Goal: Task Accomplishment & Management: Manage account settings

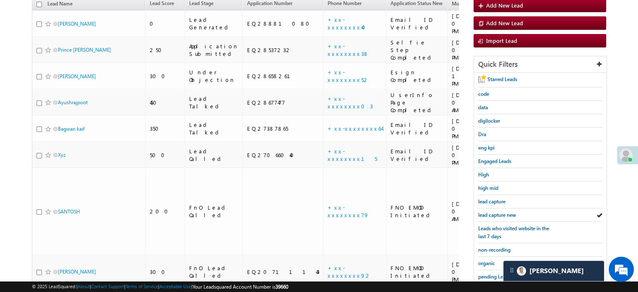
click at [499, 213] on span "lead capture new" at bounding box center [497, 214] width 38 height 6
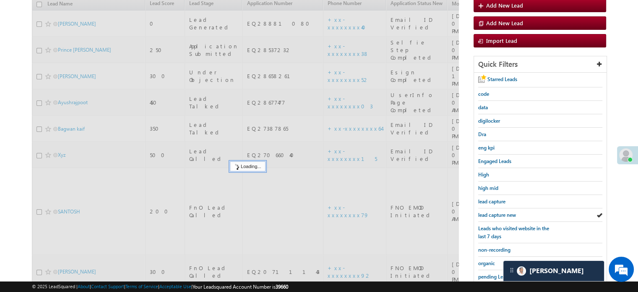
click at [499, 213] on span "lead capture new" at bounding box center [497, 214] width 38 height 6
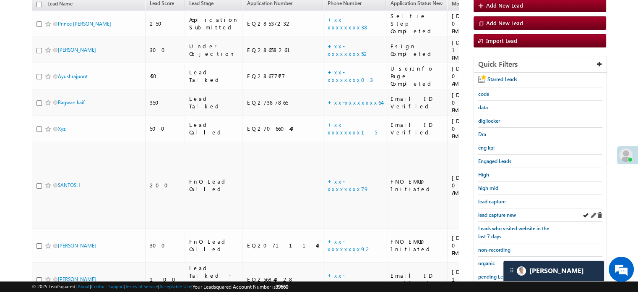
click at [496, 216] on div "lead capture new" at bounding box center [540, 214] width 124 height 13
click at [496, 214] on span "lead capture new" at bounding box center [497, 214] width 38 height 6
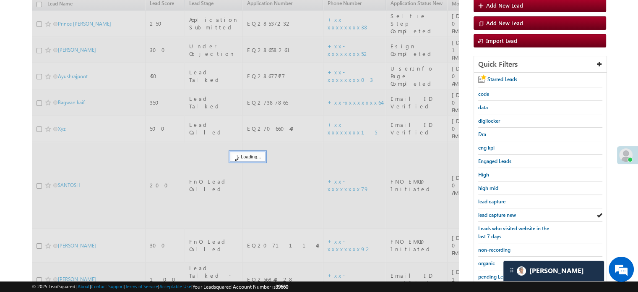
click at [496, 214] on span "lead capture new" at bounding box center [497, 214] width 38 height 6
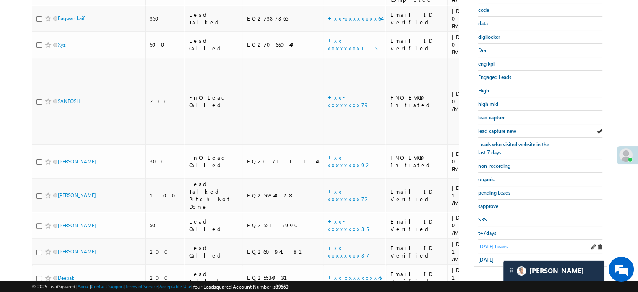
click at [493, 243] on span "Today's Leads" at bounding box center [492, 246] width 29 height 6
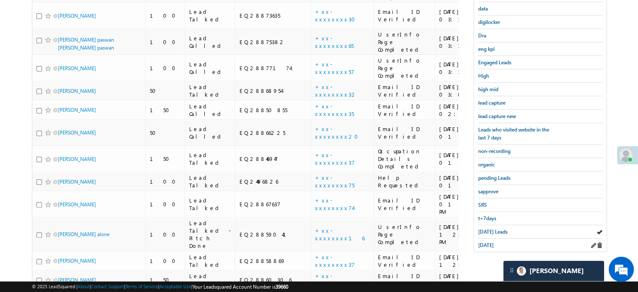
scroll to position [180, 0]
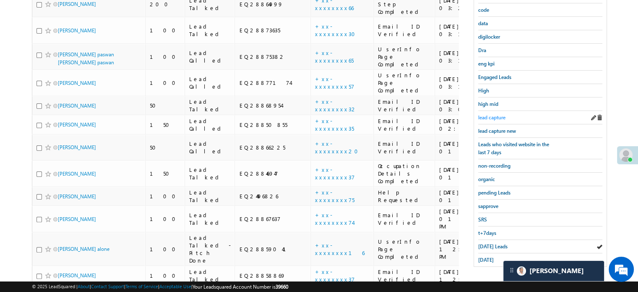
click at [499, 117] on span "lead capture" at bounding box center [491, 117] width 27 height 6
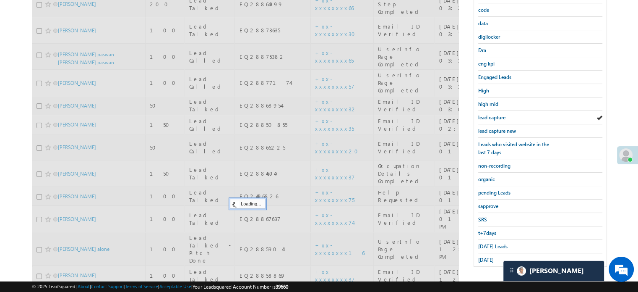
click at [498, 127] on link "lead capture new" at bounding box center [497, 131] width 38 height 8
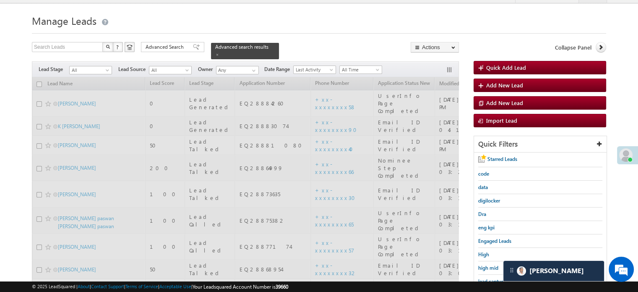
scroll to position [12, 0]
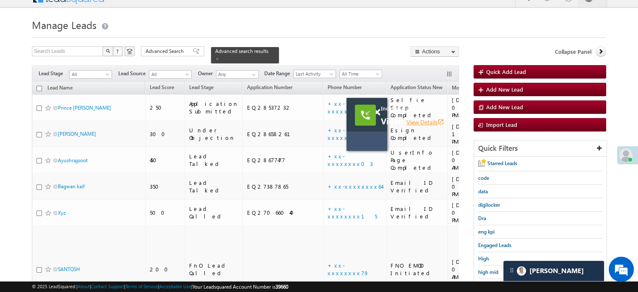
click at [441, 121] on icon "open_in_new" at bounding box center [440, 121] width 7 height 7
click at [377, 110] on span at bounding box center [377, 112] width 6 height 7
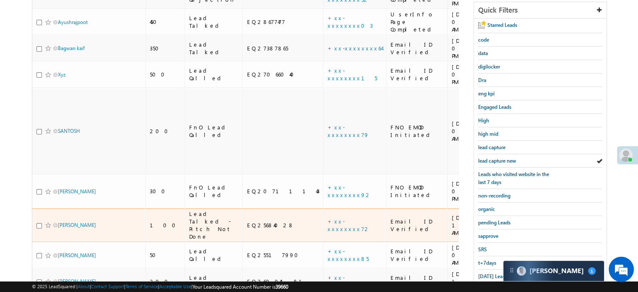
scroll to position [180, 0]
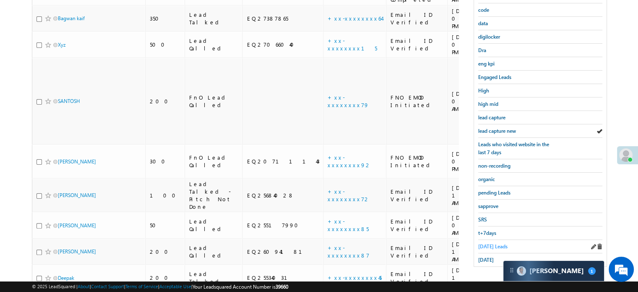
click at [493, 243] on span "Today's Leads" at bounding box center [492, 246] width 29 height 6
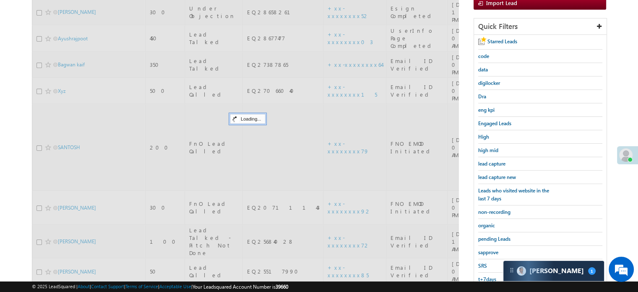
scroll to position [54, 0]
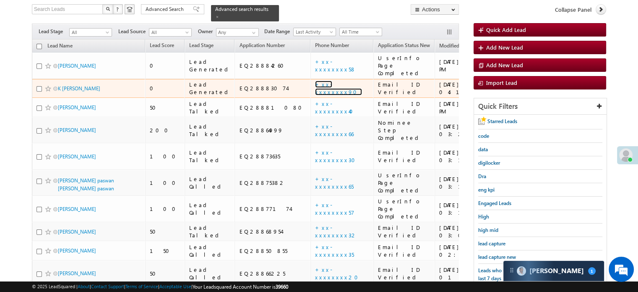
click at [315, 81] on link "+xx-xxxxxxxx90" at bounding box center [338, 88] width 47 height 15
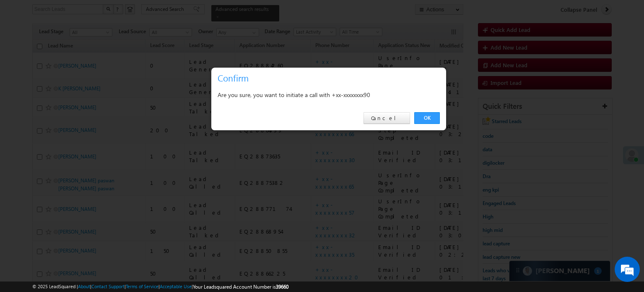
click at [424, 112] on div "OK Cancel" at bounding box center [328, 118] width 235 height 24
click at [427, 118] on link "OK" at bounding box center [427, 118] width 26 height 12
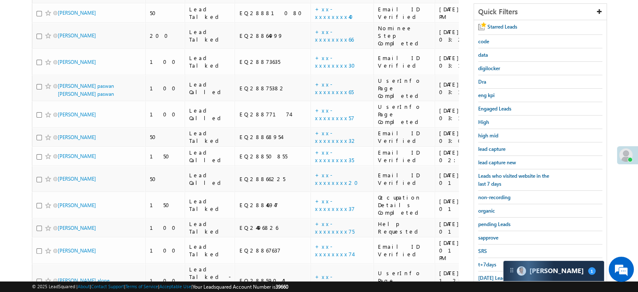
scroll to position [222, 0]
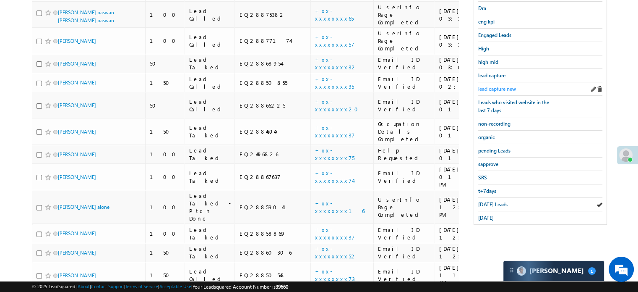
click at [503, 86] on span "lead capture new" at bounding box center [497, 89] width 38 height 6
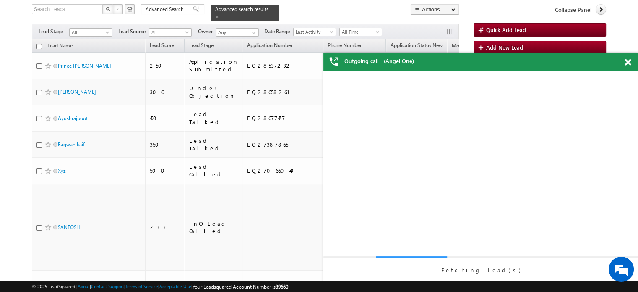
scroll to position [0, 0]
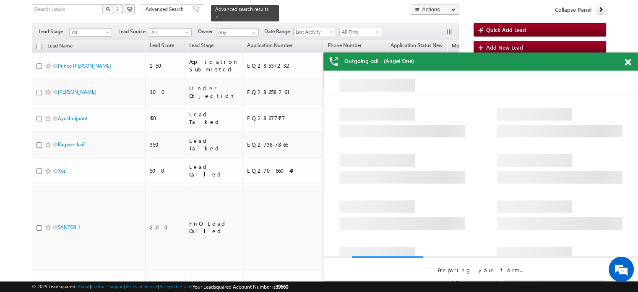
click at [629, 63] on span at bounding box center [628, 62] width 6 height 7
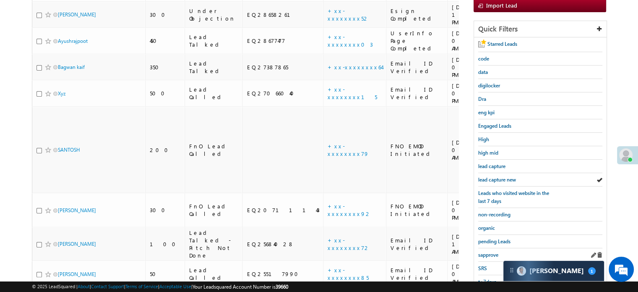
scroll to position [180, 0]
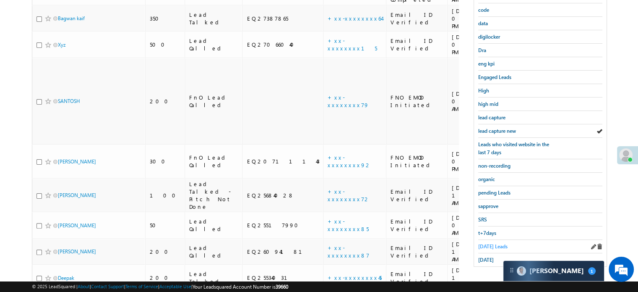
click at [482, 243] on span "Today's Leads" at bounding box center [492, 246] width 29 height 6
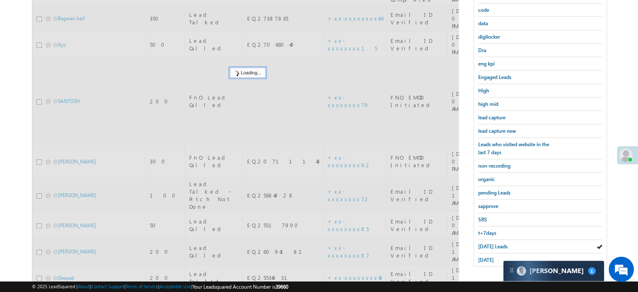
scroll to position [54, 0]
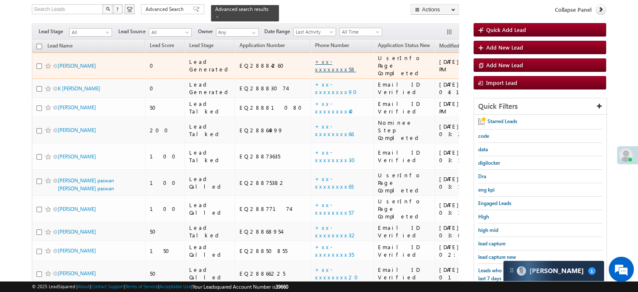
click at [315, 58] on link "+xx-xxxxxxxx58" at bounding box center [335, 65] width 41 height 15
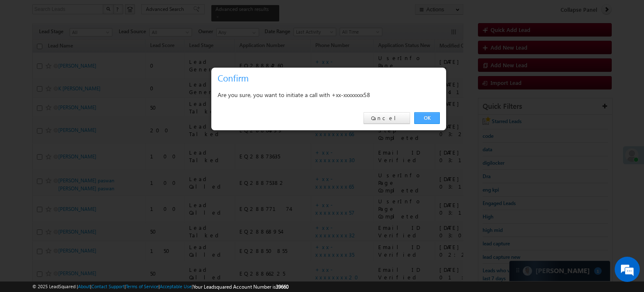
click at [429, 114] on link "OK" at bounding box center [427, 118] width 26 height 12
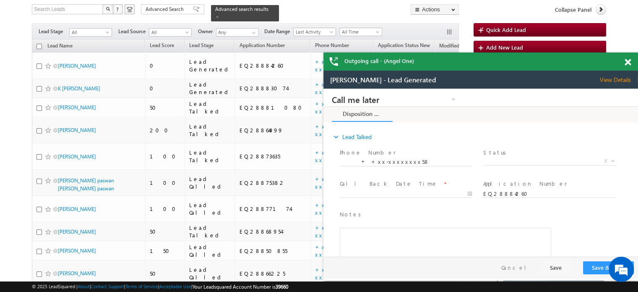
scroll to position [0, 0]
click at [625, 63] on span at bounding box center [628, 62] width 6 height 7
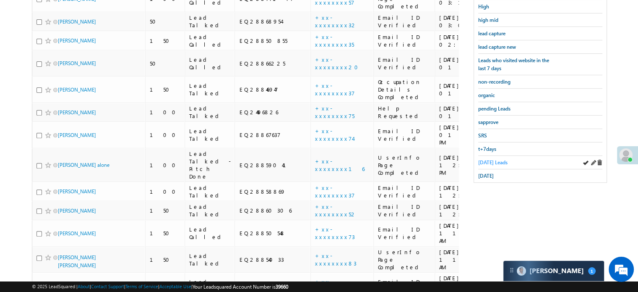
click at [496, 159] on span "Today's Leads" at bounding box center [492, 162] width 29 height 6
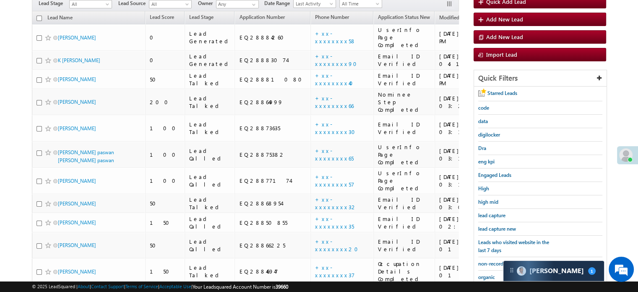
scroll to position [119, 0]
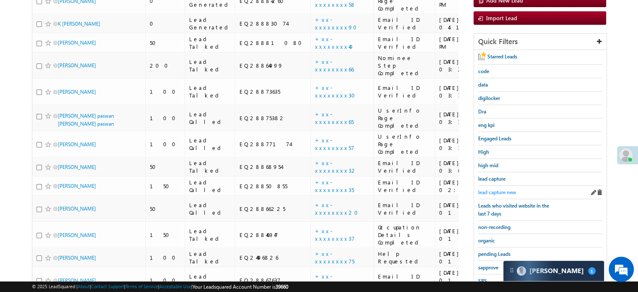
click at [492, 189] on span "lead capture new" at bounding box center [497, 192] width 38 height 6
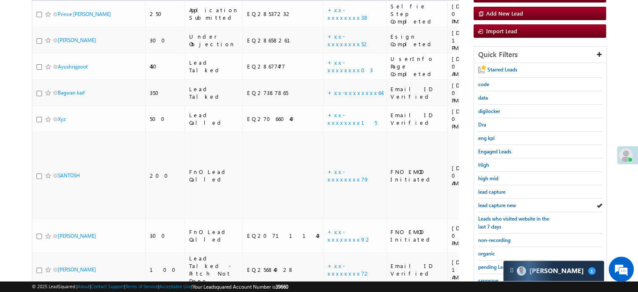
scroll to position [180, 0]
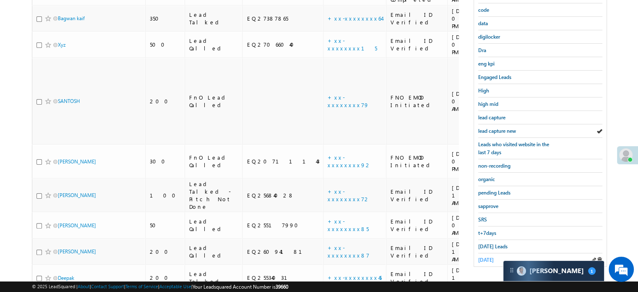
click at [488, 256] on span "yesterday" at bounding box center [486, 259] width 16 height 6
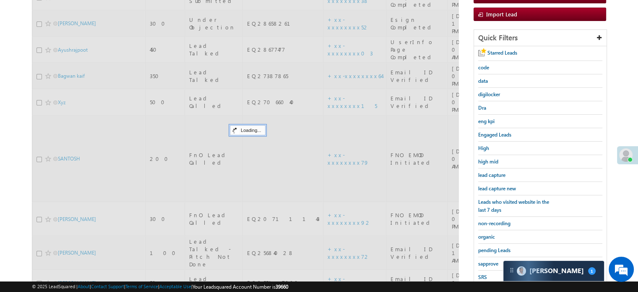
scroll to position [54, 0]
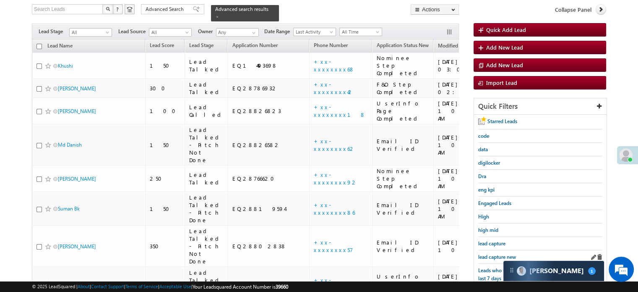
click at [495, 250] on div "lead capture new" at bounding box center [540, 256] width 124 height 13
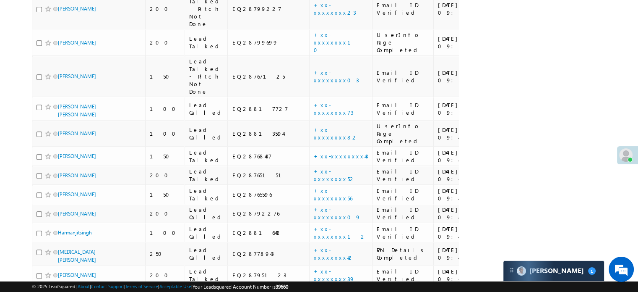
scroll to position [0, 0]
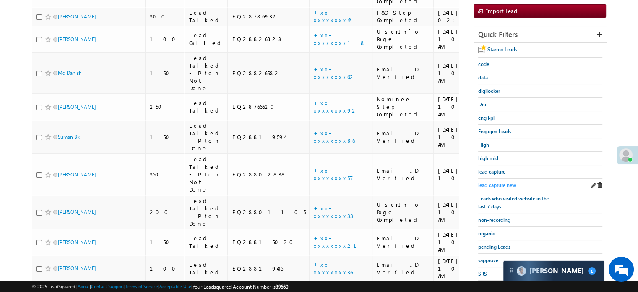
click at [487, 182] on span "lead capture new" at bounding box center [497, 185] width 38 height 6
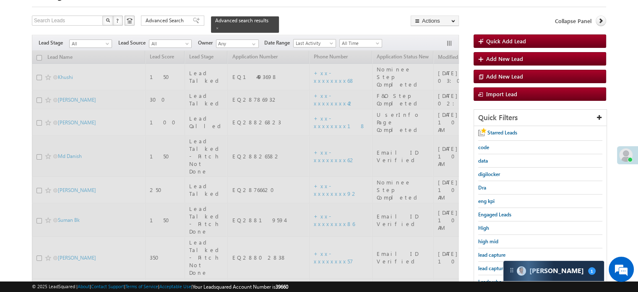
scroll to position [42, 0]
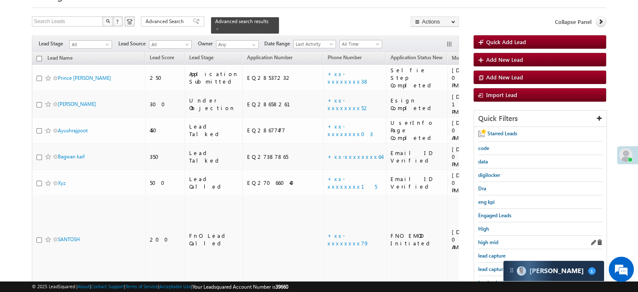
click at [488, 235] on div "high mid" at bounding box center [540, 241] width 124 height 13
click at [489, 238] on link "high mid" at bounding box center [488, 242] width 20 height 8
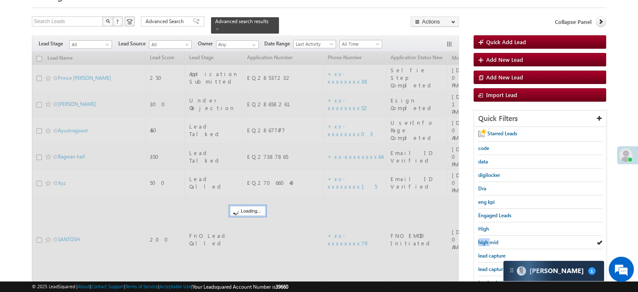
click at [489, 238] on link "high mid" at bounding box center [488, 242] width 20 height 8
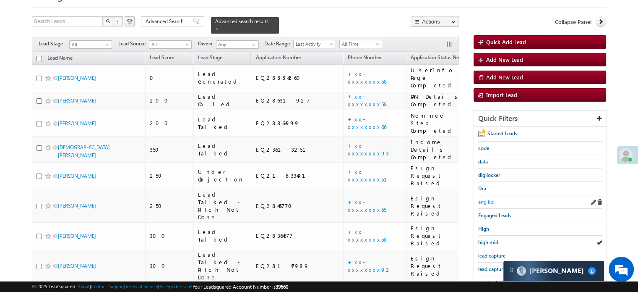
click at [494, 200] on span "eng kpi" at bounding box center [486, 201] width 16 height 6
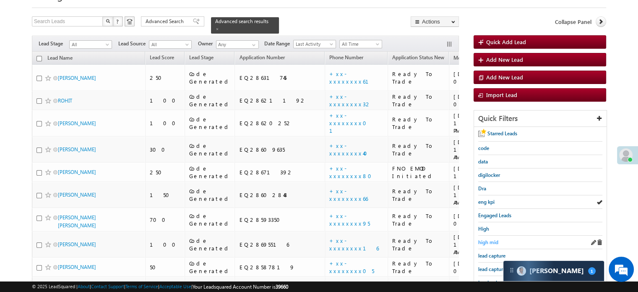
click at [493, 239] on span "high mid" at bounding box center [488, 242] width 20 height 6
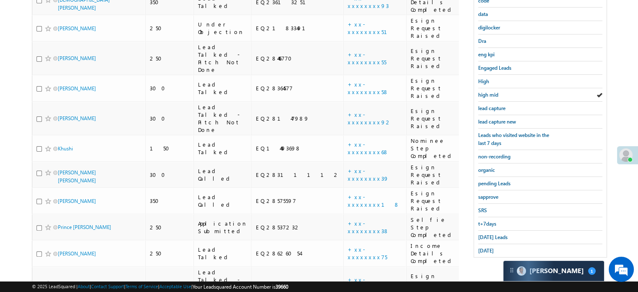
scroll to position [0, 0]
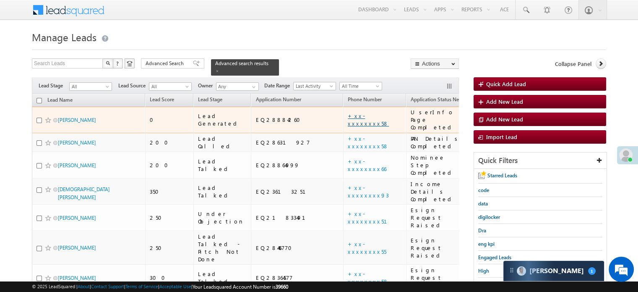
click at [348, 112] on link "+xx-xxxxxxxx58" at bounding box center [368, 119] width 41 height 15
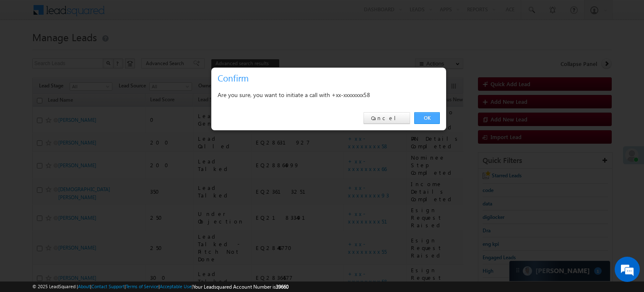
click at [431, 118] on link "OK" at bounding box center [427, 118] width 26 height 12
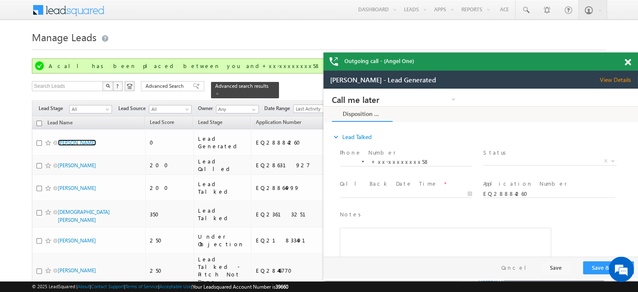
drag, startPoint x: 626, startPoint y: 65, endPoint x: 253, endPoint y: 3, distance: 377.8
click at [626, 65] on span at bounding box center [628, 62] width 6 height 7
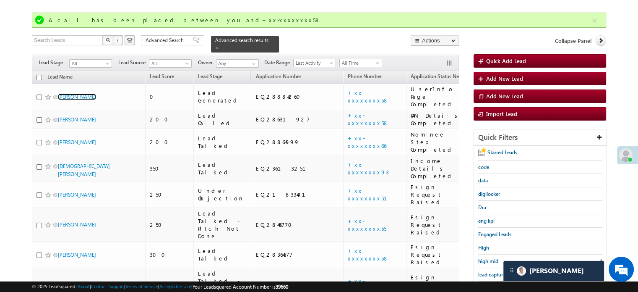
scroll to position [84, 0]
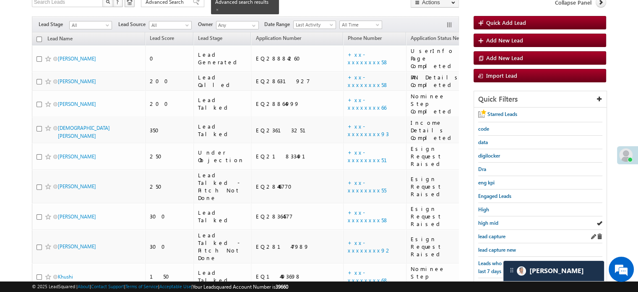
click at [493, 229] on div "lead capture" at bounding box center [540, 235] width 124 height 13
click at [492, 233] on span "lead capture" at bounding box center [491, 236] width 27 height 6
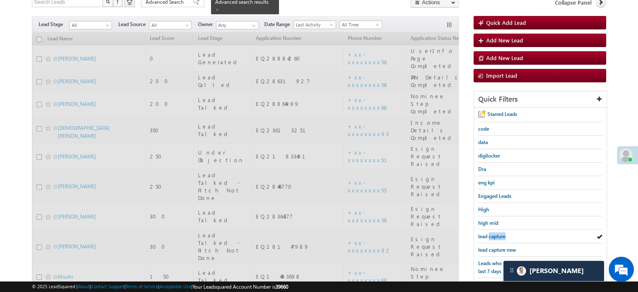
click at [492, 233] on span "lead capture" at bounding box center [491, 236] width 27 height 6
click at [490, 246] on span "lead capture new" at bounding box center [497, 249] width 38 height 6
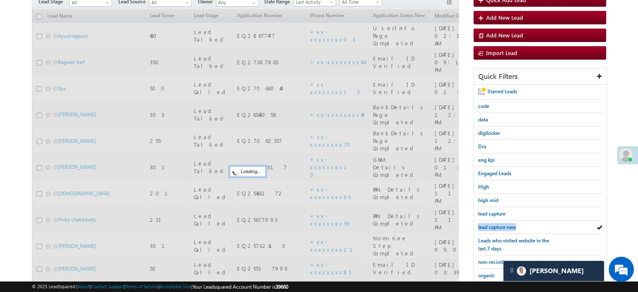
scroll to position [61, 0]
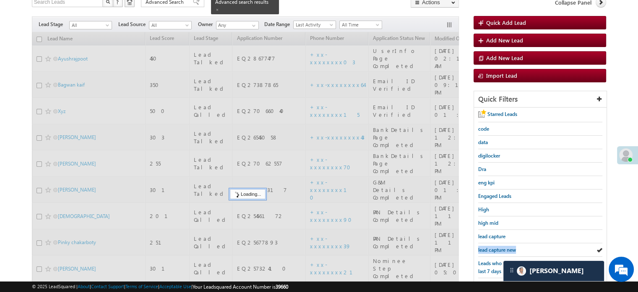
click at [490, 246] on span "lead capture new" at bounding box center [497, 249] width 38 height 6
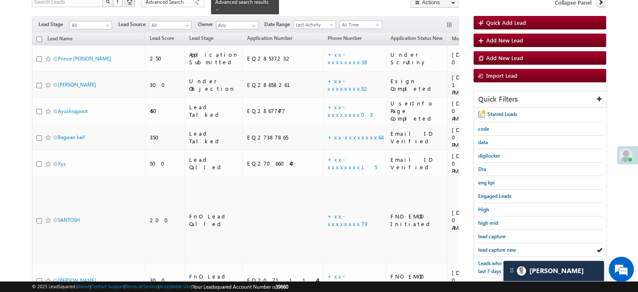
click at [490, 246] on span "lead capture new" at bounding box center [497, 249] width 38 height 6
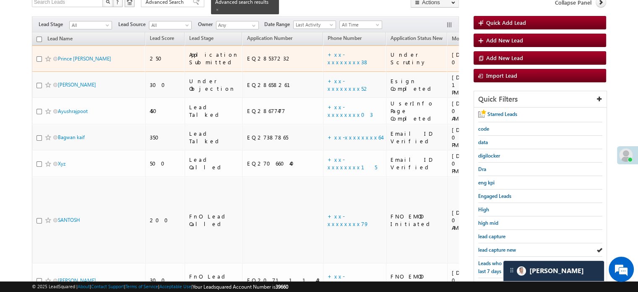
drag, startPoint x: 390, startPoint y: 49, endPoint x: 439, endPoint y: 57, distance: 49.6
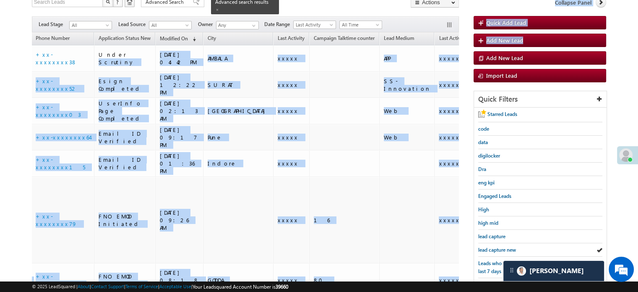
drag, startPoint x: 353, startPoint y: 48, endPoint x: 471, endPoint y: 52, distance: 117.5
click at [471, 52] on div "Search Leads X ? 11 results found Advanced Search Advanced Search Advanced sear…" at bounding box center [319, 226] width 574 height 458
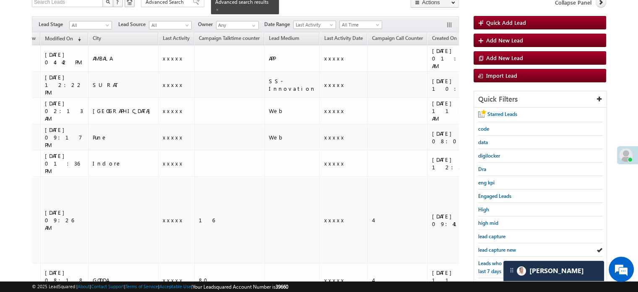
click at [632, 84] on body "Menu Priya Rathore priya .rath ore@a ngelb rokin g.com" at bounding box center [319, 197] width 638 height 517
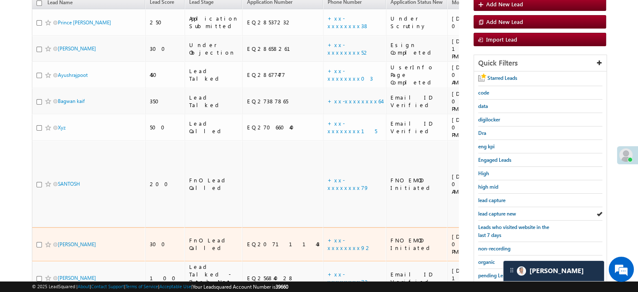
scroll to position [96, 0]
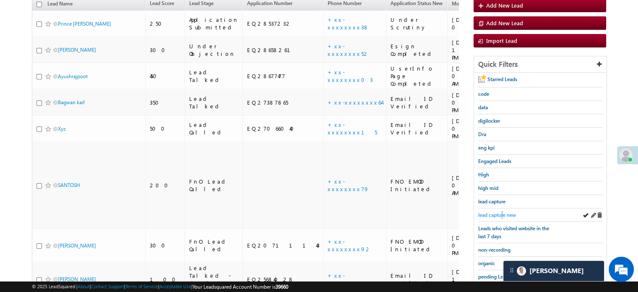
click at [503, 211] on span "lead capture new" at bounding box center [497, 214] width 38 height 6
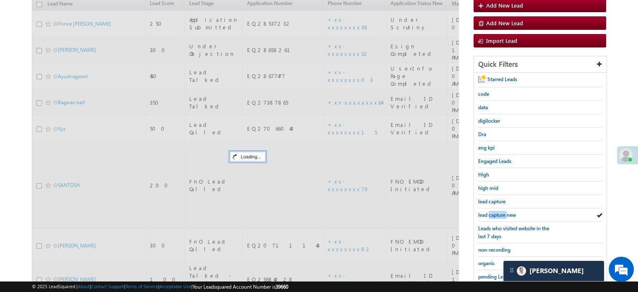
click at [503, 211] on span "lead capture new" at bounding box center [497, 214] width 38 height 6
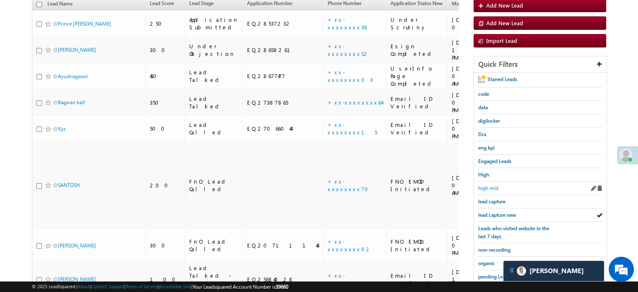
click at [498, 186] on span "high mid" at bounding box center [488, 188] width 20 height 6
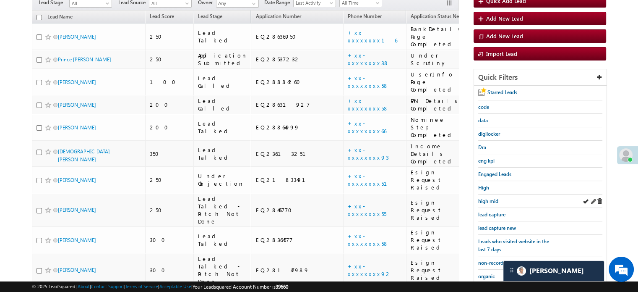
scroll to position [84, 0]
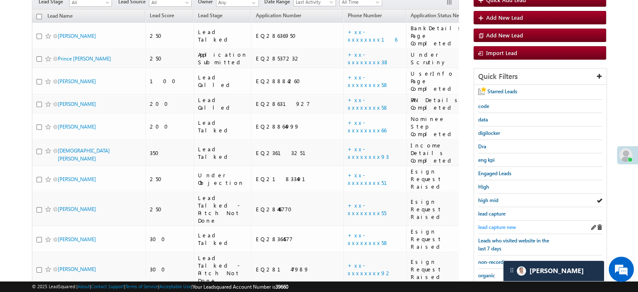
click at [498, 225] on span "lead capture new" at bounding box center [497, 227] width 38 height 6
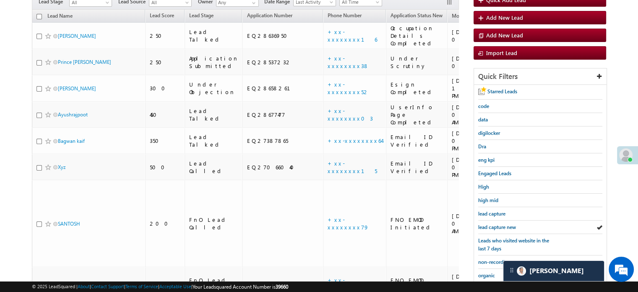
click at [498, 225] on span "lead capture new" at bounding box center [497, 227] width 38 height 6
click at [484, 224] on span "lead capture new" at bounding box center [497, 227] width 38 height 6
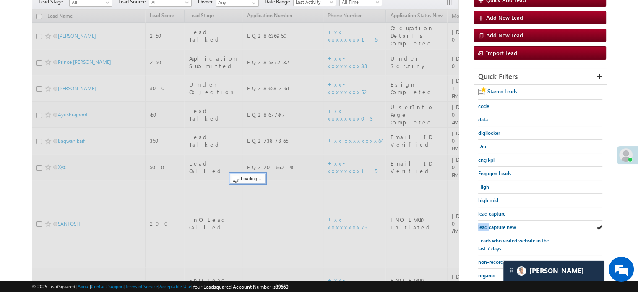
click at [484, 224] on span "lead capture new" at bounding box center [497, 227] width 38 height 6
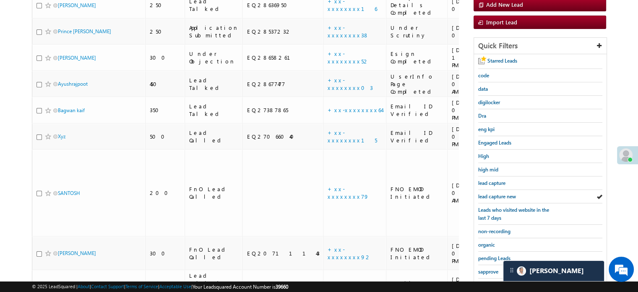
scroll to position [180, 0]
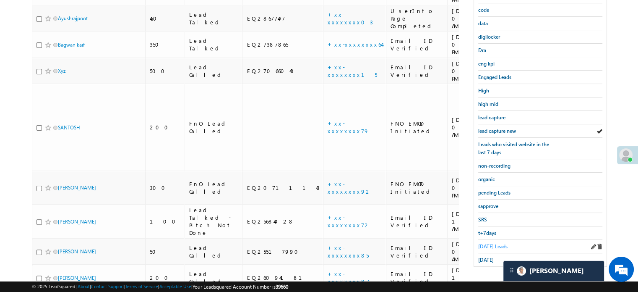
click at [488, 243] on span "[DATE] Leads" at bounding box center [492, 246] width 29 height 6
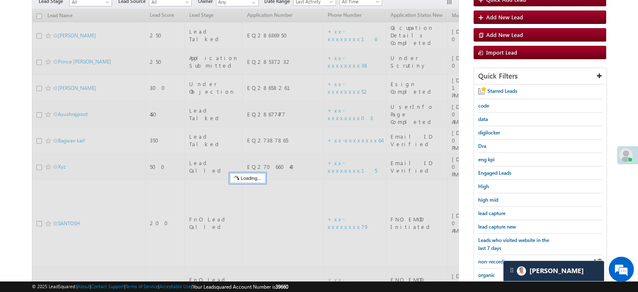
scroll to position [54, 0]
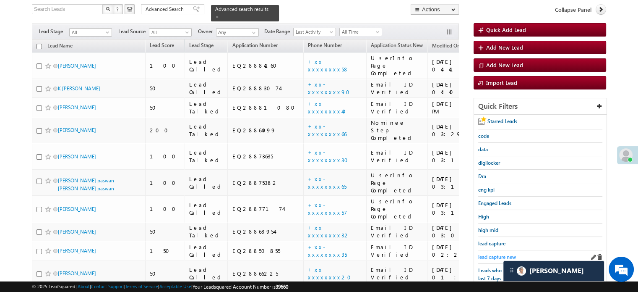
click at [489, 253] on span "lead capture new" at bounding box center [497, 256] width 38 height 6
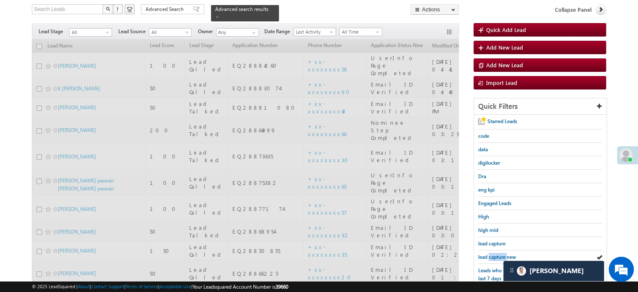
click at [489, 253] on span "lead capture new" at bounding box center [497, 256] width 38 height 6
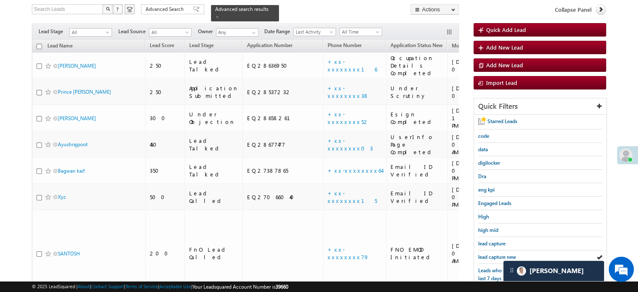
click at [488, 263] on div "Leads who visited website in the last 7 days" at bounding box center [540, 273] width 124 height 21
click at [484, 256] on span "lead capture new" at bounding box center [497, 256] width 38 height 6
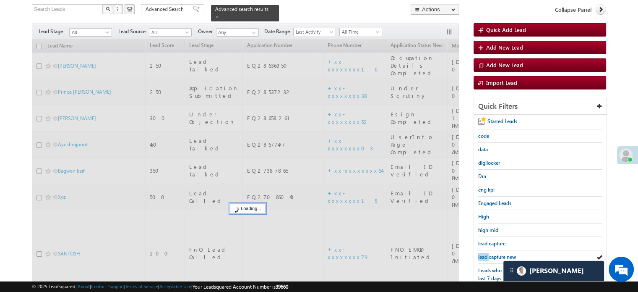
click at [484, 256] on span "lead capture new" at bounding box center [497, 256] width 38 height 6
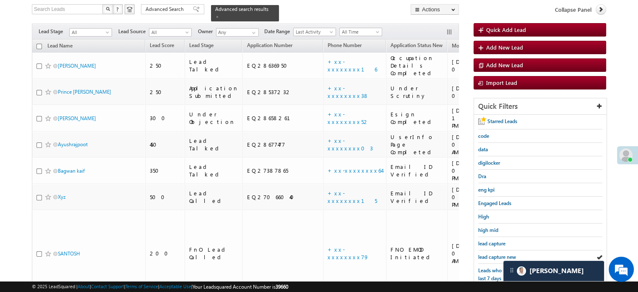
click at [484, 256] on span "lead capture new" at bounding box center [497, 256] width 38 height 6
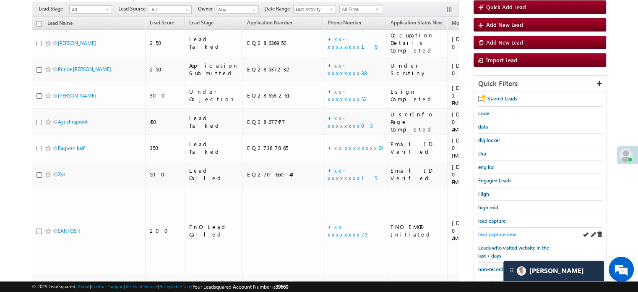
scroll to position [96, 0]
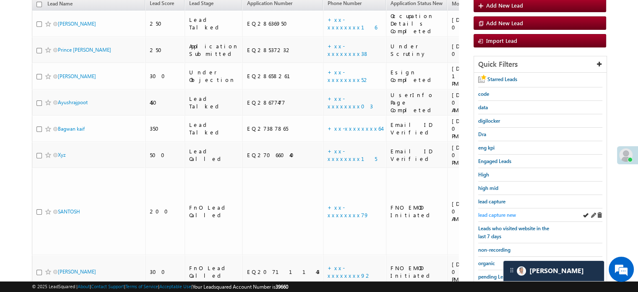
click at [510, 213] on span "lead capture new" at bounding box center [497, 214] width 38 height 6
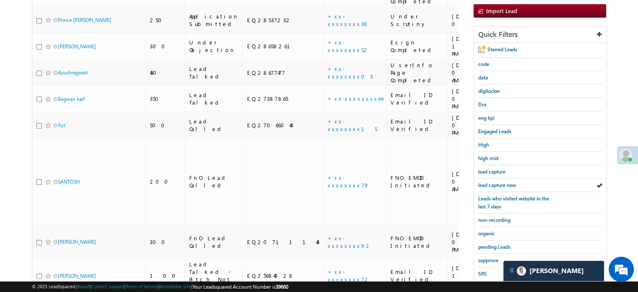
scroll to position [180, 0]
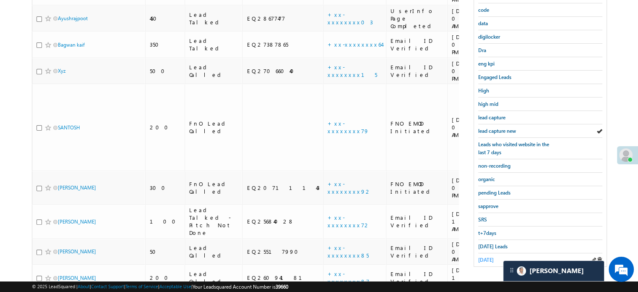
click at [492, 256] on span "yesterday" at bounding box center [486, 259] width 16 height 6
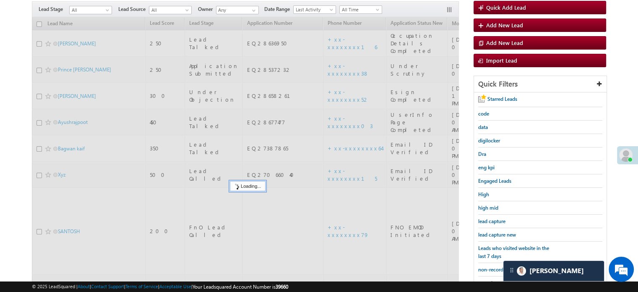
scroll to position [54, 0]
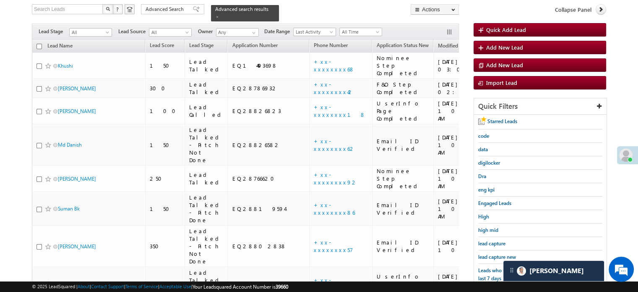
click at [492, 256] on span "lead capture new" at bounding box center [497, 256] width 38 height 6
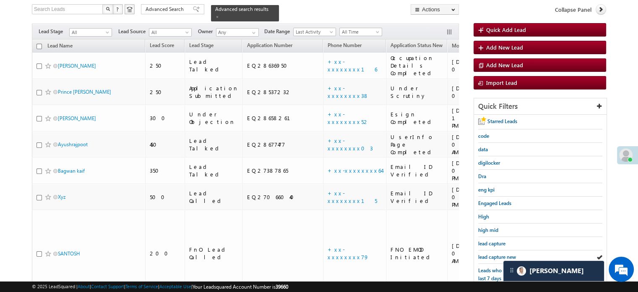
click at [492, 256] on span "lead capture new" at bounding box center [497, 256] width 38 height 6
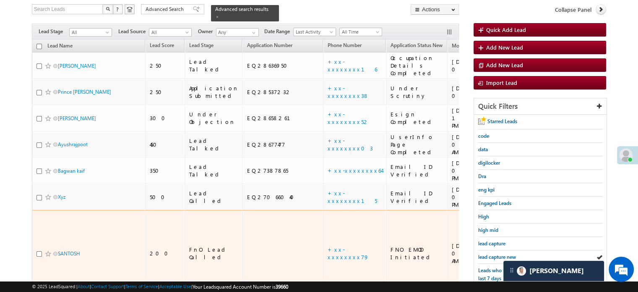
scroll to position [96, 0]
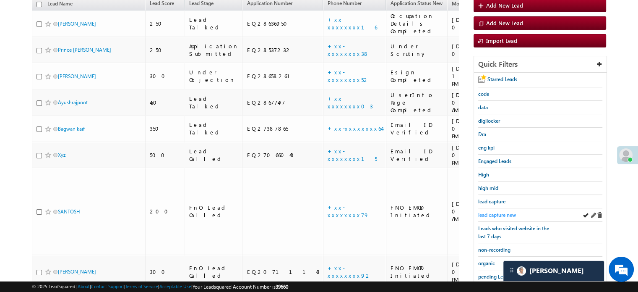
click at [487, 211] on link "lead capture new" at bounding box center [497, 215] width 38 height 8
click at [487, 211] on span "lead capture new" at bounding box center [497, 214] width 38 height 6
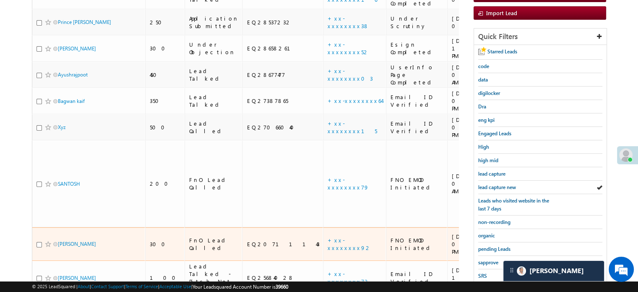
scroll to position [138, 0]
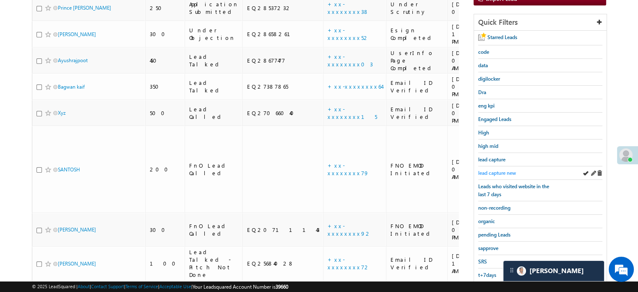
click at [487, 169] on span "lead capture new" at bounding box center [497, 172] width 38 height 6
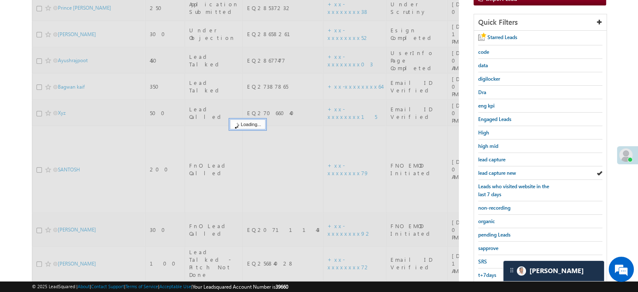
click at [487, 169] on span "lead capture new" at bounding box center [497, 172] width 38 height 6
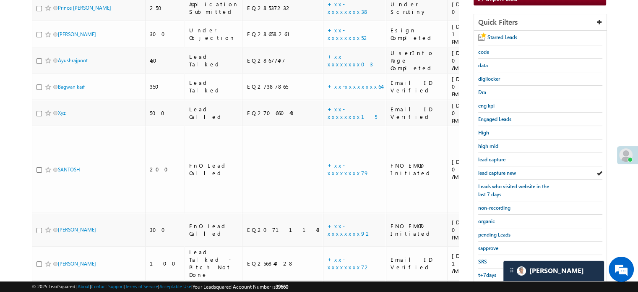
scroll to position [96, 0]
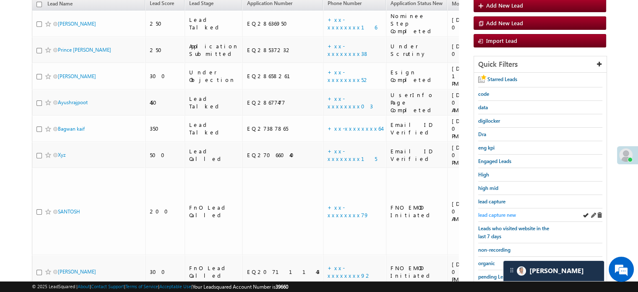
click at [500, 216] on link "lead capture new" at bounding box center [497, 215] width 38 height 8
click at [502, 208] on div "lead capture new" at bounding box center [540, 214] width 124 height 13
click at [500, 215] on span "lead capture new" at bounding box center [497, 214] width 38 height 6
click at [488, 211] on link "lead capture new" at bounding box center [497, 215] width 38 height 8
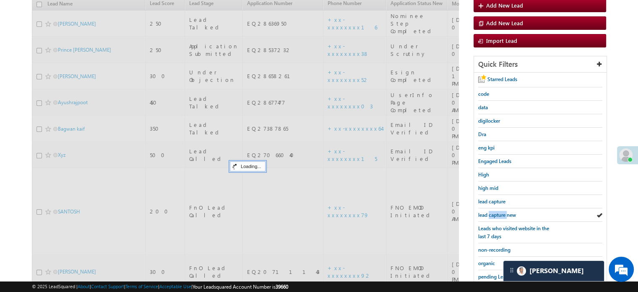
click at [488, 211] on link "lead capture new" at bounding box center [497, 215] width 38 height 8
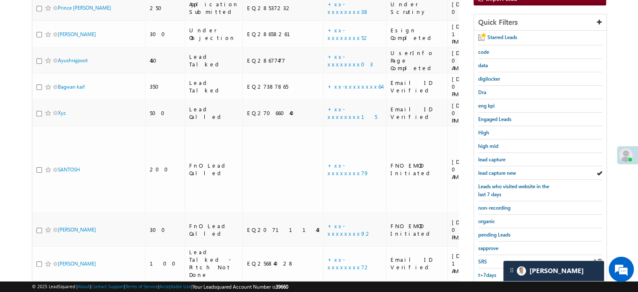
scroll to position [180, 0]
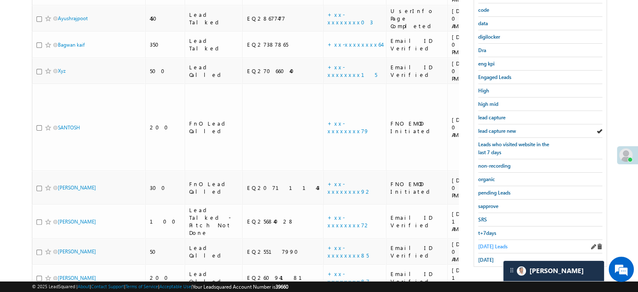
click at [494, 243] on span "[DATE] Leads" at bounding box center [492, 246] width 29 height 6
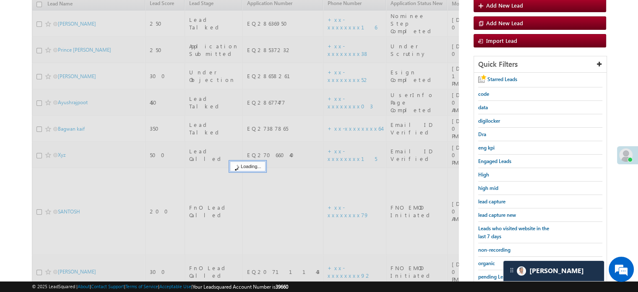
scroll to position [54, 0]
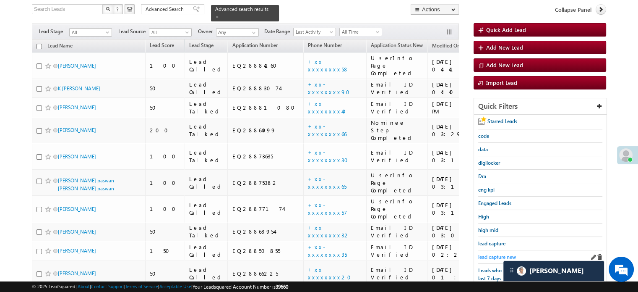
click at [487, 255] on span "lead capture new" at bounding box center [497, 256] width 38 height 6
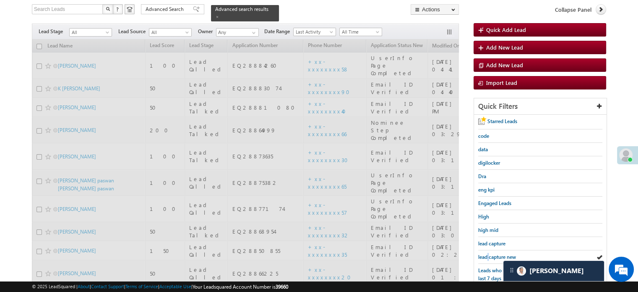
click at [487, 255] on span "lead capture new" at bounding box center [497, 256] width 38 height 6
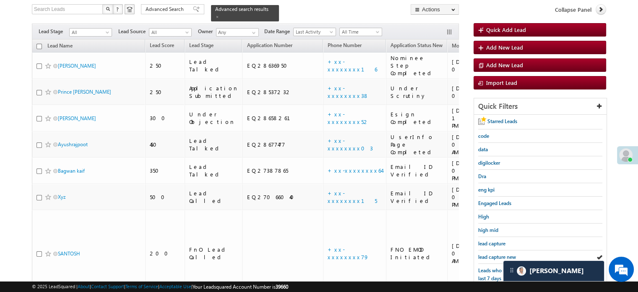
click at [487, 255] on span "lead capture new" at bounding box center [497, 256] width 38 height 6
click at [498, 256] on span "lead capture new" at bounding box center [497, 256] width 38 height 6
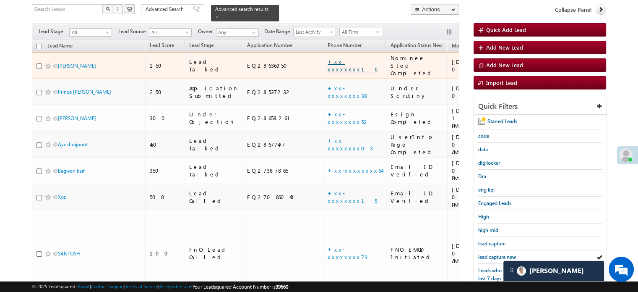
click at [328, 58] on link "+xx-xxxxxxxx16" at bounding box center [352, 65] width 49 height 15
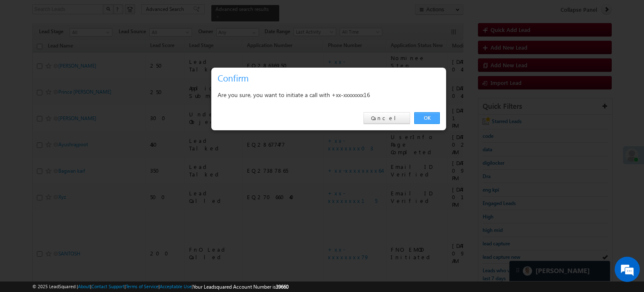
click at [428, 121] on link "OK" at bounding box center [427, 118] width 26 height 12
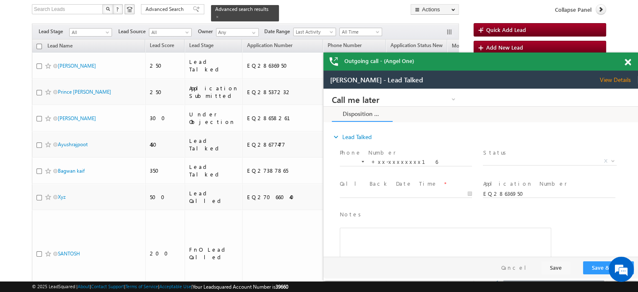
scroll to position [0, 0]
click at [628, 62] on div "Outgoing call - (Angel One)" at bounding box center [480, 61] width 315 height 18
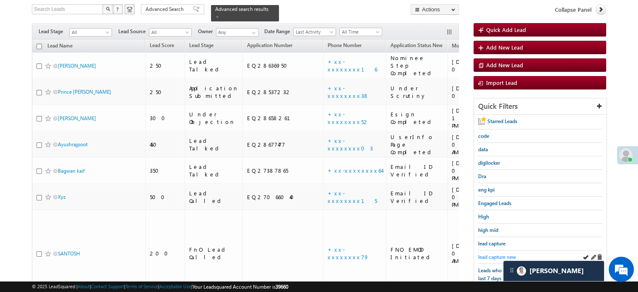
click at [490, 257] on span "lead capture new" at bounding box center [497, 256] width 38 height 6
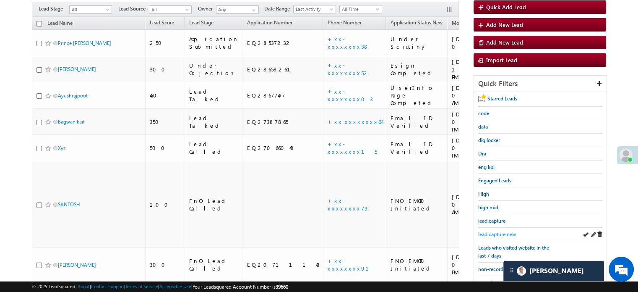
scroll to position [54, 0]
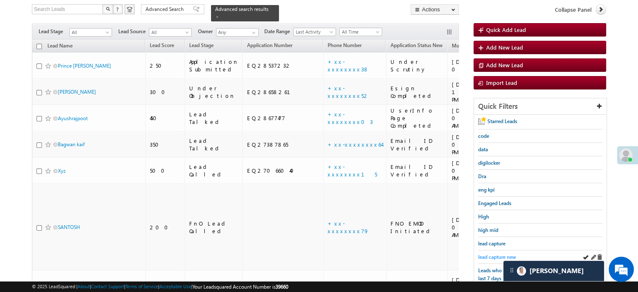
click at [493, 256] on span "lead capture new" at bounding box center [497, 256] width 38 height 6
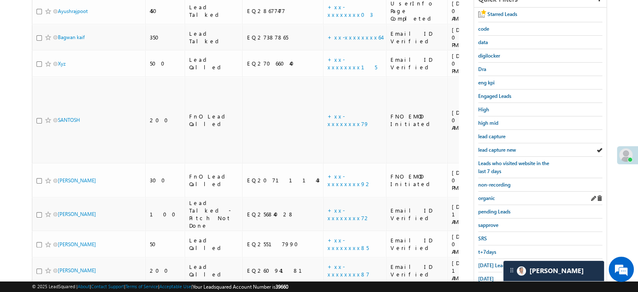
scroll to position [180, 0]
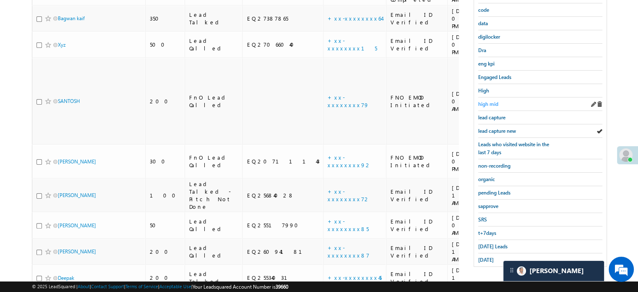
click at [495, 101] on span "high mid" at bounding box center [488, 104] width 20 height 6
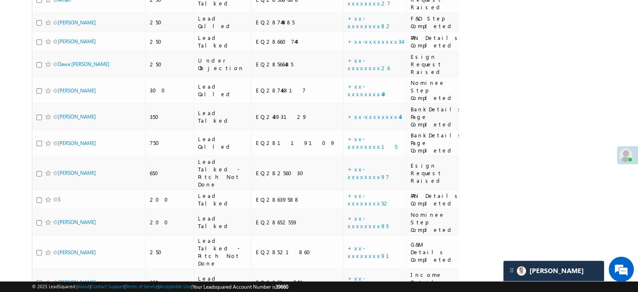
scroll to position [2926, 0]
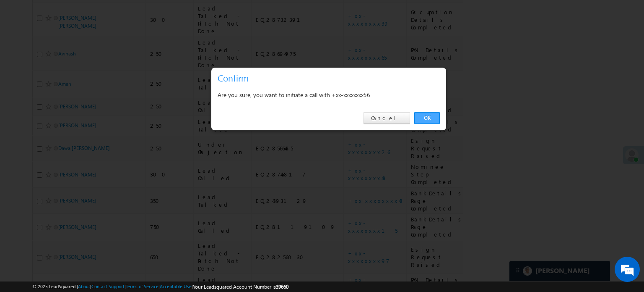
click at [424, 116] on link "OK" at bounding box center [427, 118] width 26 height 12
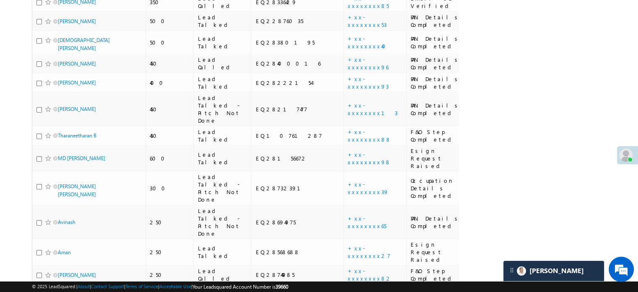
scroll to position [3032, 0]
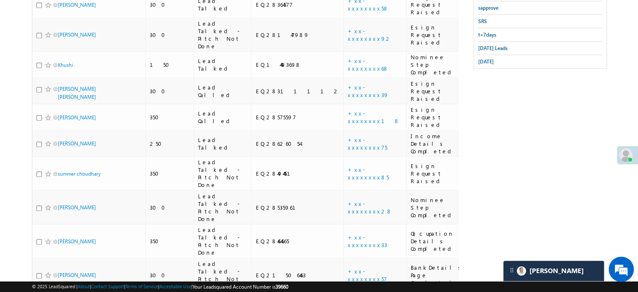
scroll to position [223, 0]
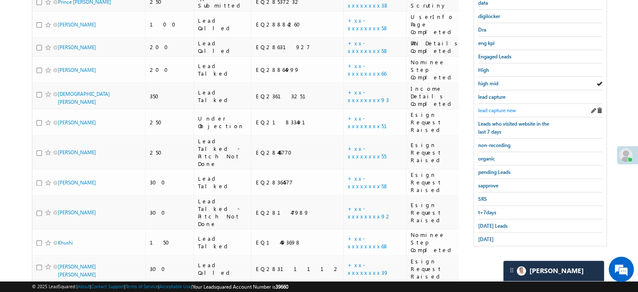
click at [515, 107] on span "lead capture new" at bounding box center [497, 110] width 38 height 6
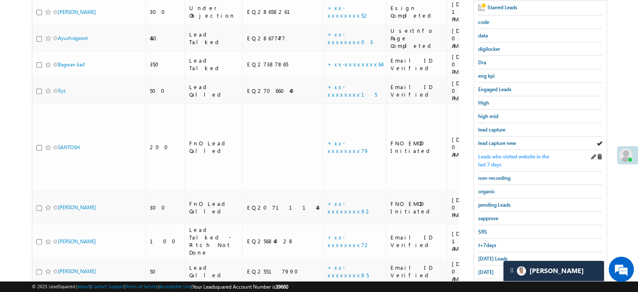
scroll to position [180, 0]
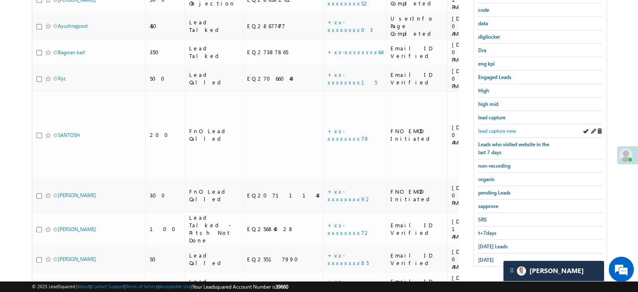
click at [498, 128] on span "lead capture new" at bounding box center [497, 131] width 38 height 6
click at [487, 248] on div "[DATE] Leads" at bounding box center [540, 246] width 124 height 13
click at [487, 243] on span "[DATE] Leads" at bounding box center [492, 246] width 29 height 6
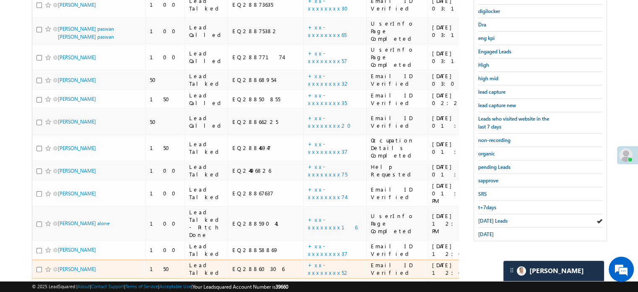
scroll to position [210, 0]
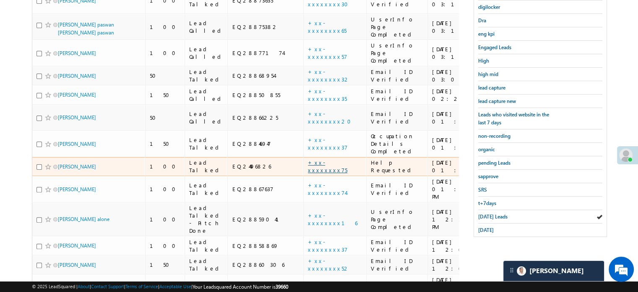
click at [308, 159] on link "+xx-xxxxxxxx75" at bounding box center [327, 166] width 39 height 15
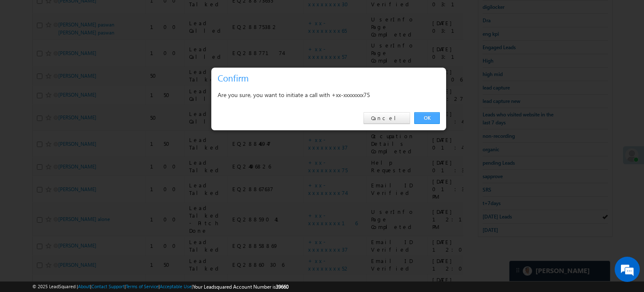
click at [424, 115] on link "OK" at bounding box center [427, 118] width 26 height 12
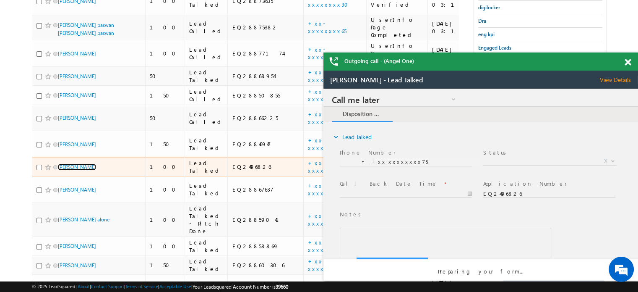
scroll to position [0, 0]
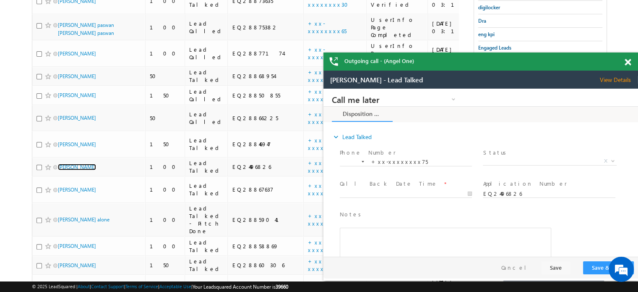
click at [629, 64] on span at bounding box center [628, 62] width 6 height 7
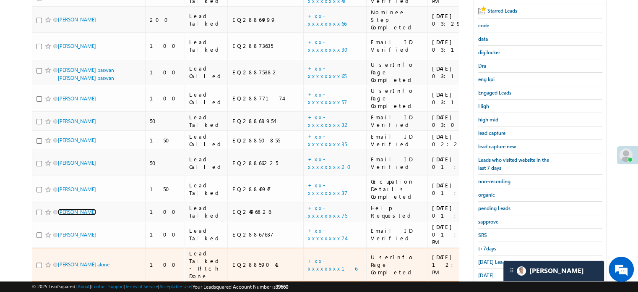
scroll to position [133, 0]
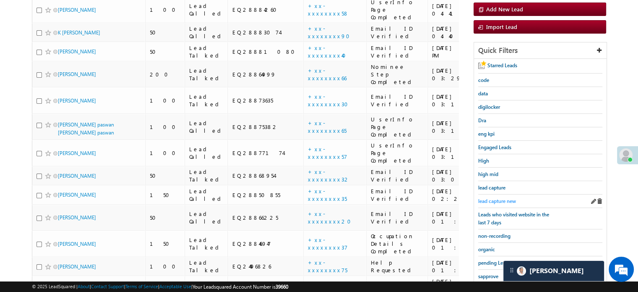
click at [483, 198] on span "lead capture new" at bounding box center [497, 201] width 38 height 6
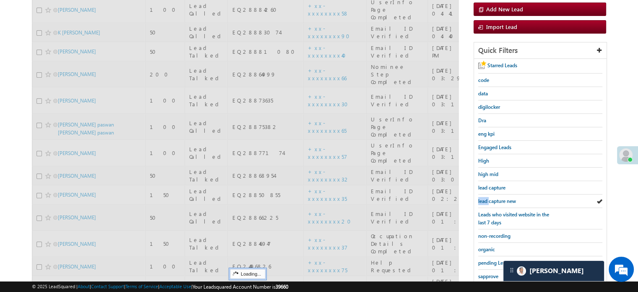
click at [483, 198] on span "lead capture new" at bounding box center [497, 201] width 38 height 6
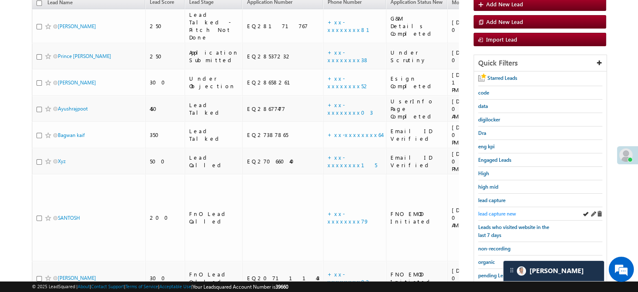
scroll to position [49, 0]
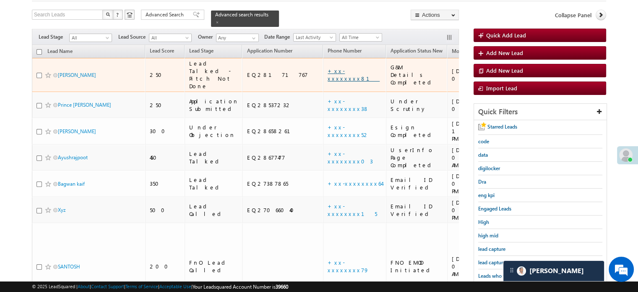
click at [328, 67] on link "+xx-xxxxxxxx81" at bounding box center [354, 74] width 52 height 15
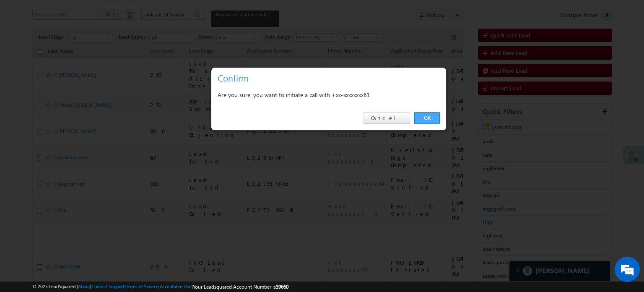
click at [424, 116] on link "OK" at bounding box center [427, 118] width 26 height 12
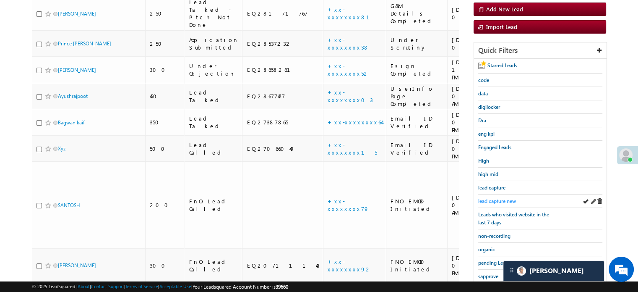
click at [505, 199] on span "lead capture new" at bounding box center [497, 201] width 38 height 6
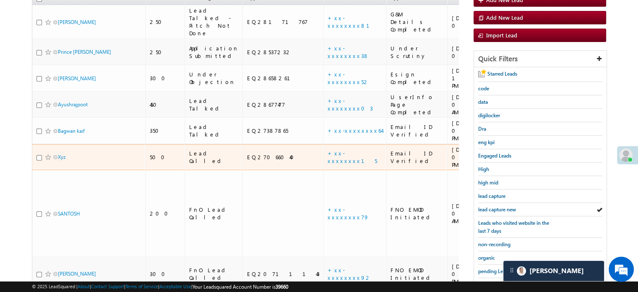
scroll to position [174, 0]
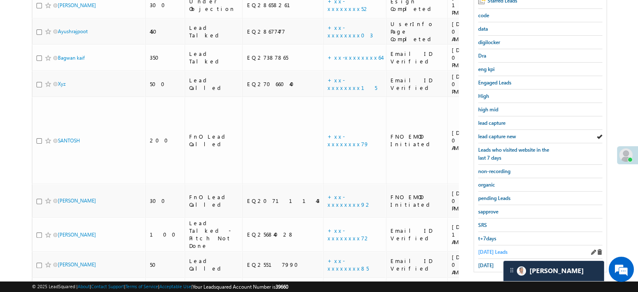
click at [500, 248] on span "[DATE] Leads" at bounding box center [492, 251] width 29 height 6
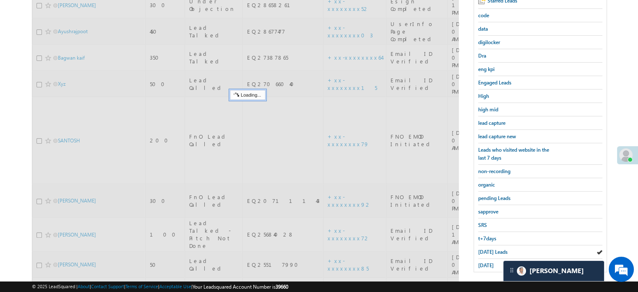
click at [500, 248] on span "[DATE] Leads" at bounding box center [492, 251] width 29 height 6
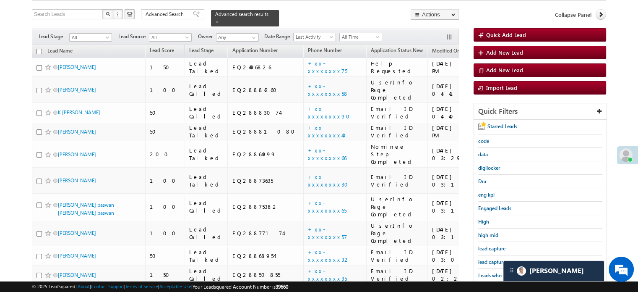
scroll to position [49, 0]
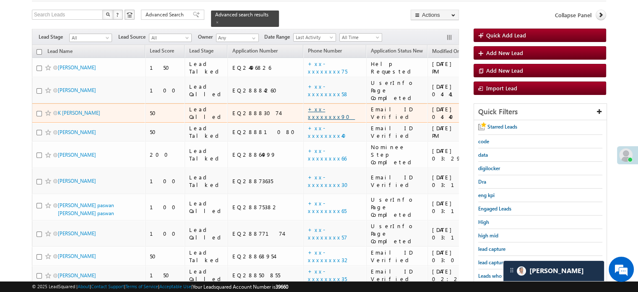
click at [308, 105] on link "+xx-xxxxxxxx90" at bounding box center [331, 112] width 47 height 15
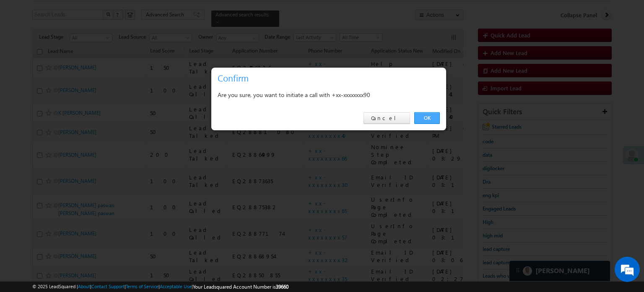
click at [422, 116] on link "OK" at bounding box center [427, 118] width 26 height 12
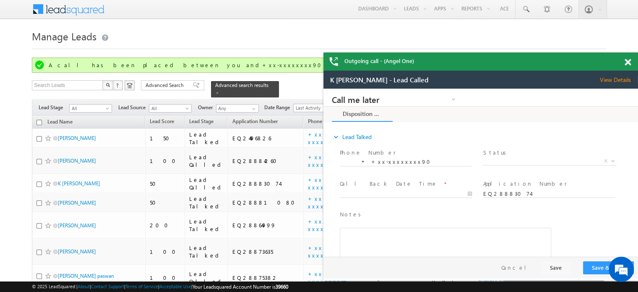
scroll to position [0, 0]
click at [627, 55] on div at bounding box center [632, 60] width 11 height 16
click at [624, 58] on div "Outgoing call - (Angel One)" at bounding box center [480, 61] width 315 height 18
drag, startPoint x: 624, startPoint y: 59, endPoint x: 630, endPoint y: 59, distance: 5.5
click at [624, 60] on div "Outgoing call - (Angel One)" at bounding box center [480, 61] width 315 height 18
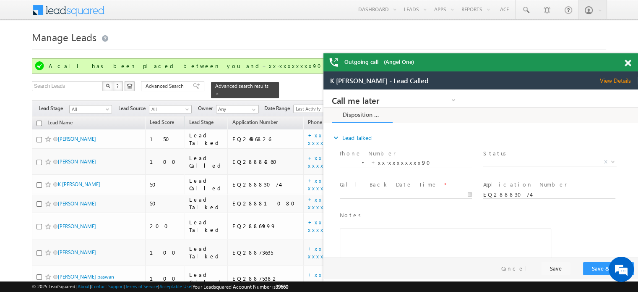
click at [630, 60] on span at bounding box center [628, 63] width 6 height 7
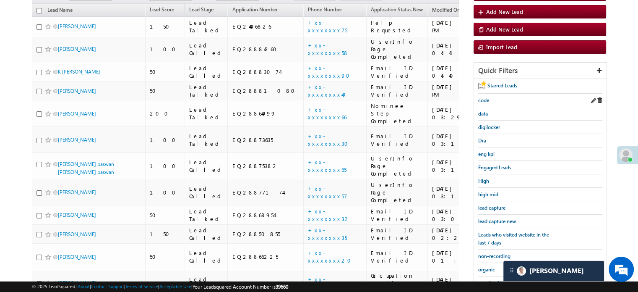
scroll to position [126, 0]
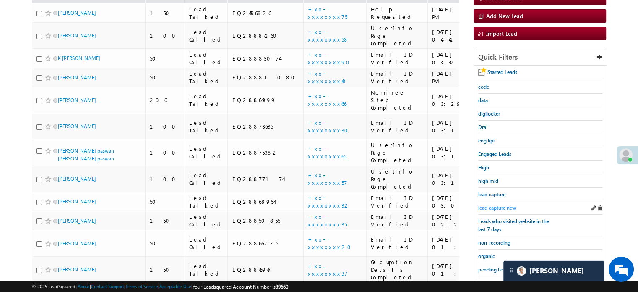
click at [496, 206] on span "lead capture new" at bounding box center [497, 207] width 38 height 6
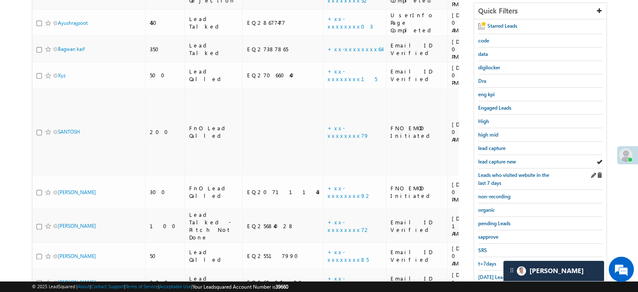
scroll to position [168, 0]
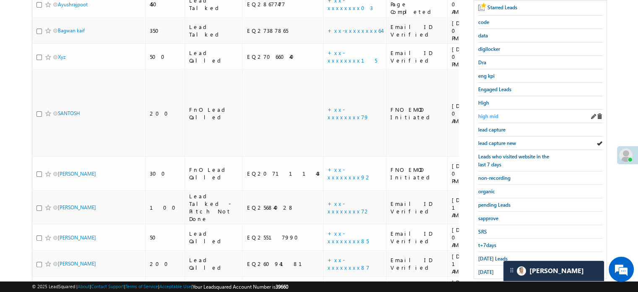
click at [490, 114] on span "high mid" at bounding box center [488, 116] width 20 height 6
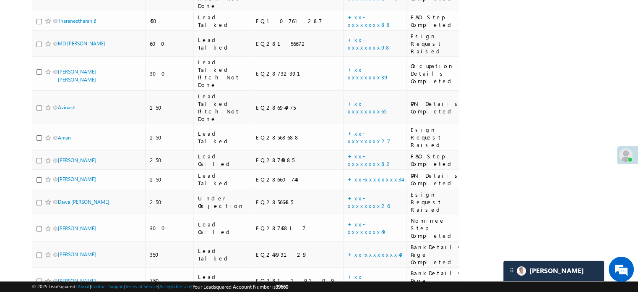
scroll to position [3010, 0]
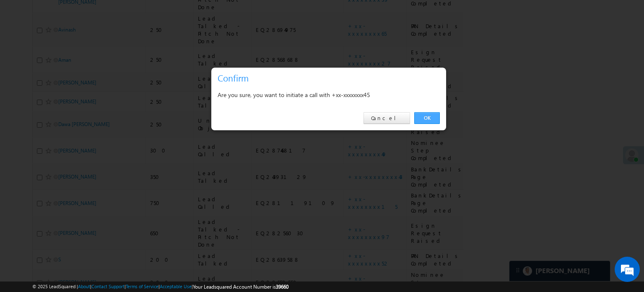
click at [428, 114] on link "OK" at bounding box center [427, 118] width 26 height 12
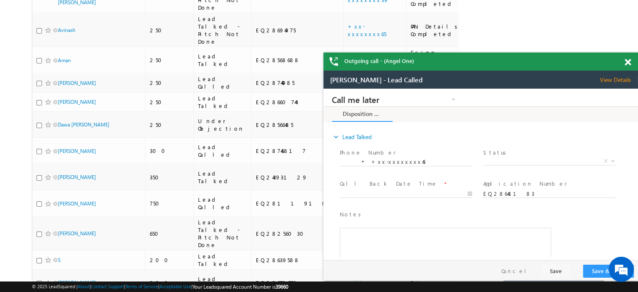
scroll to position [0, 0]
click at [626, 60] on span at bounding box center [628, 62] width 6 height 7
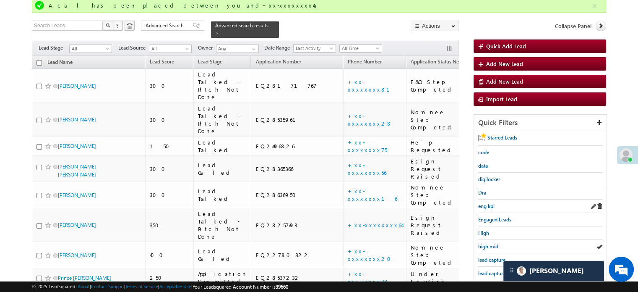
scroll to position [106, 0]
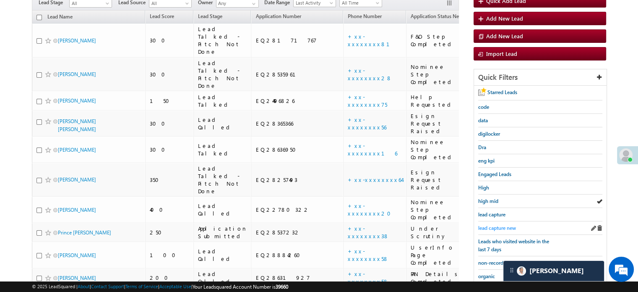
click at [503, 224] on link "lead capture new" at bounding box center [497, 228] width 38 height 8
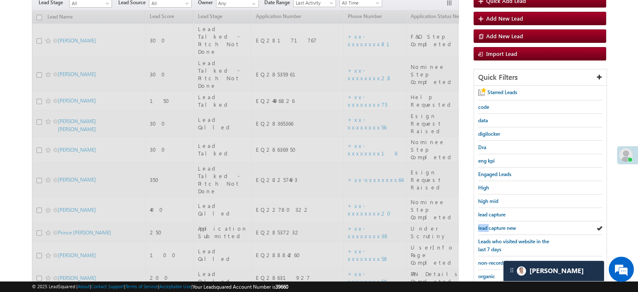
click at [503, 224] on link "lead capture new" at bounding box center [497, 228] width 38 height 8
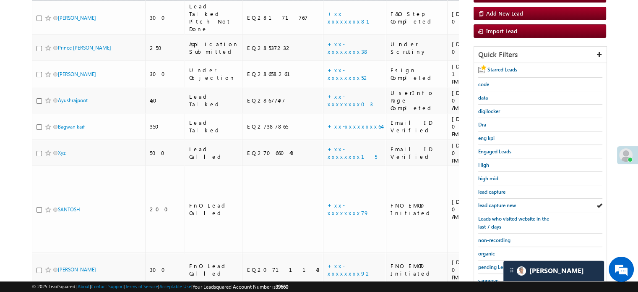
scroll to position [83, 0]
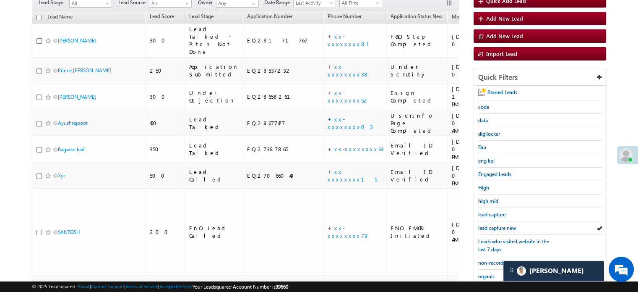
click at [503, 224] on link "lead capture new" at bounding box center [497, 228] width 38 height 8
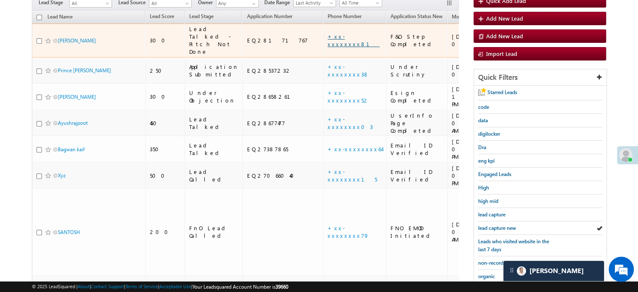
click at [328, 35] on link "+xx-xxxxxxxx81" at bounding box center [354, 40] width 52 height 15
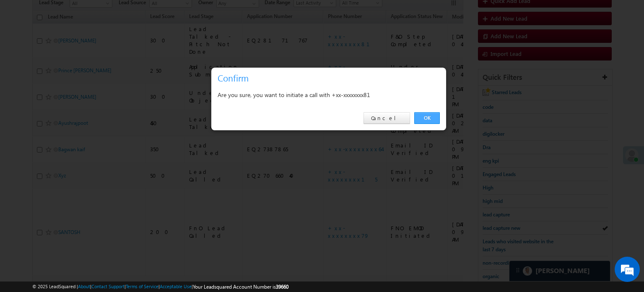
click at [432, 114] on link "OK" at bounding box center [427, 118] width 26 height 12
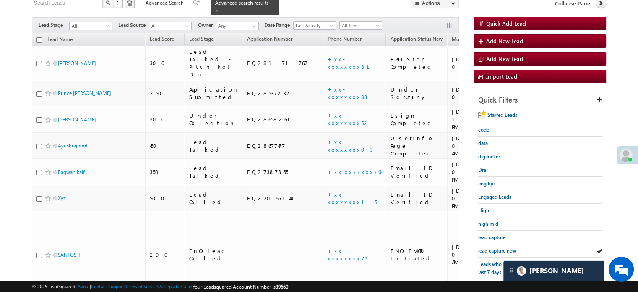
scroll to position [106, 0]
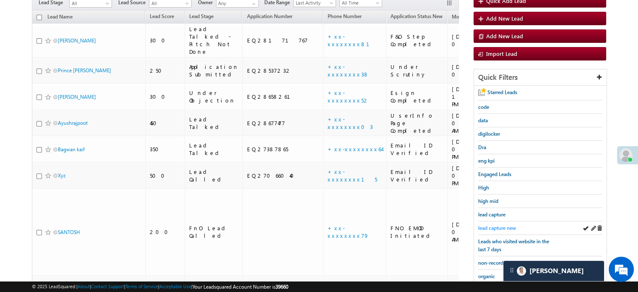
click at [498, 225] on span "lead capture new" at bounding box center [497, 227] width 38 height 6
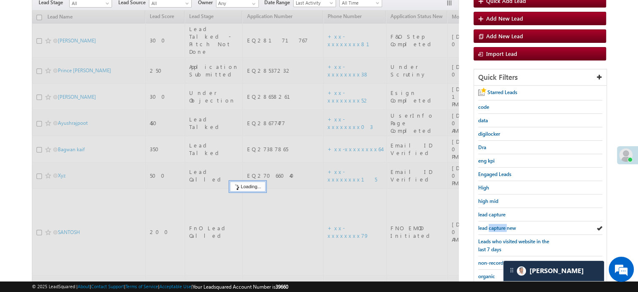
click at [498, 225] on span "lead capture new" at bounding box center [497, 227] width 38 height 6
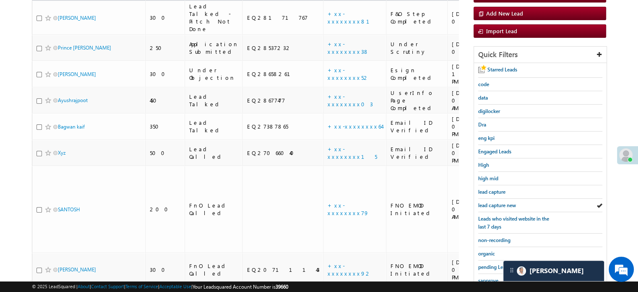
scroll to position [83, 0]
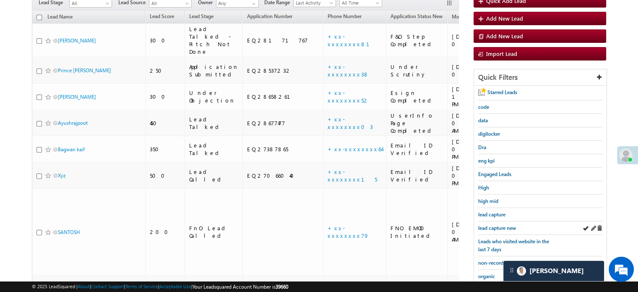
click at [500, 221] on div "lead capture new" at bounding box center [540, 227] width 124 height 13
click at [501, 225] on span "lead capture new" at bounding box center [497, 227] width 38 height 6
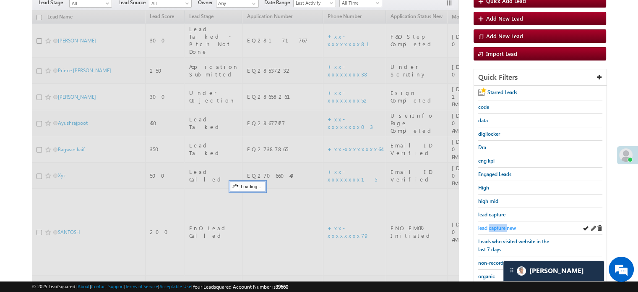
click at [501, 225] on span "lead capture new" at bounding box center [497, 227] width 38 height 6
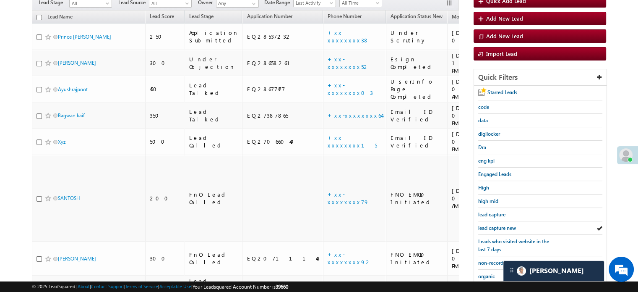
click at [501, 225] on span "lead capture new" at bounding box center [497, 227] width 38 height 6
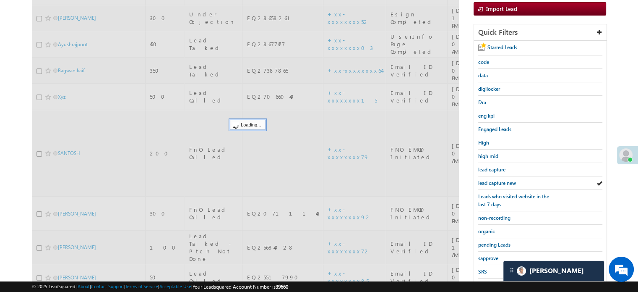
scroll to position [180, 0]
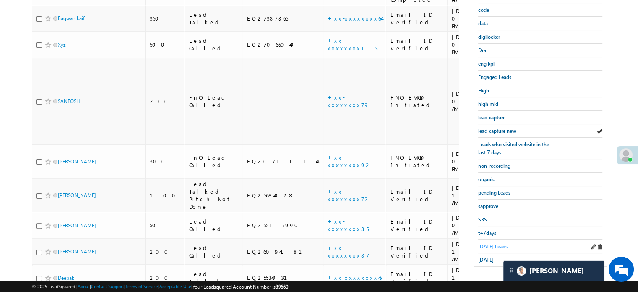
click at [484, 243] on span "Today's Leads" at bounding box center [492, 246] width 29 height 6
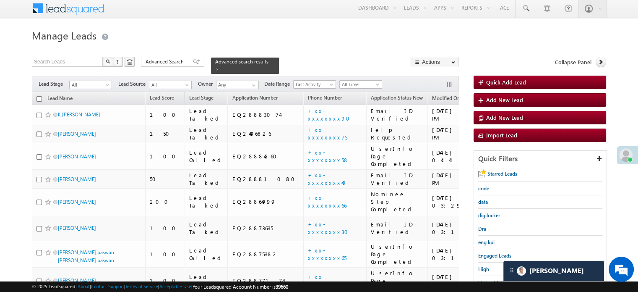
scroll to position [0, 0]
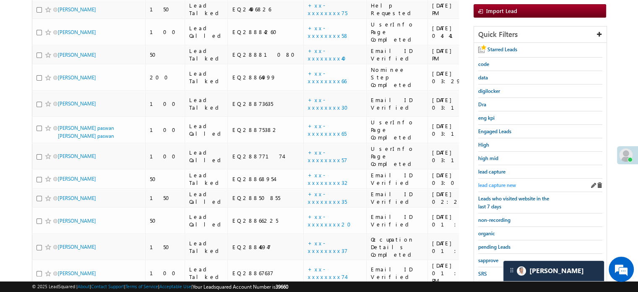
click at [504, 184] on span "lead capture new" at bounding box center [497, 185] width 38 height 6
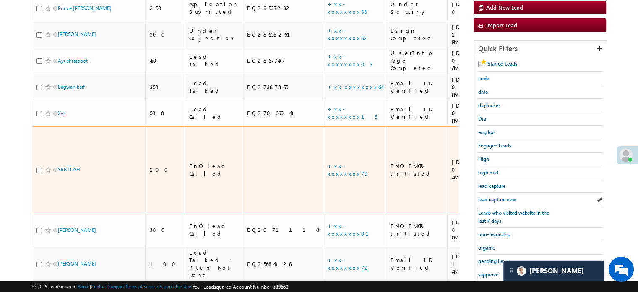
scroll to position [126, 0]
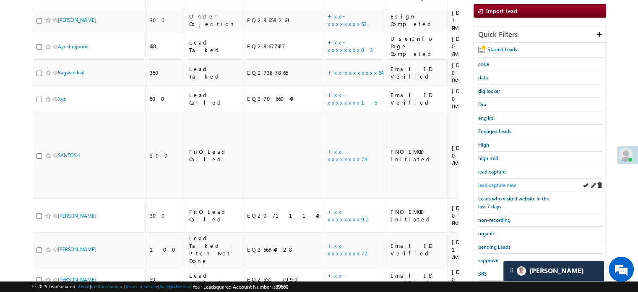
click at [487, 183] on span "lead capture new" at bounding box center [497, 185] width 38 height 6
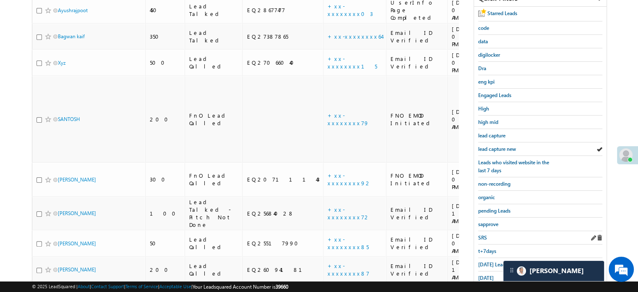
scroll to position [168, 0]
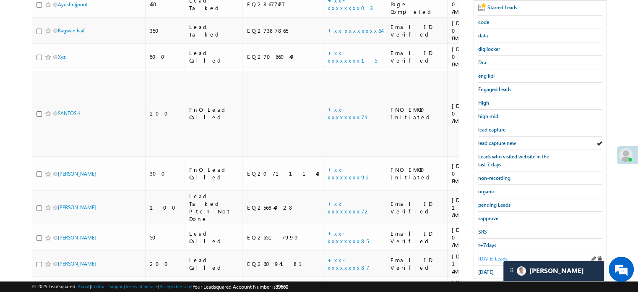
click at [485, 255] on span "Today's Leads" at bounding box center [492, 258] width 29 height 6
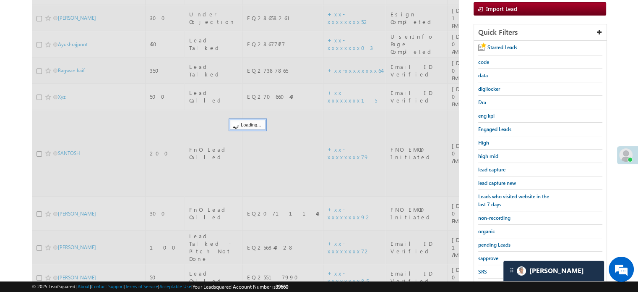
scroll to position [84, 0]
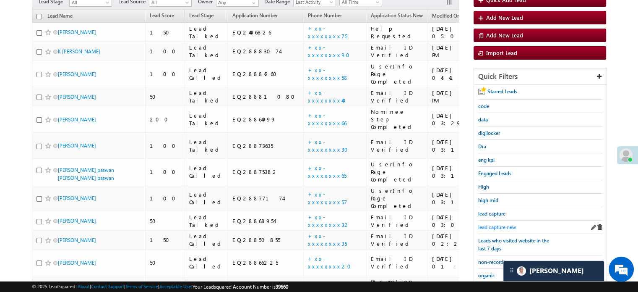
click at [499, 224] on span "lead capture new" at bounding box center [497, 227] width 38 height 6
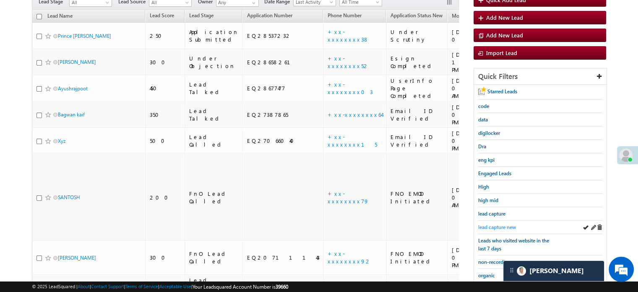
click at [487, 224] on span "lead capture new" at bounding box center [497, 227] width 38 height 6
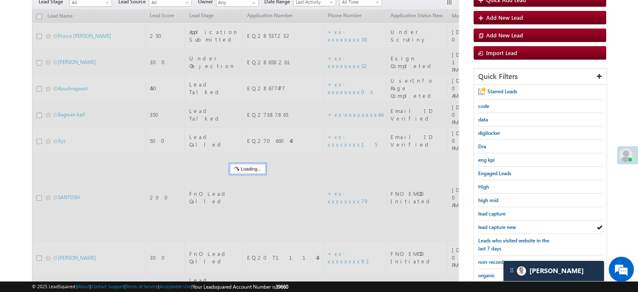
click at [487, 224] on span "lead capture new" at bounding box center [497, 227] width 38 height 6
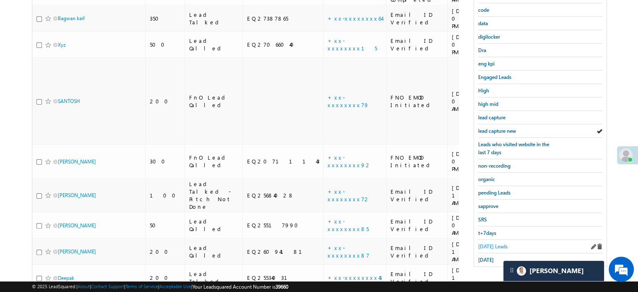
click at [483, 243] on span "Today's Leads" at bounding box center [492, 246] width 29 height 6
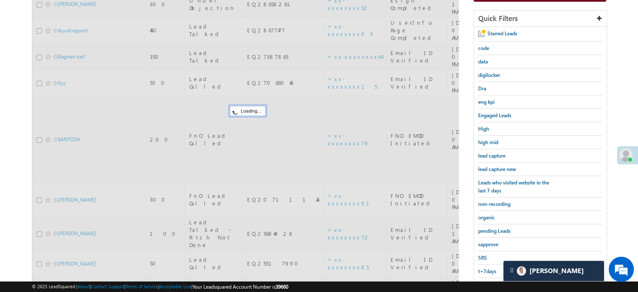
scroll to position [96, 0]
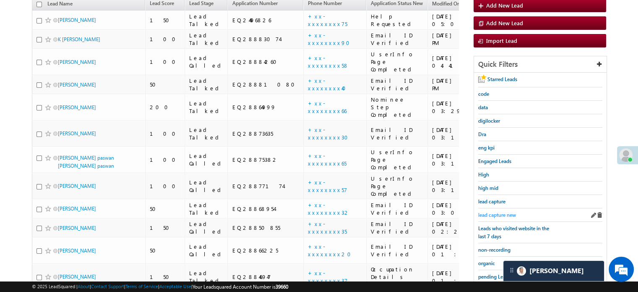
click at [492, 211] on span "lead capture new" at bounding box center [497, 214] width 38 height 6
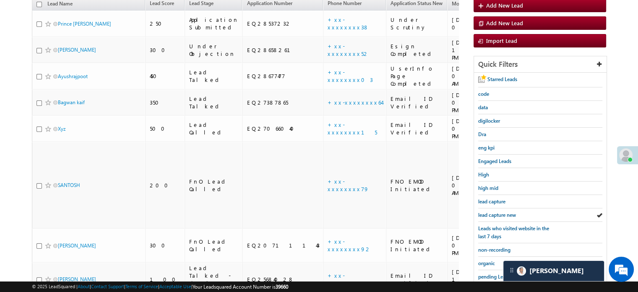
click at [492, 211] on span "lead capture new" at bounding box center [497, 214] width 38 height 6
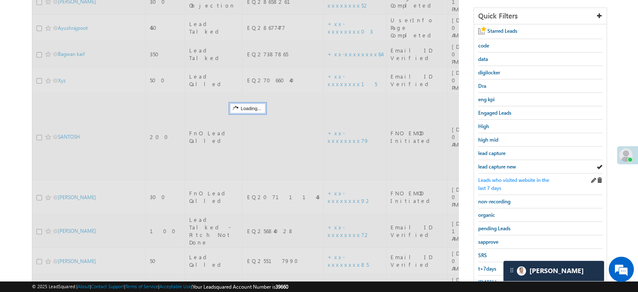
scroll to position [180, 0]
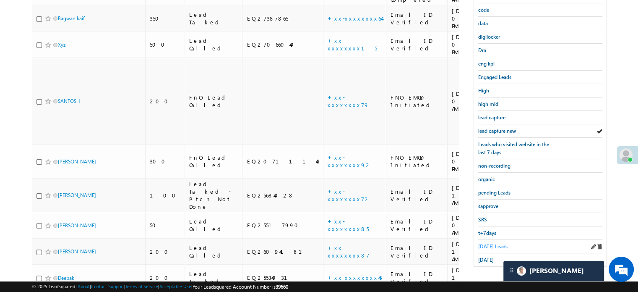
click at [485, 243] on span "Today's Leads" at bounding box center [492, 246] width 29 height 6
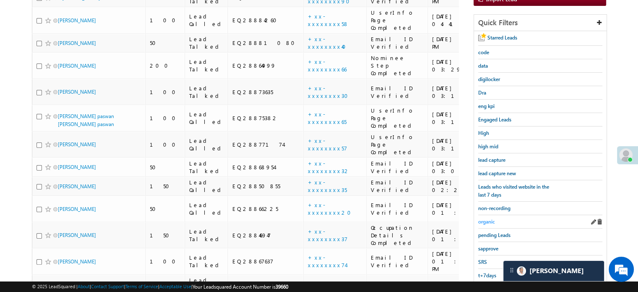
scroll to position [138, 0]
click at [500, 171] on span "lead capture new" at bounding box center [497, 172] width 38 height 6
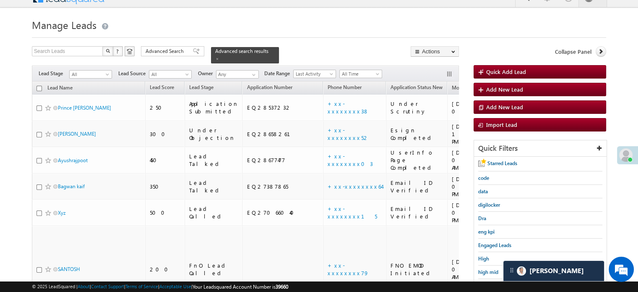
scroll to position [180, 0]
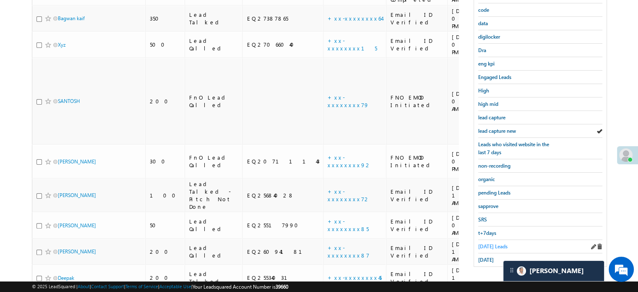
click at [492, 243] on span "Today's Leads" at bounding box center [492, 246] width 29 height 6
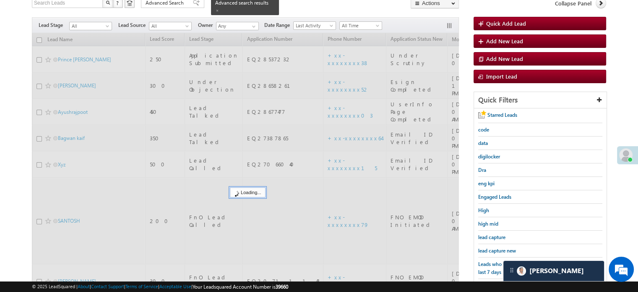
scroll to position [54, 0]
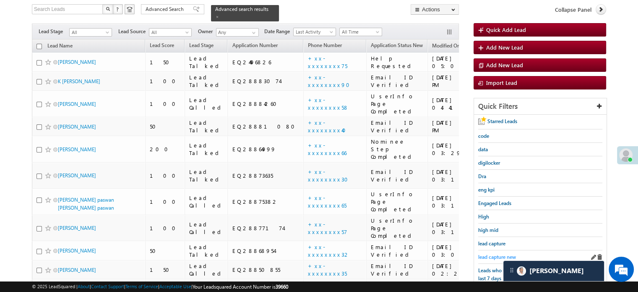
click at [492, 253] on link "lead capture new" at bounding box center [497, 257] width 38 height 8
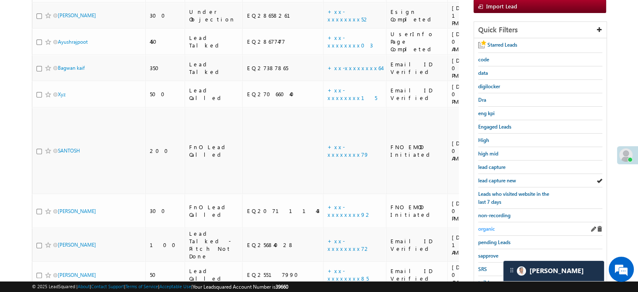
scroll to position [180, 0]
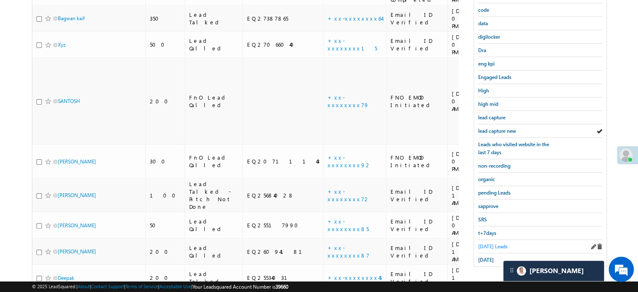
click at [494, 243] on span "Today's Leads" at bounding box center [492, 246] width 29 height 6
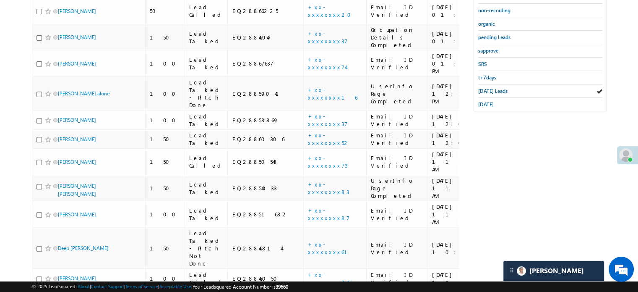
scroll to position [278, 0]
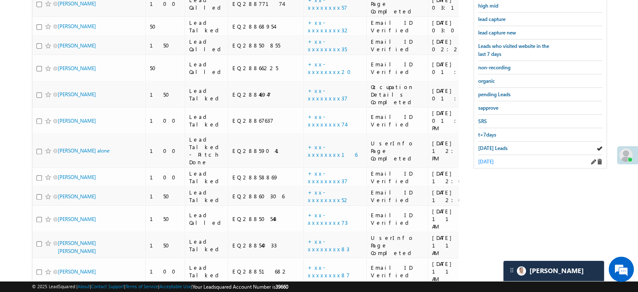
click at [494, 158] on span "yesterday" at bounding box center [486, 161] width 16 height 6
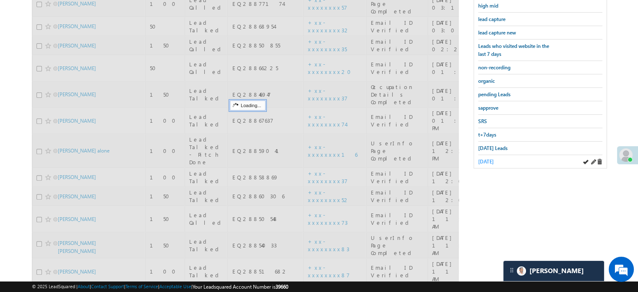
click at [494, 158] on span "yesterday" at bounding box center [486, 161] width 16 height 6
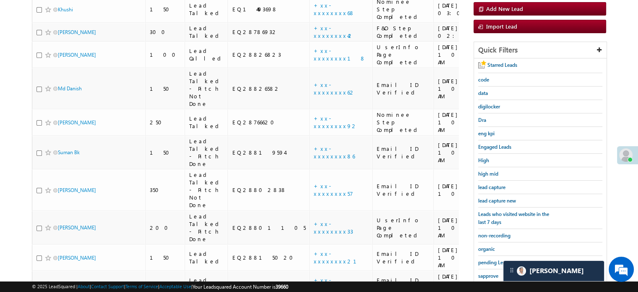
scroll to position [68, 0]
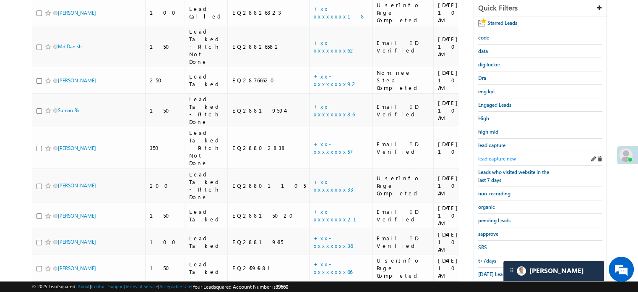
click at [490, 155] on span "lead capture new" at bounding box center [497, 158] width 38 height 6
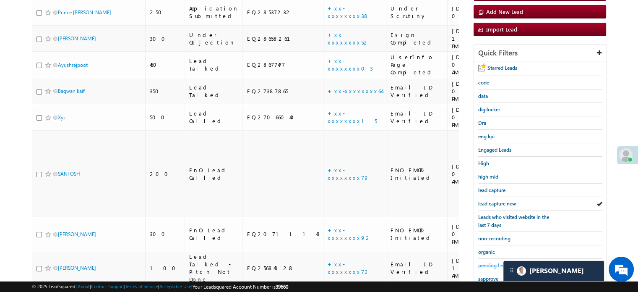
scroll to position [180, 0]
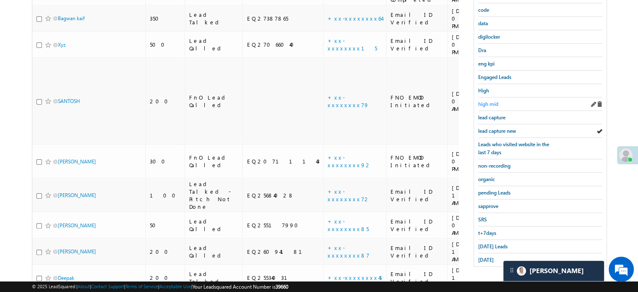
click at [493, 100] on link "high mid" at bounding box center [488, 104] width 20 height 8
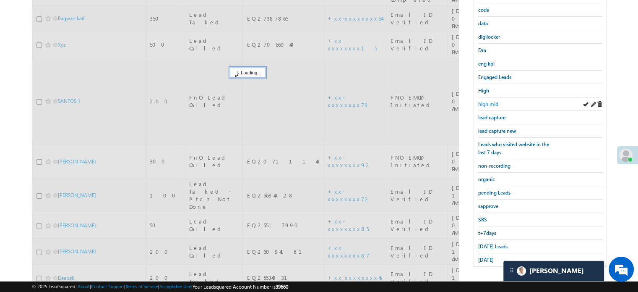
click at [493, 105] on link "high mid" at bounding box center [488, 104] width 20 height 8
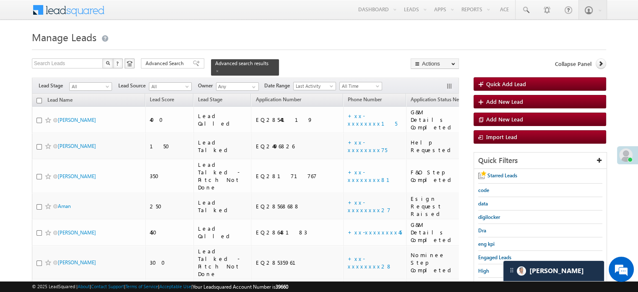
scroll to position [84, 0]
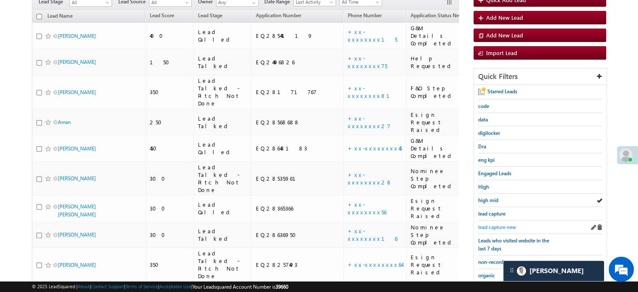
click at [495, 220] on div "lead capture new" at bounding box center [540, 226] width 124 height 13
click at [496, 224] on span "lead capture new" at bounding box center [497, 227] width 38 height 6
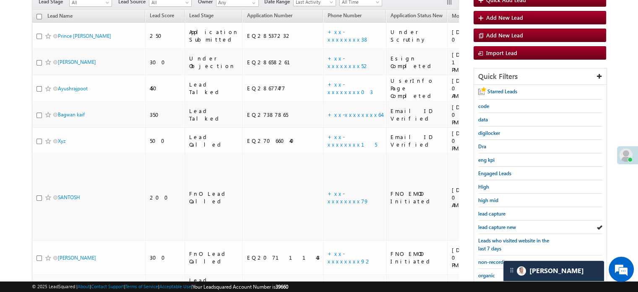
click at [496, 224] on span "lead capture new" at bounding box center [497, 227] width 38 height 6
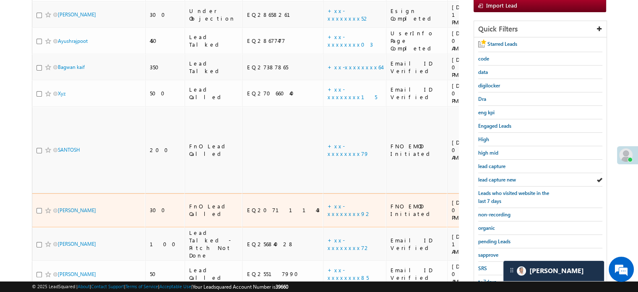
scroll to position [180, 0]
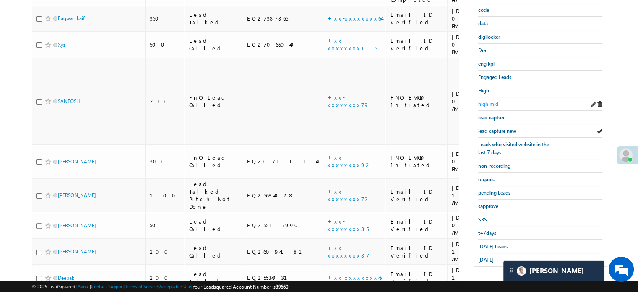
click at [493, 101] on span "high mid" at bounding box center [488, 104] width 20 height 6
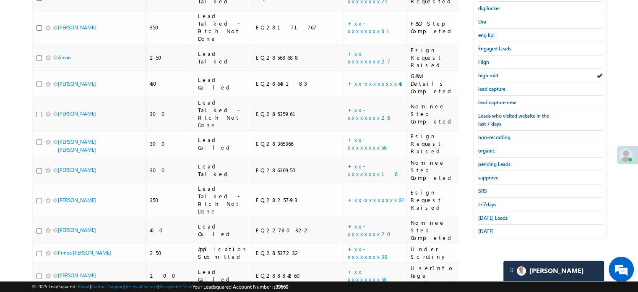
scroll to position [104, 0]
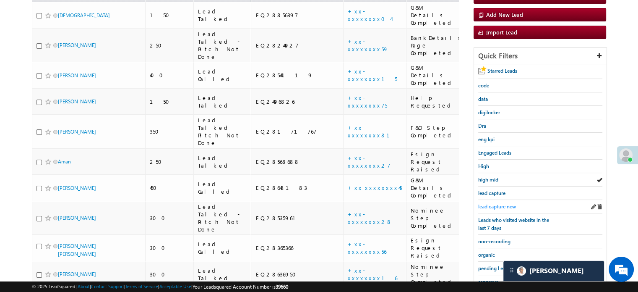
click at [500, 205] on span "lead capture new" at bounding box center [497, 206] width 38 height 6
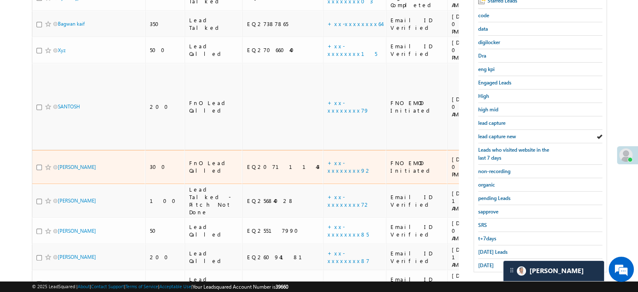
scroll to position [180, 0]
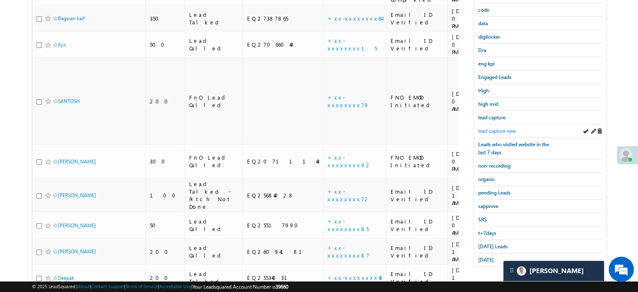
click at [502, 129] on span "lead capture new" at bounding box center [497, 131] width 38 height 6
click at [494, 243] on span "Today's Leads" at bounding box center [492, 246] width 29 height 6
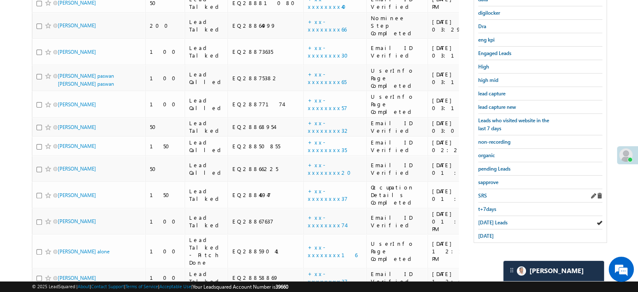
scroll to position [222, 0]
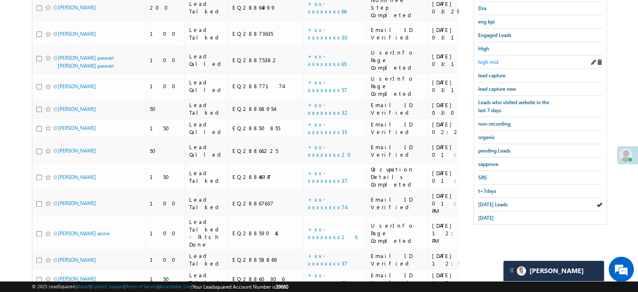
click at [492, 61] on span "high mid" at bounding box center [488, 62] width 20 height 6
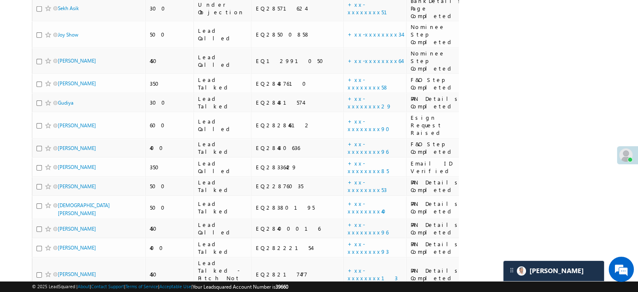
scroll to position [2758, 0]
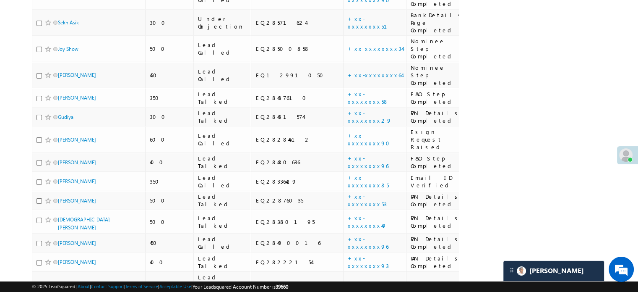
drag, startPoint x: 81, startPoint y: 119, endPoint x: 72, endPoint y: 113, distance: 10.5
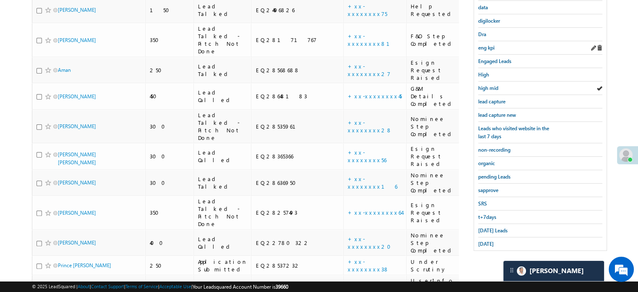
scroll to position [143, 0]
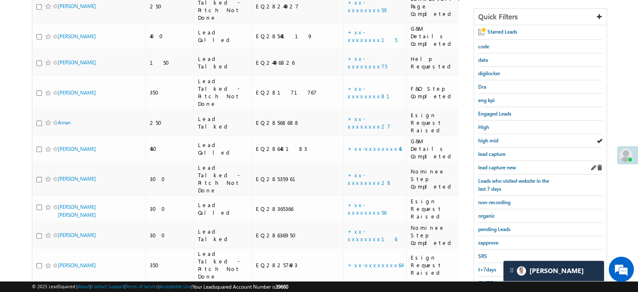
click at [490, 169] on div "lead capture new" at bounding box center [540, 167] width 124 height 13
click at [493, 165] on span "lead capture new" at bounding box center [497, 167] width 38 height 6
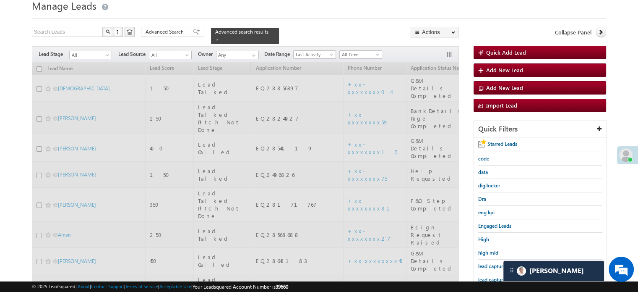
scroll to position [18, 0]
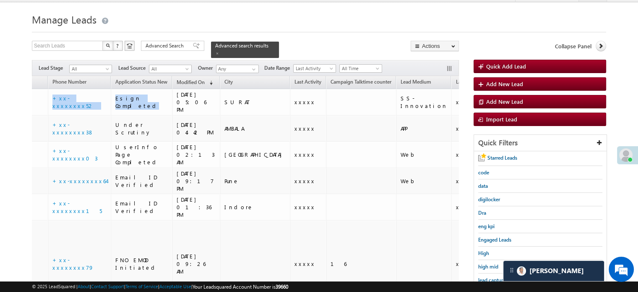
drag, startPoint x: 388, startPoint y: 91, endPoint x: 459, endPoint y: 83, distance: 71.4
click at [459, 83] on div "Search Leads X ? 11 results found Advanced Search Advanced Search Advanced sear…" at bounding box center [319, 270] width 574 height 458
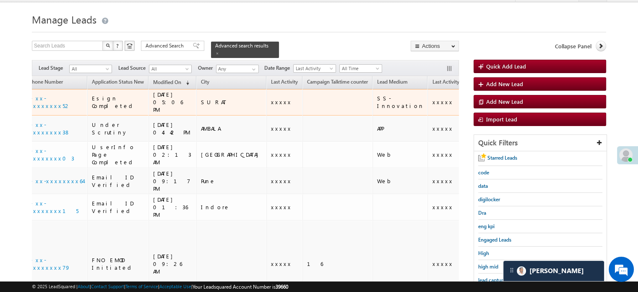
click at [475, 96] on td at bounding box center [505, 102] width 60 height 26
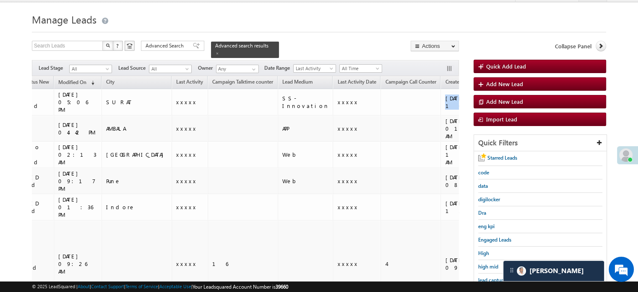
scroll to position [0, 519]
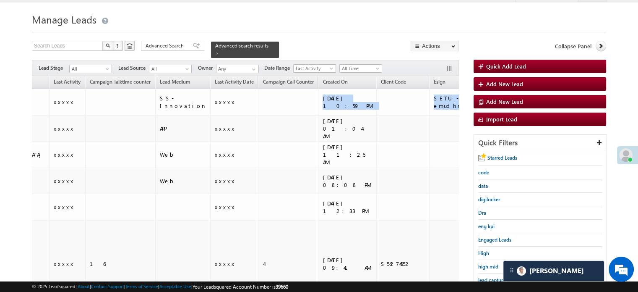
drag, startPoint x: 421, startPoint y: 96, endPoint x: 463, endPoint y: 94, distance: 42.4
click at [463, 94] on div "Search Leads X ? 11 results found Advanced Search Advanced Search Advanced sear…" at bounding box center [319, 270] width 574 height 458
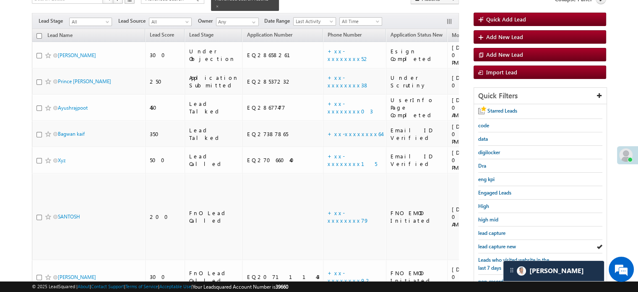
scroll to position [54, 0]
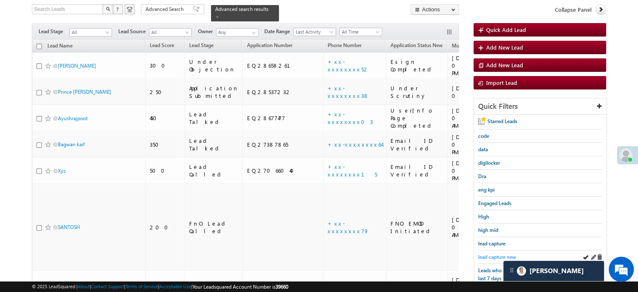
click at [500, 253] on span "lead capture new" at bounding box center [497, 256] width 38 height 6
click at [497, 254] on span "lead capture new" at bounding box center [497, 256] width 38 height 6
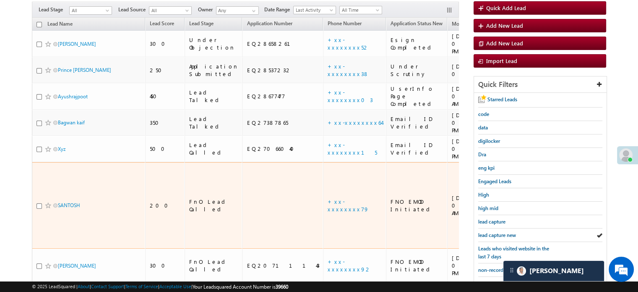
scroll to position [96, 0]
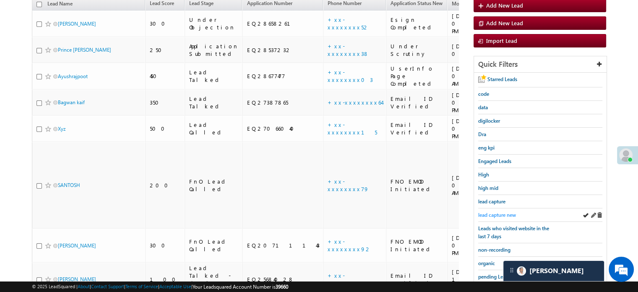
click at [491, 211] on span "lead capture new" at bounding box center [497, 214] width 38 height 6
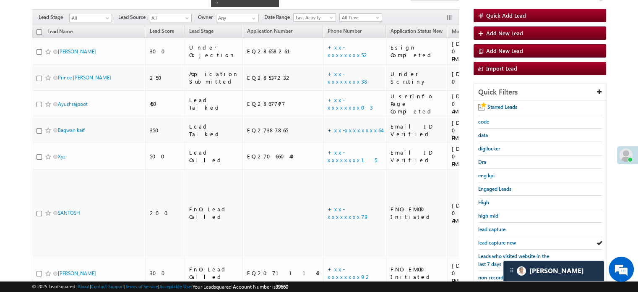
scroll to position [54, 0]
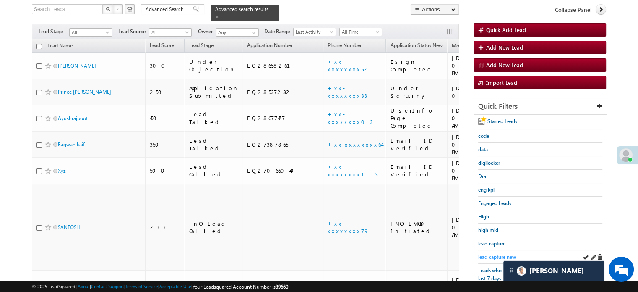
click at [504, 255] on span "lead capture new" at bounding box center [497, 256] width 38 height 6
click at [500, 253] on span "lead capture new" at bounding box center [497, 256] width 38 height 6
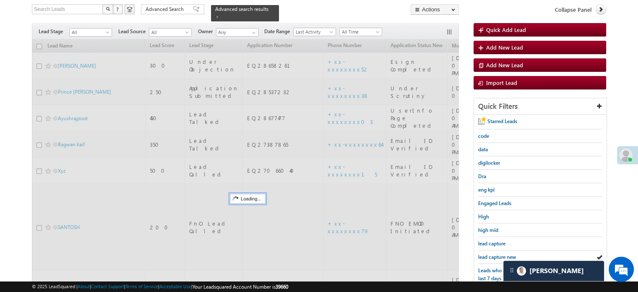
scroll to position [180, 0]
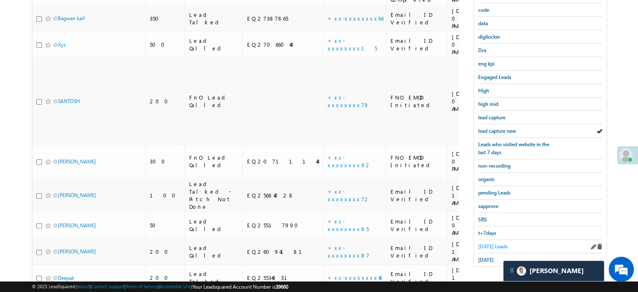
click at [487, 242] on link "Today's Leads" at bounding box center [492, 246] width 29 height 8
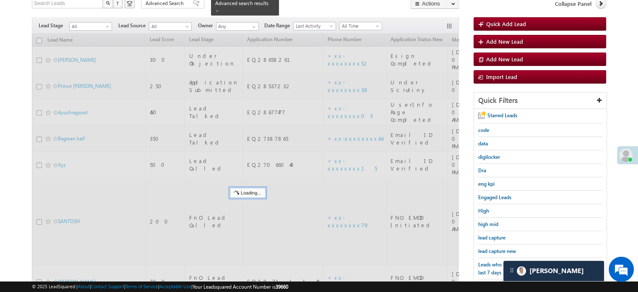
scroll to position [54, 0]
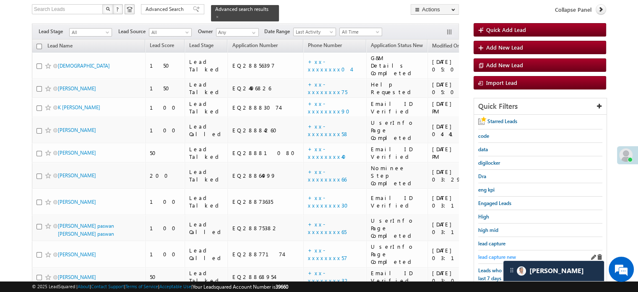
click at [493, 253] on span "lead capture new" at bounding box center [497, 256] width 38 height 6
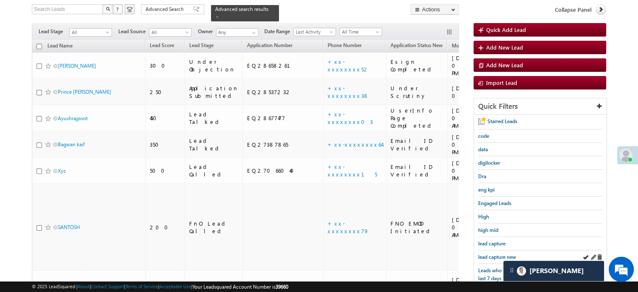
click at [499, 250] on div "lead capture new" at bounding box center [540, 256] width 124 height 13
click at [497, 255] on span "lead capture new" at bounding box center [497, 256] width 38 height 6
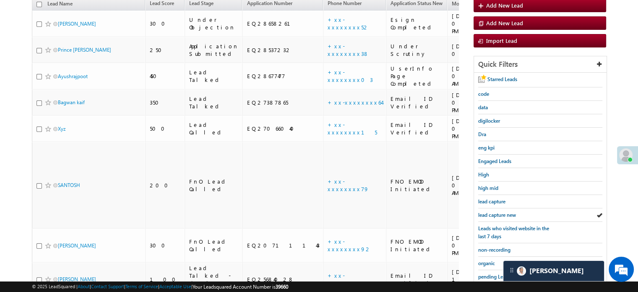
scroll to position [180, 0]
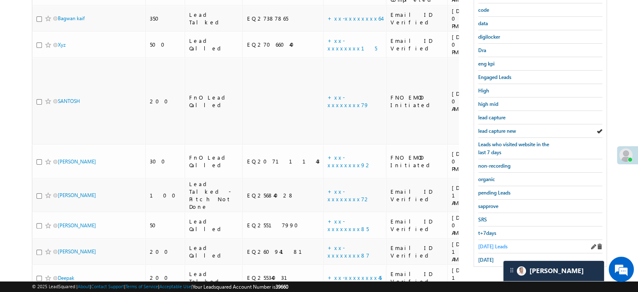
click at [485, 242] on link "Today's Leads" at bounding box center [492, 246] width 29 height 8
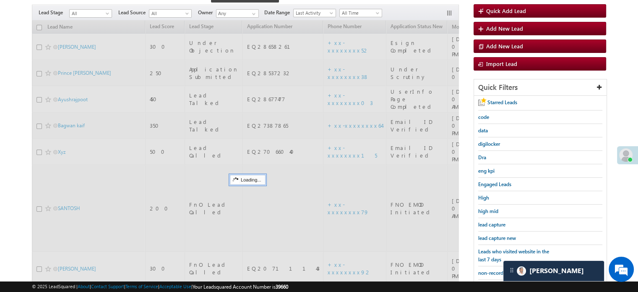
scroll to position [54, 0]
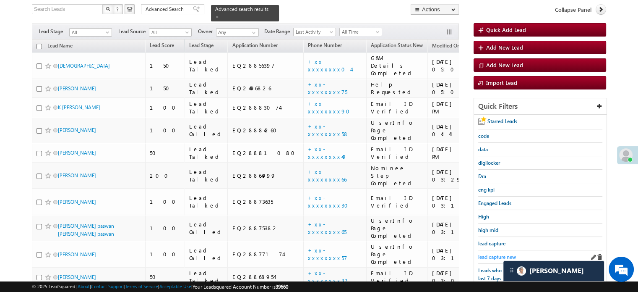
click at [485, 253] on span "lead capture new" at bounding box center [497, 256] width 38 height 6
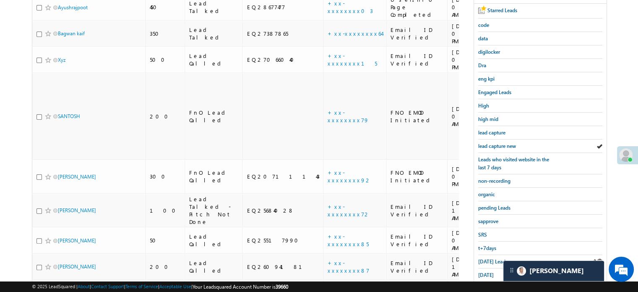
scroll to position [180, 0]
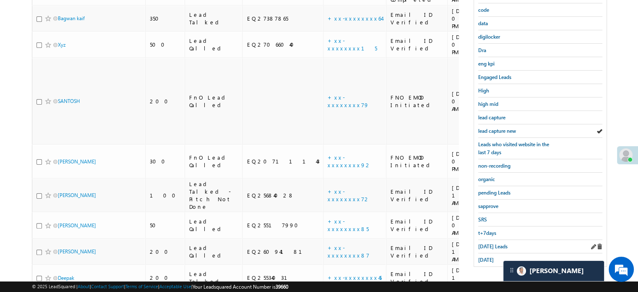
click at [490, 247] on div "Today's Leads" at bounding box center [540, 246] width 124 height 13
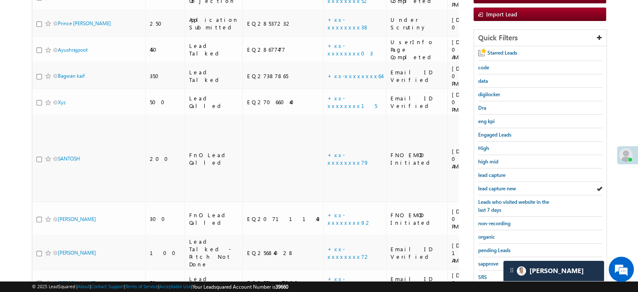
scroll to position [126, 0]
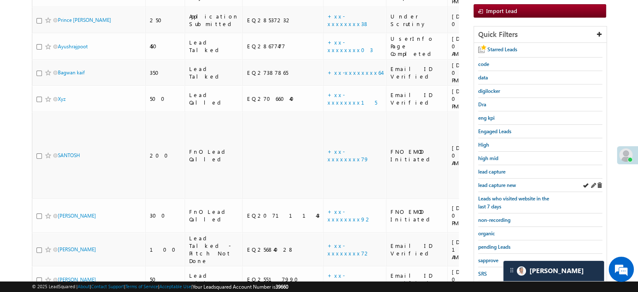
click at [504, 178] on div "lead capture new" at bounding box center [540, 184] width 124 height 13
click at [500, 182] on span "lead capture new" at bounding box center [497, 185] width 38 height 6
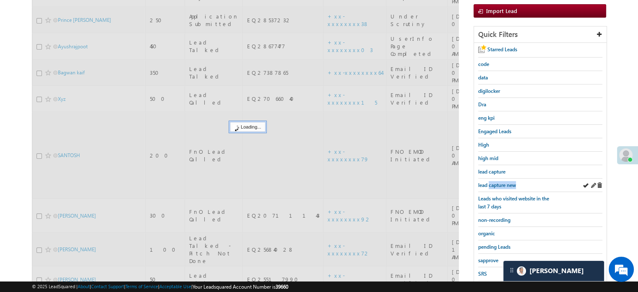
drag, startPoint x: 500, startPoint y: 182, endPoint x: 500, endPoint y: 187, distance: 5.5
click at [500, 187] on div "lead capture new" at bounding box center [540, 184] width 124 height 13
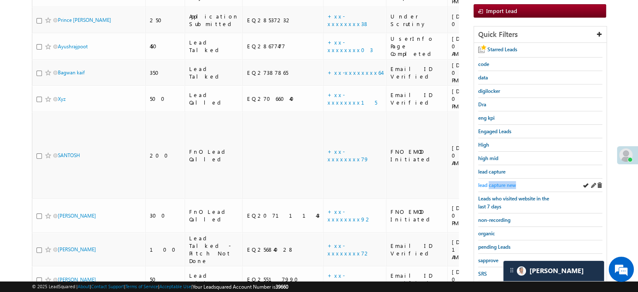
click at [495, 182] on span "lead capture new" at bounding box center [497, 185] width 38 height 6
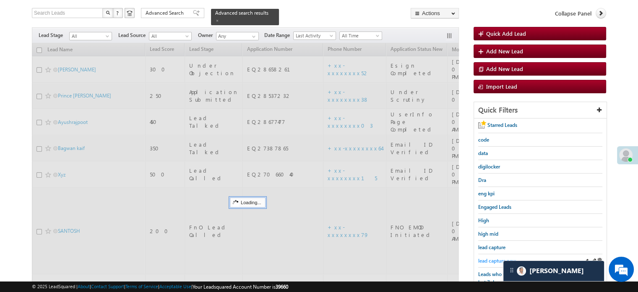
scroll to position [42, 0]
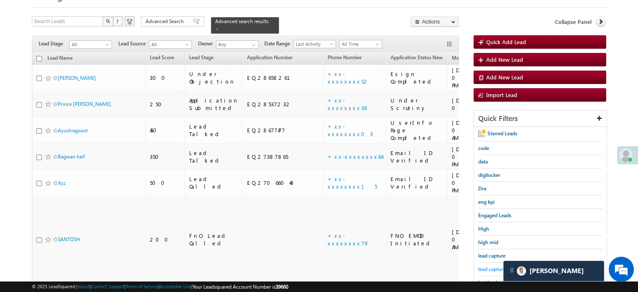
click at [490, 266] on span "lead capture new" at bounding box center [497, 269] width 38 height 6
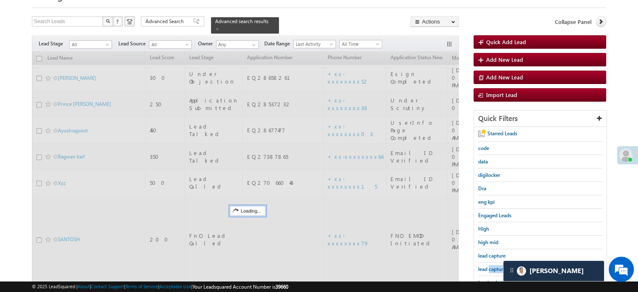
click at [490, 266] on span "lead capture new" at bounding box center [497, 269] width 38 height 6
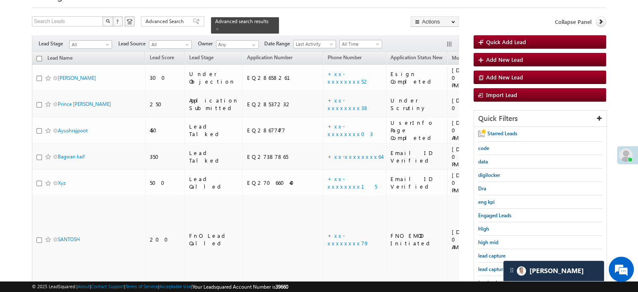
click at [490, 266] on span "lead capture new" at bounding box center [497, 269] width 38 height 6
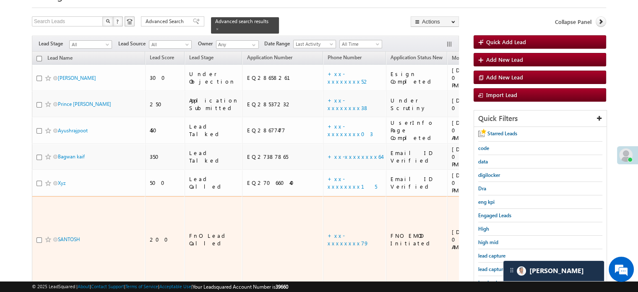
scroll to position [126, 0]
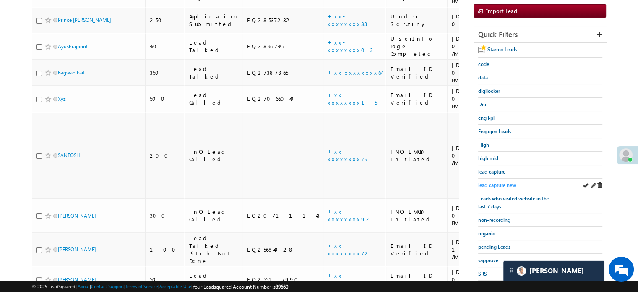
click at [495, 182] on span "lead capture new" at bounding box center [497, 185] width 38 height 6
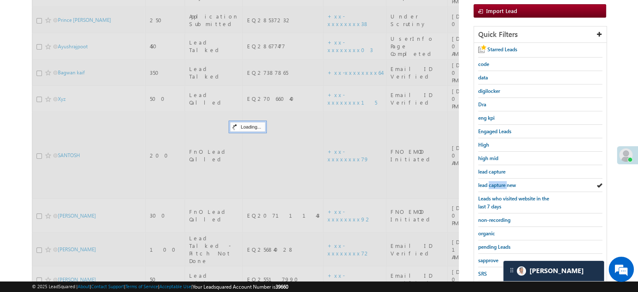
click at [495, 182] on span "lead capture new" at bounding box center [497, 185] width 38 height 6
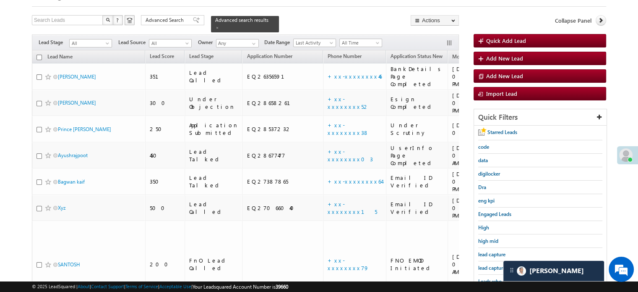
scroll to position [42, 0]
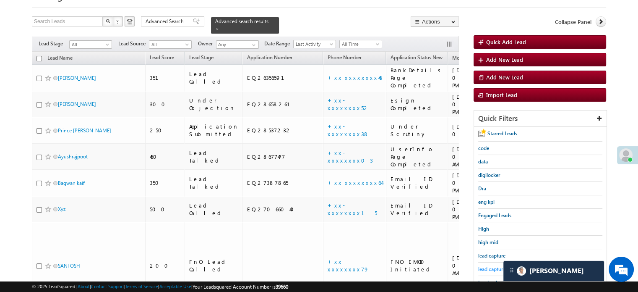
click at [490, 266] on span "lead capture new" at bounding box center [497, 269] width 38 height 6
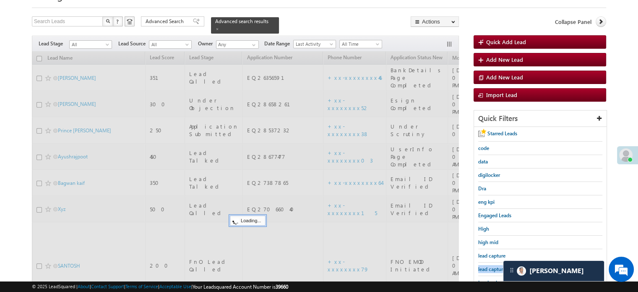
click at [490, 266] on span "lead capture new" at bounding box center [497, 269] width 38 height 6
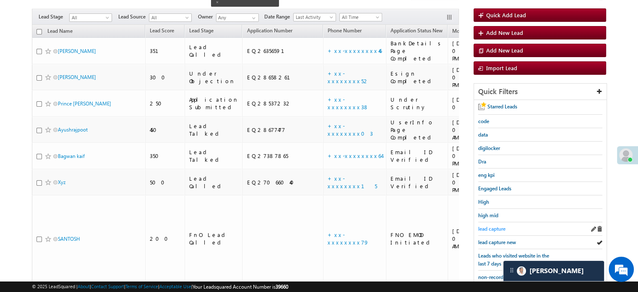
scroll to position [84, 0]
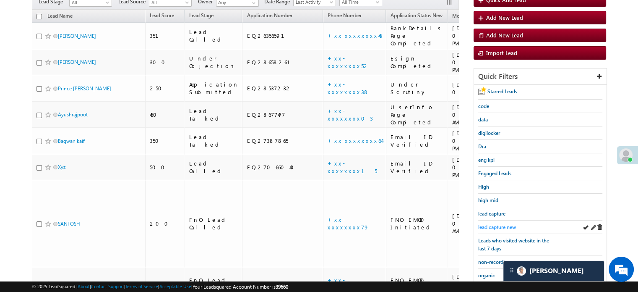
click at [503, 224] on span "lead capture new" at bounding box center [497, 227] width 38 height 6
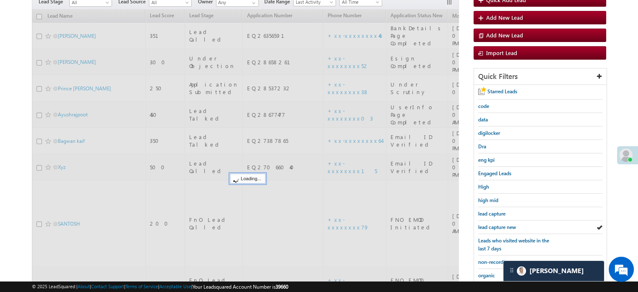
click at [503, 224] on span "lead capture new" at bounding box center [497, 227] width 38 height 6
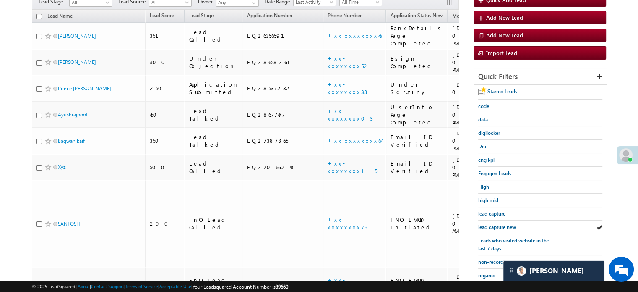
click at [503, 224] on span "lead capture new" at bounding box center [497, 227] width 38 height 6
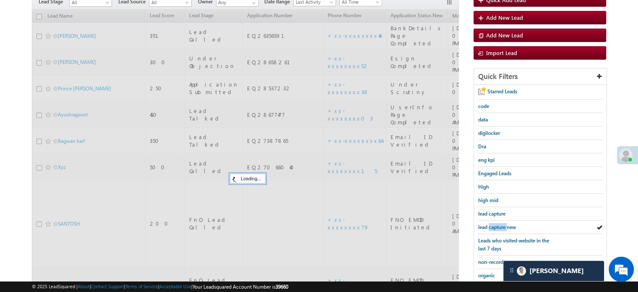
click at [503, 224] on span "lead capture new" at bounding box center [497, 227] width 38 height 6
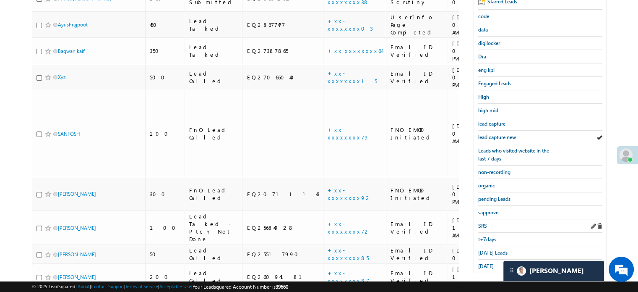
scroll to position [180, 0]
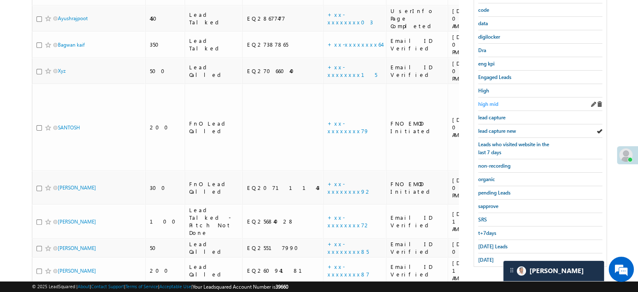
click at [487, 101] on span "high mid" at bounding box center [488, 104] width 20 height 6
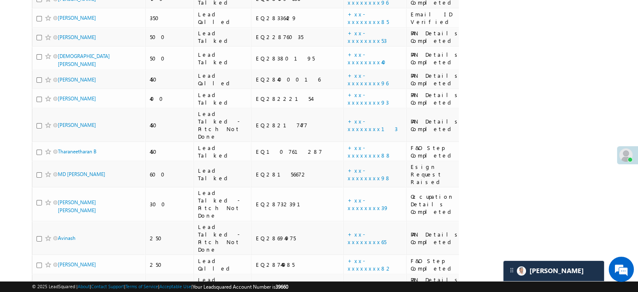
scroll to position [2926, 0]
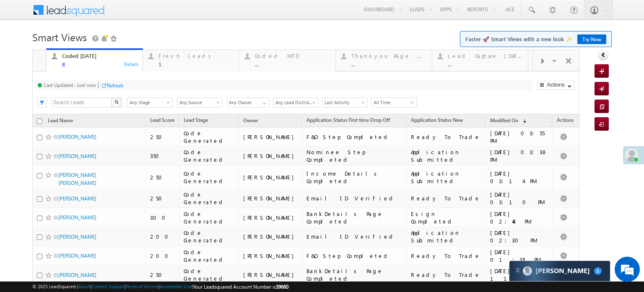
drag, startPoint x: 0, startPoint y: 0, endPoint x: 114, endPoint y: 82, distance: 140.4
click at [114, 82] on div "Refresh" at bounding box center [115, 85] width 16 height 6
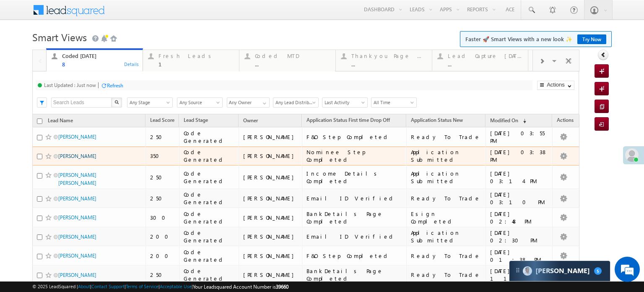
drag, startPoint x: 79, startPoint y: 137, endPoint x: 75, endPoint y: 154, distance: 17.3
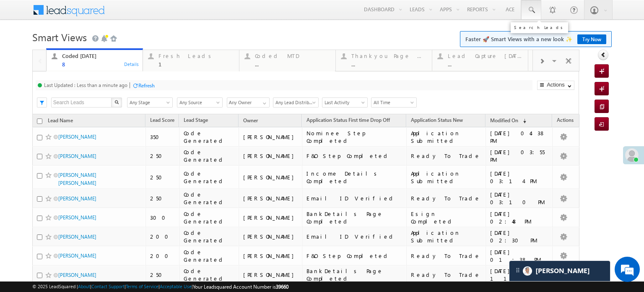
click at [530, 13] on link at bounding box center [531, 9] width 20 height 19
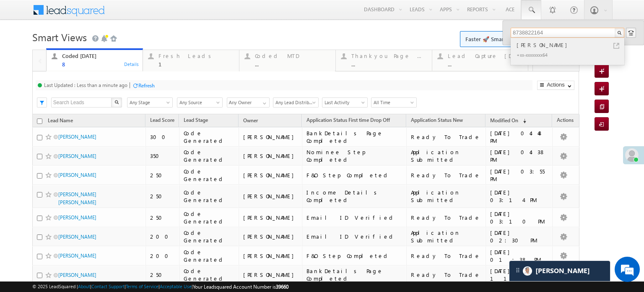
type input "8738822164"
click at [563, 49] on div "Shubham Pal" at bounding box center [571, 44] width 112 height 9
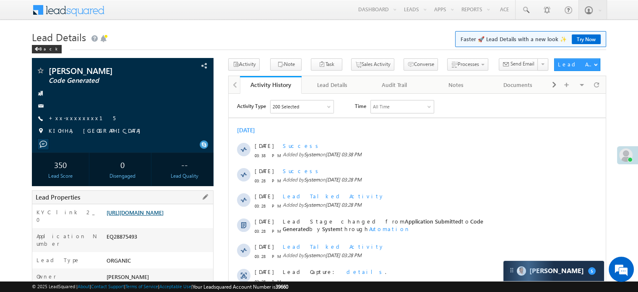
scroll to position [126, 0]
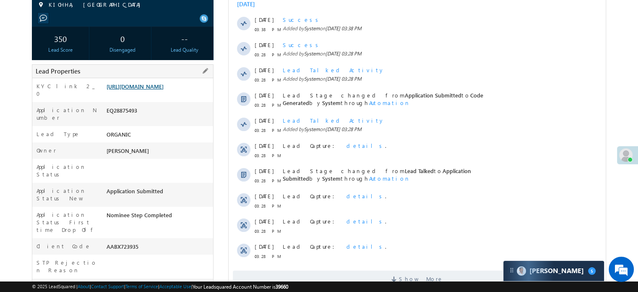
click at [144, 90] on link "https://angelbroking1-pk3em7sa.customui-test.leadsquared.com?leadId=9910ffbb-21…" at bounding box center [135, 86] width 57 height 7
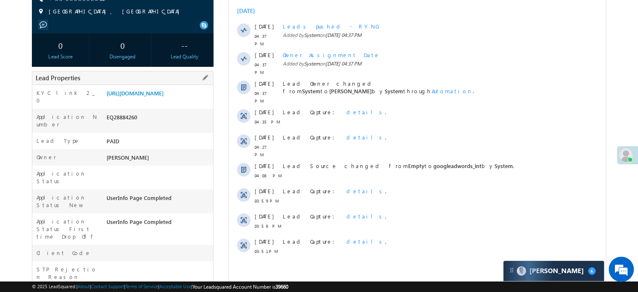
scroll to position [126, 0]
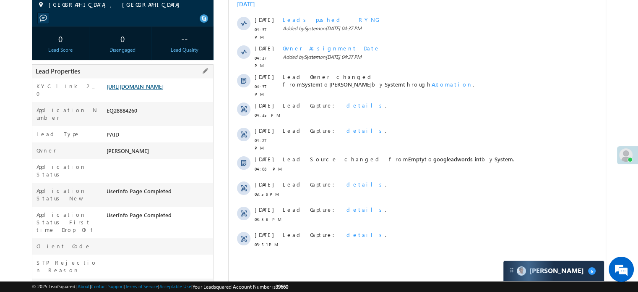
click at [141, 90] on link "[URL][DOMAIN_NAME]" at bounding box center [135, 86] width 57 height 7
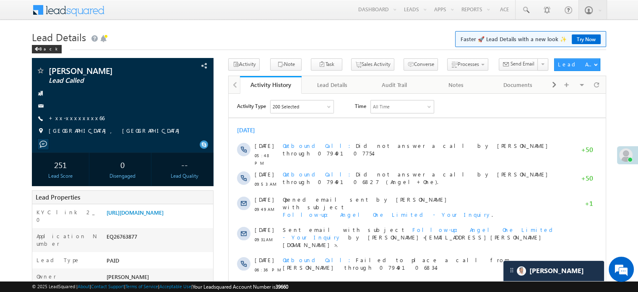
scroll to position [4418, 0]
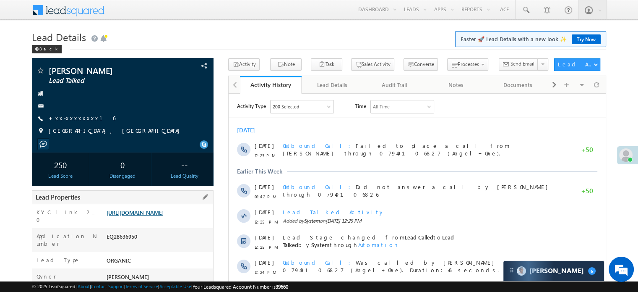
click at [164, 211] on link "[URL][DOMAIN_NAME]" at bounding box center [135, 211] width 57 height 7
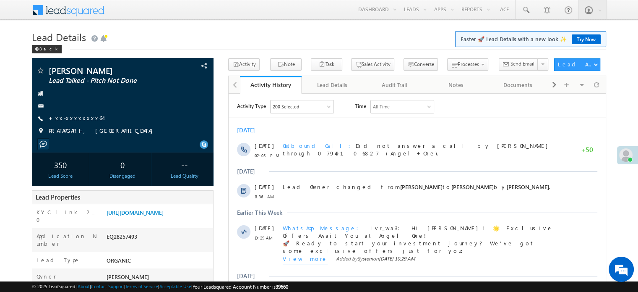
scroll to position [42, 0]
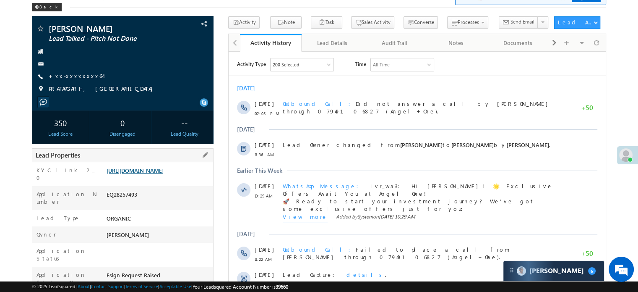
click at [125, 172] on link "https://angelbroking1-pk3em7sa.customui-test.leadsquared.com?leadId=e40e1934-20…" at bounding box center [135, 170] width 57 height 7
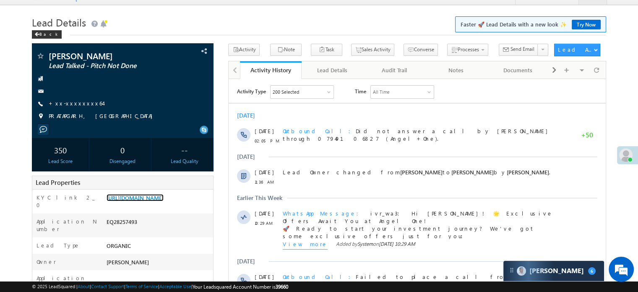
scroll to position [0, 0]
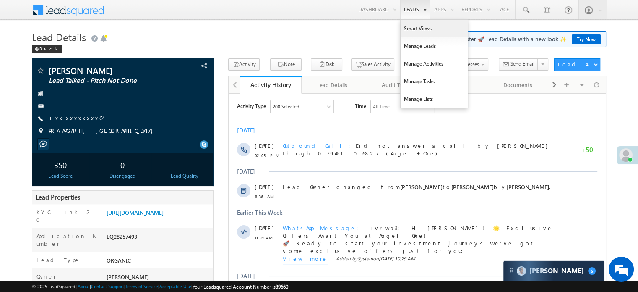
click at [409, 26] on link "Smart Views" at bounding box center [434, 29] width 67 height 18
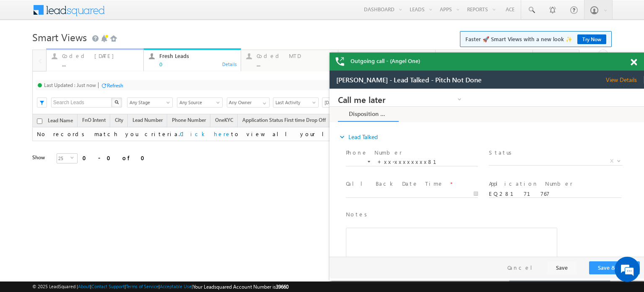
click at [91, 55] on div "Coded [DATE]" at bounding box center [100, 55] width 76 height 7
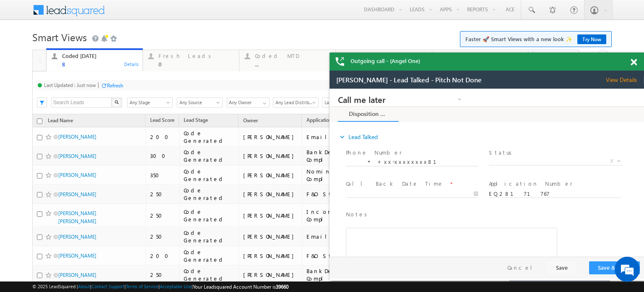
click at [637, 61] on span at bounding box center [634, 62] width 6 height 7
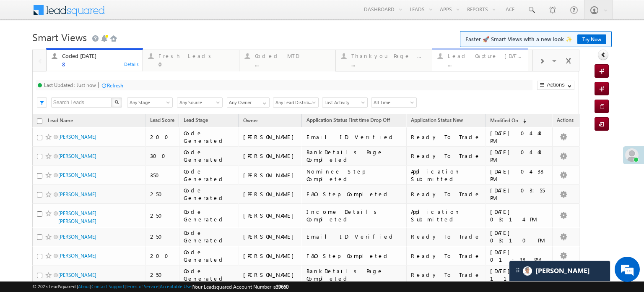
click at [482, 65] on div "..." at bounding box center [486, 64] width 76 height 6
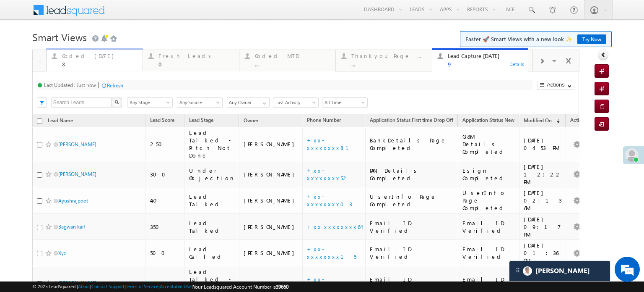
click at [91, 62] on div "8" at bounding box center [100, 64] width 76 height 6
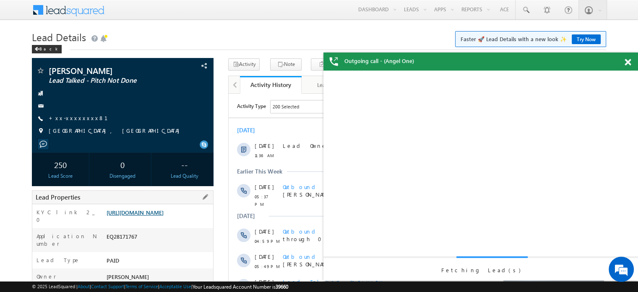
click at [151, 216] on link "[URL][DOMAIN_NAME]" at bounding box center [135, 211] width 57 height 7
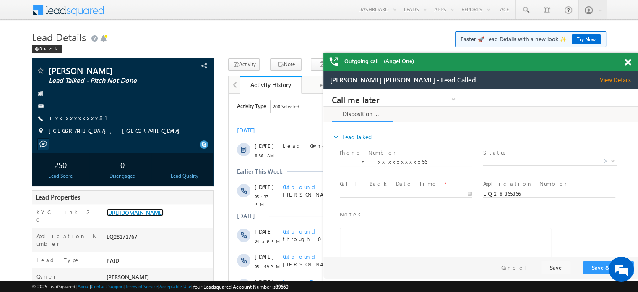
drag, startPoint x: 626, startPoint y: 62, endPoint x: 597, endPoint y: 63, distance: 29.0
click at [626, 62] on span at bounding box center [628, 62] width 6 height 7
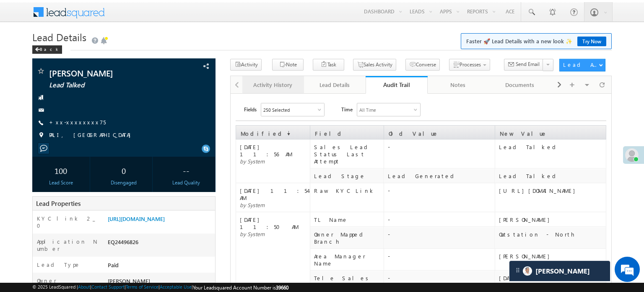
click at [267, 85] on div "Activity History" at bounding box center [272, 85] width 47 height 10
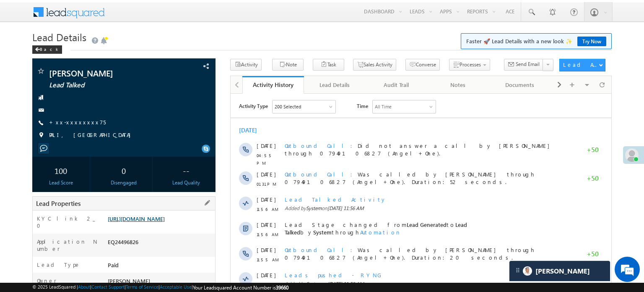
click at [119, 222] on link "https://angelbroking1-pk3em7sa.customui-test.leadsquared.com?leadId=212c6428-16…" at bounding box center [136, 218] width 57 height 7
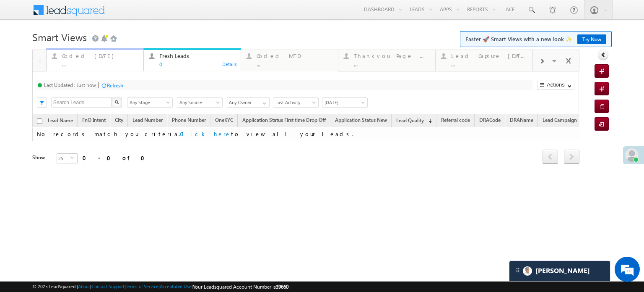
click at [72, 62] on div "..." at bounding box center [100, 64] width 76 height 6
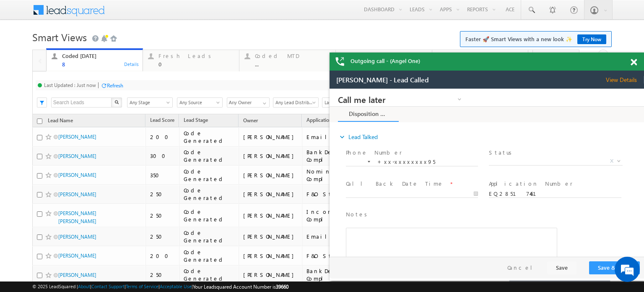
click at [634, 65] on span at bounding box center [634, 62] width 6 height 7
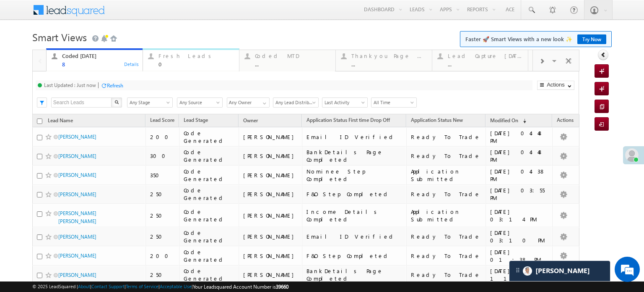
click at [176, 56] on div "Fresh Leads" at bounding box center [197, 55] width 76 height 7
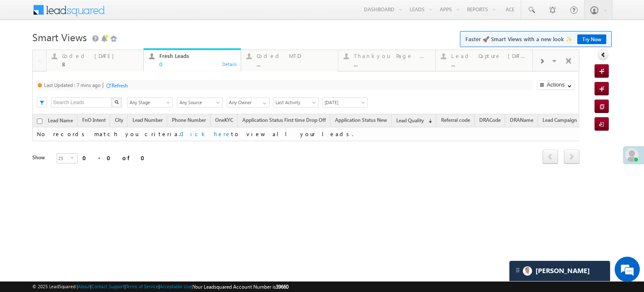
click at [127, 83] on div "Refresh" at bounding box center [120, 85] width 16 height 6
click at [86, 59] on div "Coded [DATE]" at bounding box center [100, 55] width 76 height 7
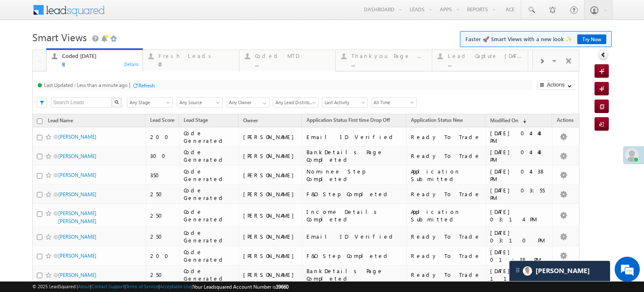
click at [148, 85] on div "Refresh" at bounding box center [146, 85] width 16 height 6
click at [148, 83] on div "Refresh" at bounding box center [146, 85] width 16 height 6
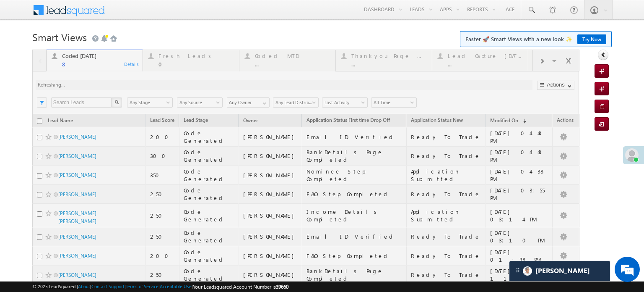
click at [147, 83] on div at bounding box center [305, 189] width 547 height 281
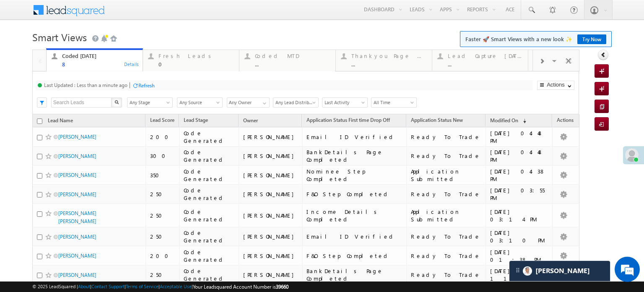
click at [146, 87] on div "Refresh" at bounding box center [146, 85] width 16 height 6
click at [175, 61] on div "0" at bounding box center [197, 64] width 76 height 6
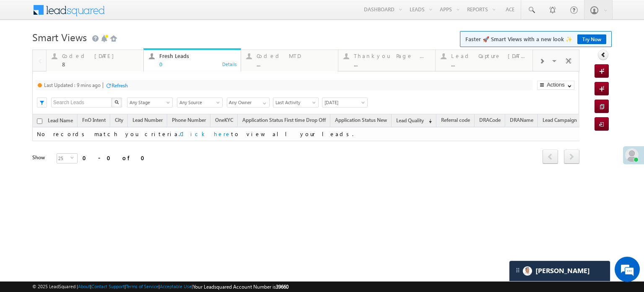
click at [110, 85] on div at bounding box center [108, 85] width 6 height 6
click at [97, 64] on div "8" at bounding box center [100, 64] width 76 height 6
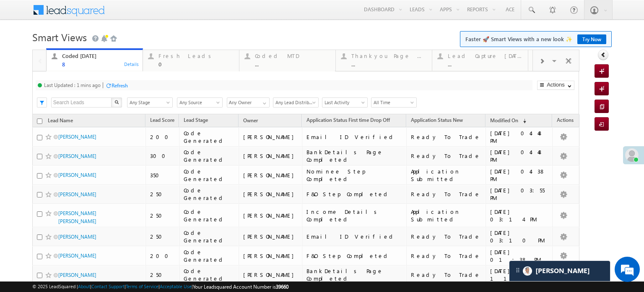
click at [125, 86] on div "Refresh" at bounding box center [120, 85] width 16 height 6
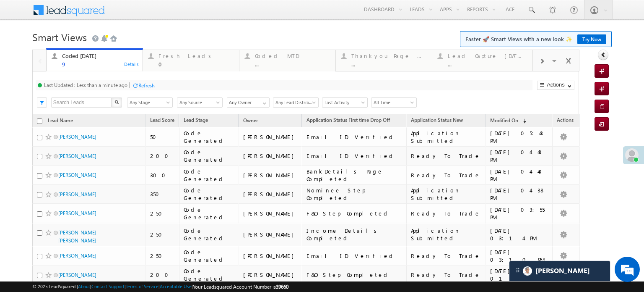
click at [148, 85] on div "Refresh" at bounding box center [146, 85] width 16 height 6
click at [148, 88] on div "Refresh" at bounding box center [146, 85] width 16 height 6
click at [153, 87] on div "Refresh" at bounding box center [146, 85] width 16 height 6
drag, startPoint x: 192, startPoint y: 27, endPoint x: 193, endPoint y: 16, distance: 11.4
click at [192, 26] on body "Menu Priya Rathore priya .rath ore@a ngelb rokin g.com" at bounding box center [322, 174] width 644 height 349
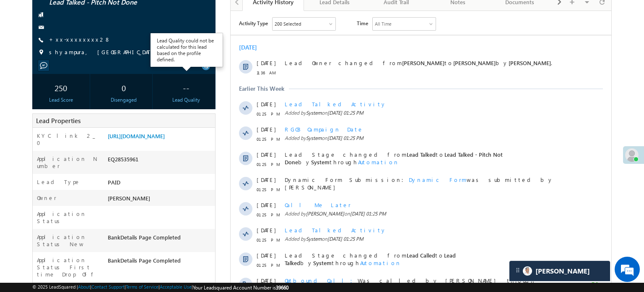
scroll to position [42, 0]
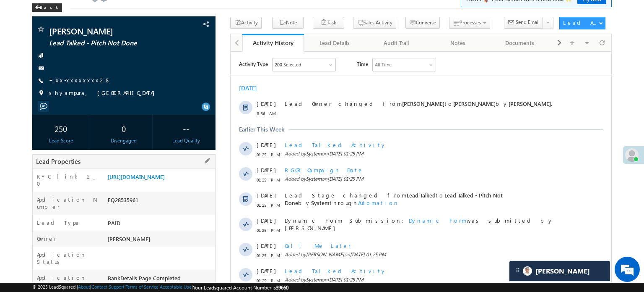
click at [159, 169] on div "KYC link 2_0 [URL][DOMAIN_NAME]" at bounding box center [124, 179] width 182 height 23
click at [163, 176] on link "[URL][DOMAIN_NAME]" at bounding box center [136, 176] width 57 height 7
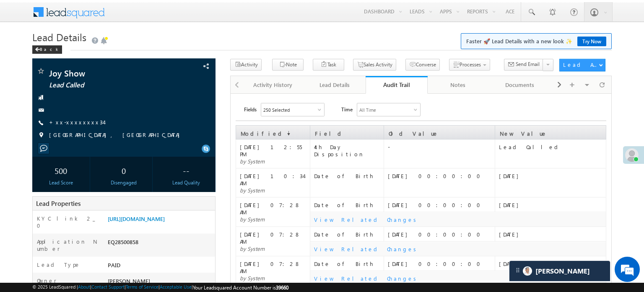
scroll to position [4382, 0]
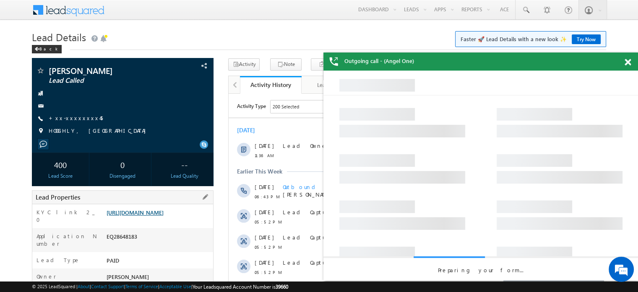
click at [153, 216] on link "[URL][DOMAIN_NAME]" at bounding box center [135, 211] width 57 height 7
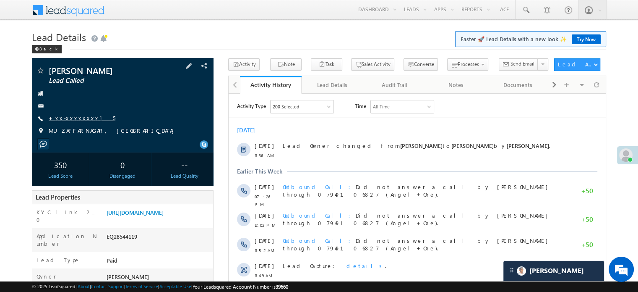
click at [74, 117] on link "+xx-xxxxxxxx15" at bounding box center [82, 117] width 67 height 7
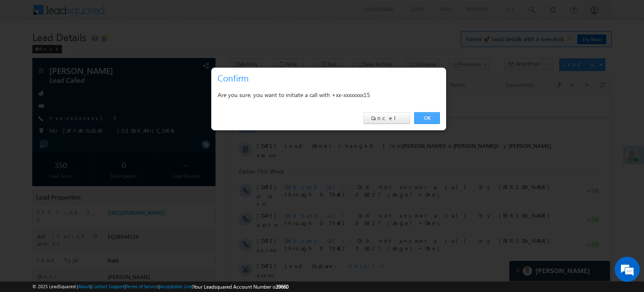
click at [432, 115] on link "OK" at bounding box center [427, 118] width 26 height 12
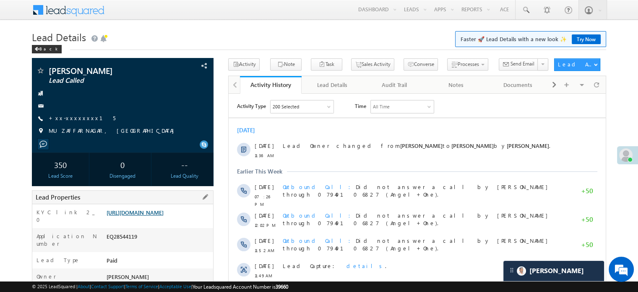
click at [163, 216] on link "https://angelbroking1-pk3em7sa.customui-test.leadsquared.com?leadId=0d228dce-a0…" at bounding box center [135, 211] width 57 height 7
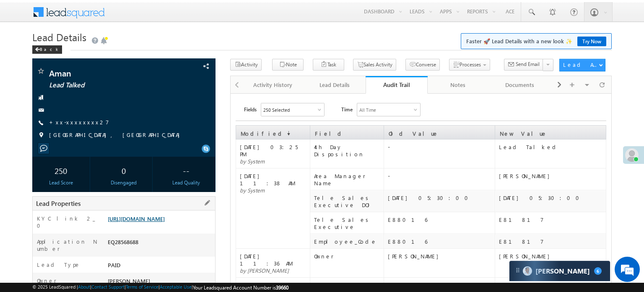
click at [135, 222] on link "[URL][DOMAIN_NAME]" at bounding box center [136, 218] width 57 height 7
click at [280, 89] on div "Activity History" at bounding box center [272, 85] width 47 height 10
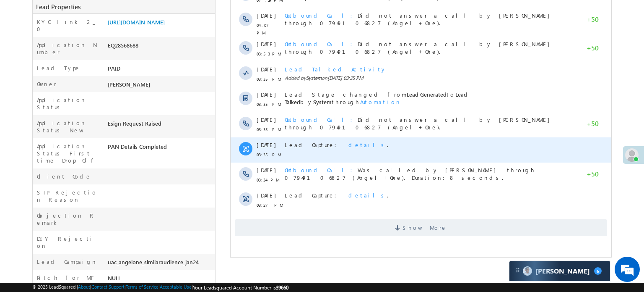
scroll to position [294, 0]
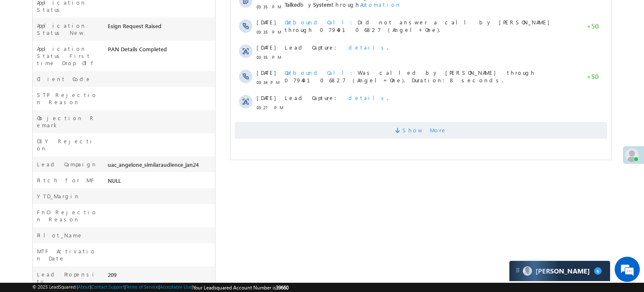
click at [516, 130] on span "Show More" at bounding box center [421, 130] width 372 height 17
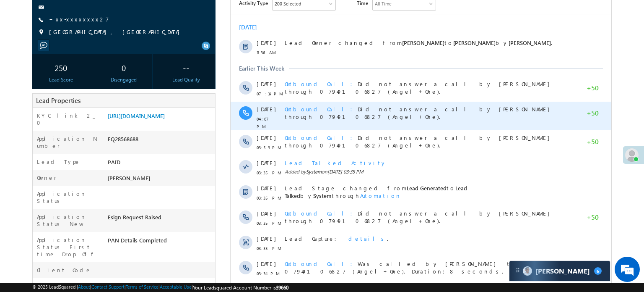
scroll to position [0, 0]
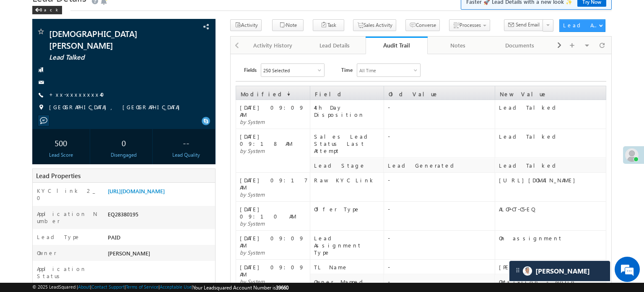
scroll to position [39, 0]
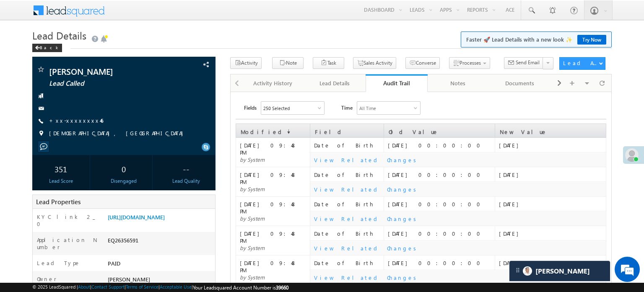
scroll to position [4382, 0]
click at [150, 218] on link "https://angelbroking1-pk3em7sa.customui-test.leadsquared.com?leadId=92f639be-76…" at bounding box center [136, 216] width 57 height 7
click at [264, 82] on div "Activity History" at bounding box center [272, 83] width 47 height 10
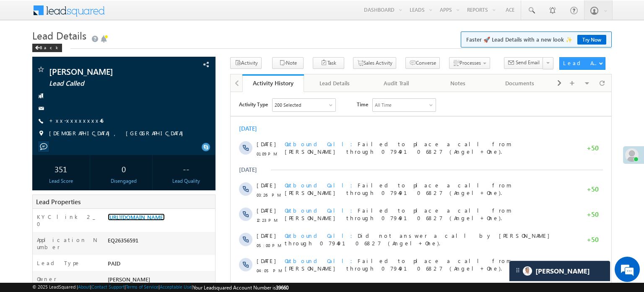
scroll to position [0, 0]
click at [75, 121] on link "+xx-xxxxxxxx46" at bounding box center [76, 120] width 54 height 7
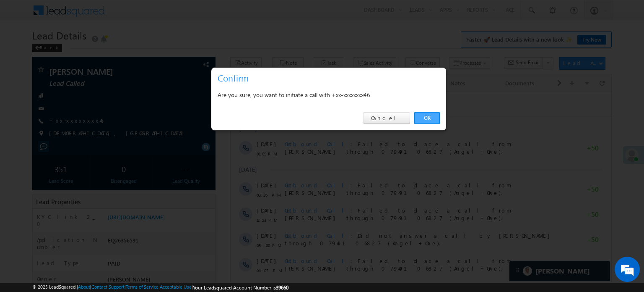
click at [436, 114] on link "OK" at bounding box center [427, 118] width 26 height 12
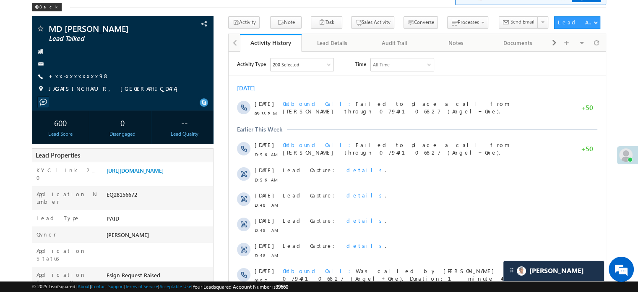
scroll to position [42, 0]
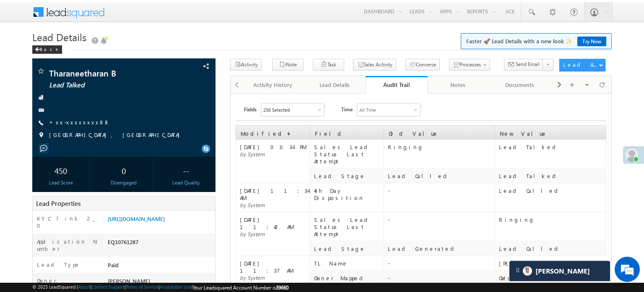
scroll to position [39, 0]
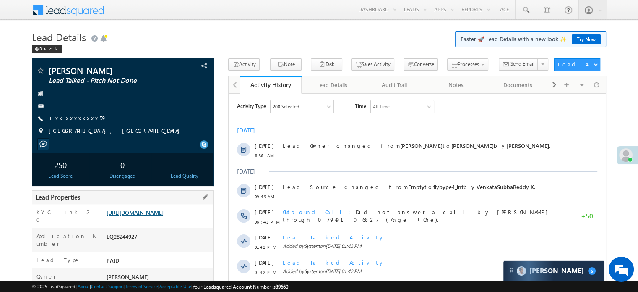
click at [110, 216] on link "https://angelbroking1-pk3em7sa.customui-test.leadsquared.com?leadId=438bb405-ef…" at bounding box center [135, 211] width 57 height 7
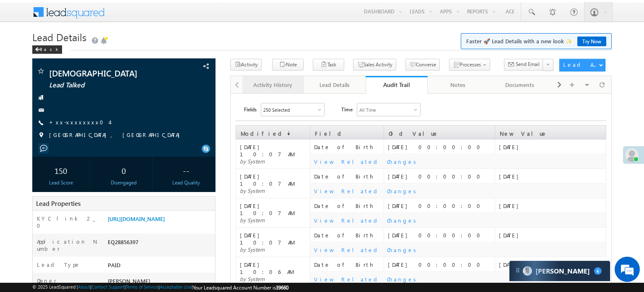
click at [269, 84] on div "Activity History" at bounding box center [272, 85] width 47 height 10
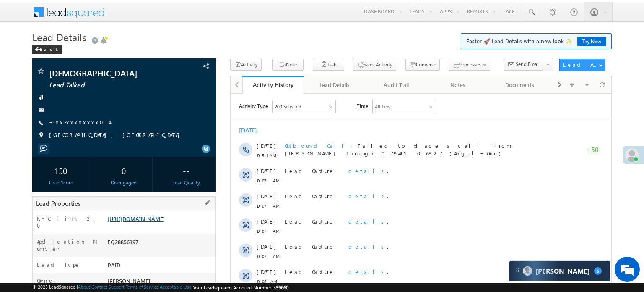
click at [146, 222] on link "https://angelbroking1-pk3em7sa.customui-test.leadsquared.com?leadId=ad3df967-37…" at bounding box center [136, 218] width 57 height 7
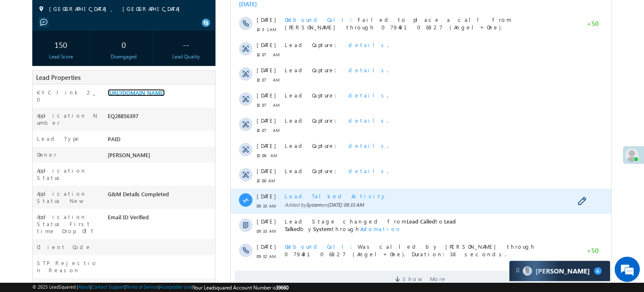
scroll to position [168, 0]
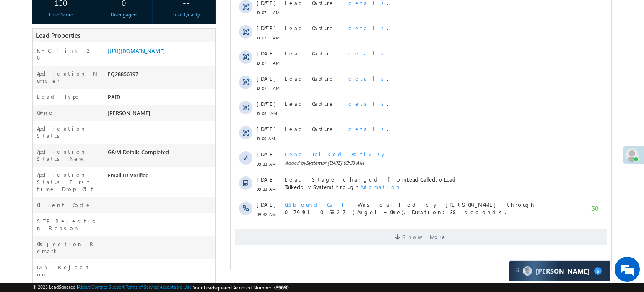
click at [325, 249] on html "Activity Type 200 Selected Select All Sales Activities 1 Sales Activity Email A…" at bounding box center [421, 88] width 381 height 325
click at [330, 243] on span "Show More" at bounding box center [421, 237] width 372 height 17
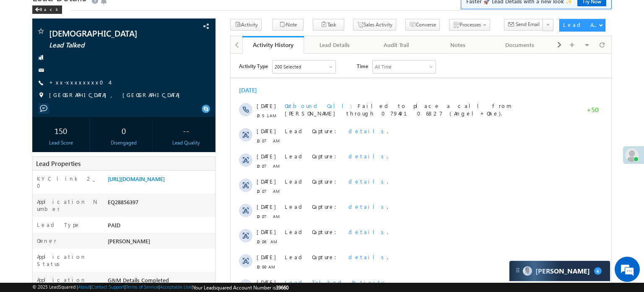
scroll to position [0, 0]
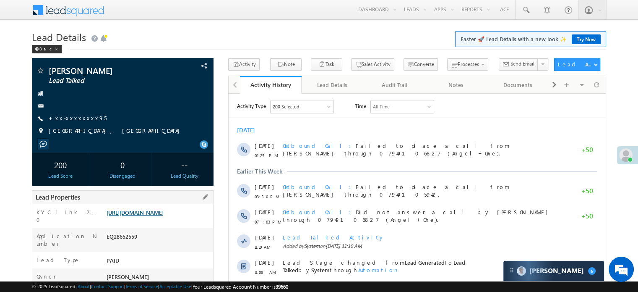
click at [153, 216] on link "[URL][DOMAIN_NAME]" at bounding box center [135, 211] width 57 height 7
drag, startPoint x: 103, startPoint y: 211, endPoint x: 144, endPoint y: 229, distance: 45.2
click at [146, 228] on div "KYC link 2_0 [URL][DOMAIN_NAME]" at bounding box center [122, 216] width 181 height 24
click at [85, 219] on div "KYC link 2_0" at bounding box center [68, 218] width 72 height 20
drag, startPoint x: 104, startPoint y: 213, endPoint x: 198, endPoint y: 228, distance: 95.1
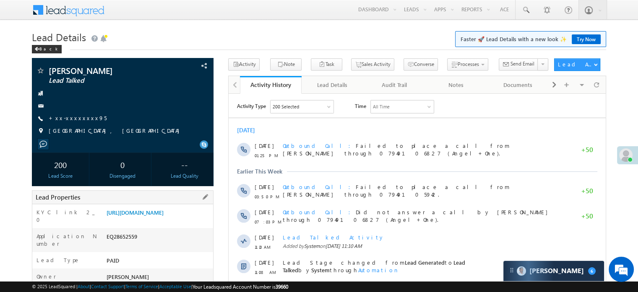
click at [198, 220] on div "[URL][DOMAIN_NAME]" at bounding box center [158, 214] width 109 height 12
copy link "[URL][DOMAIN_NAME]"
click at [246, 36] on h1 "Lead Details Faster 🚀 Lead Details with a new look ✨ Try Now" at bounding box center [319, 36] width 574 height 16
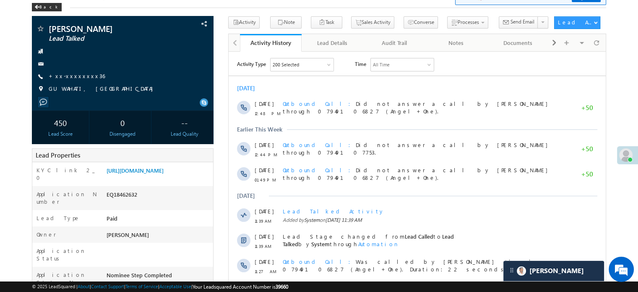
scroll to position [42, 0]
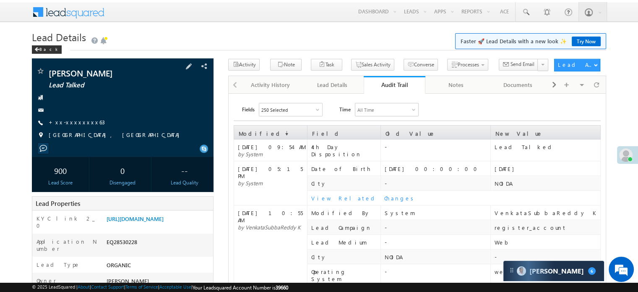
click at [66, 117] on div "[PERSON_NAME] Lead Talked +xx-xxxxxxxx63" at bounding box center [122, 105] width 173 height 77
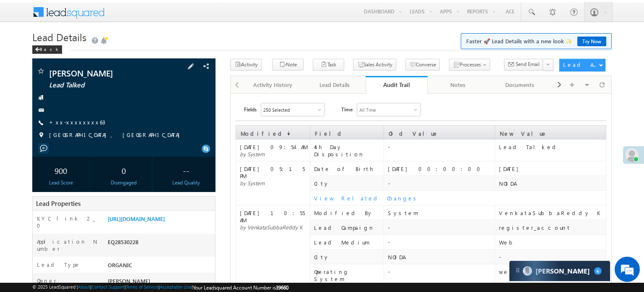
click at [69, 127] on div "Shubam rumbal Lead Talked +xx-xxxxxxxx63" at bounding box center [123, 105] width 175 height 77
click at [74, 118] on link "+xx-xxxxxxxx63" at bounding box center [77, 121] width 56 height 7
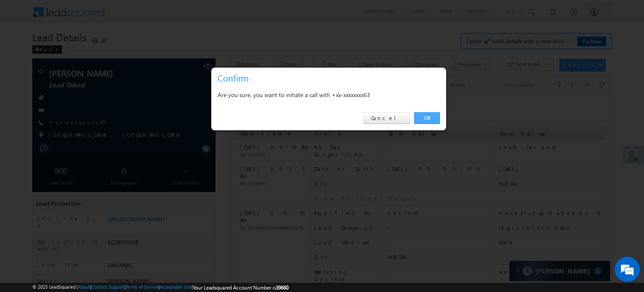
click at [427, 113] on link "OK" at bounding box center [427, 118] width 26 height 12
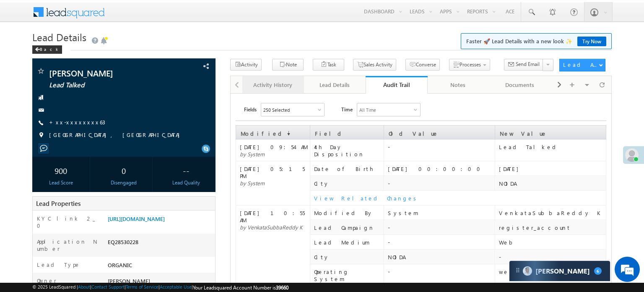
click at [252, 83] on div "Activity History" at bounding box center [272, 85] width 47 height 10
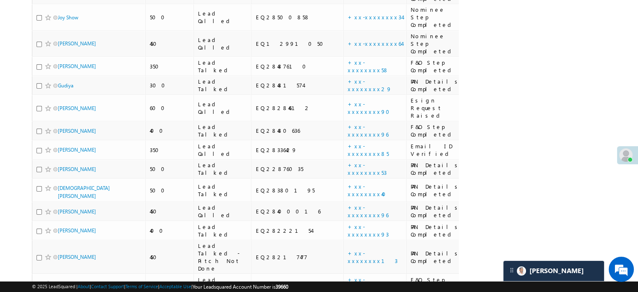
scroll to position [4418, 0]
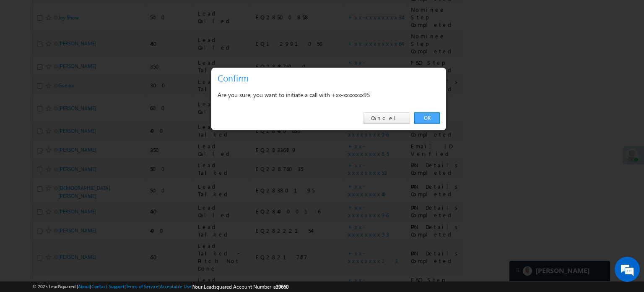
click at [431, 117] on link "OK" at bounding box center [427, 118] width 26 height 12
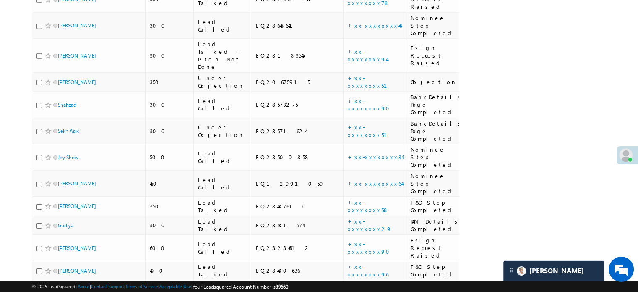
scroll to position [2738, 0]
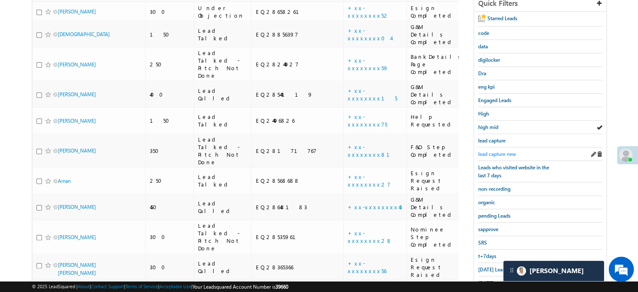
click at [490, 151] on span "lead capture new" at bounding box center [497, 154] width 38 height 6
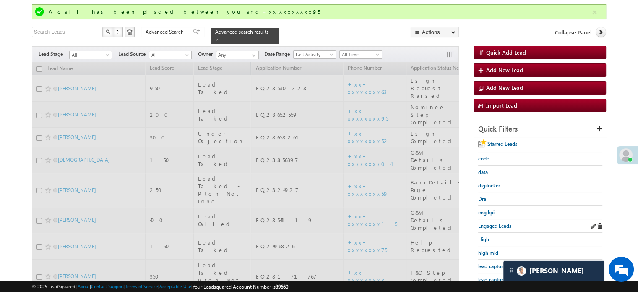
scroll to position [54, 0]
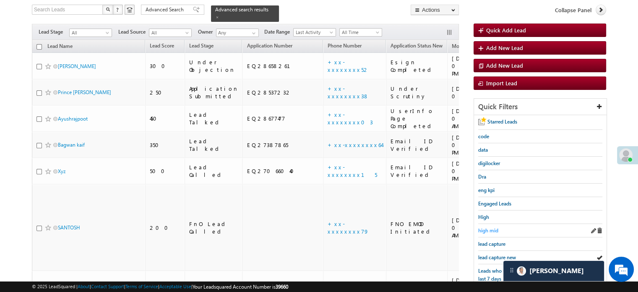
click at [493, 227] on span "high mid" at bounding box center [488, 230] width 20 height 6
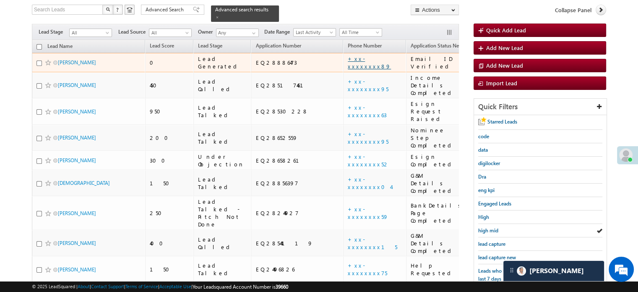
click at [348, 56] on link "+xx-xxxxxxxx89" at bounding box center [369, 62] width 43 height 15
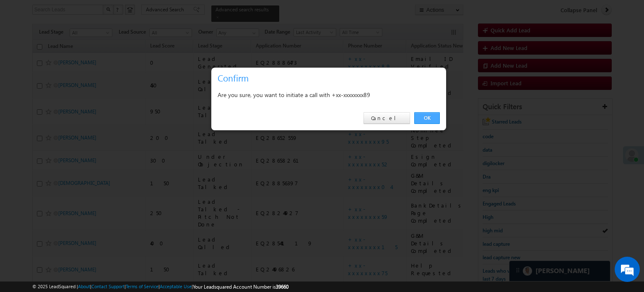
click at [417, 116] on link "OK" at bounding box center [427, 118] width 26 height 12
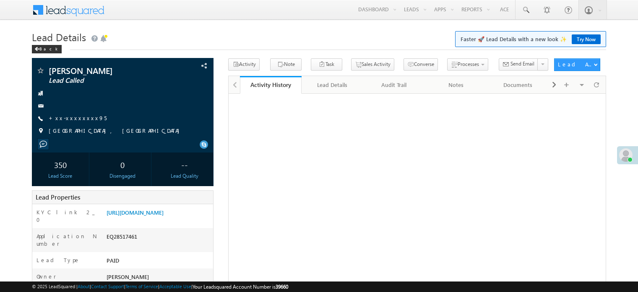
click at [73, 124] on div "[PERSON_NAME] Lead Called +xx-xxxxxxxx95" at bounding box center [122, 102] width 173 height 73
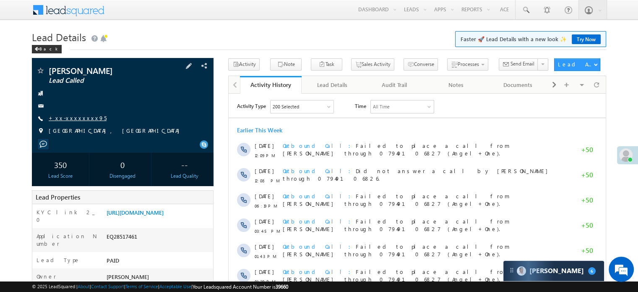
click at [69, 121] on link "+xx-xxxxxxxx95" at bounding box center [78, 117] width 58 height 7
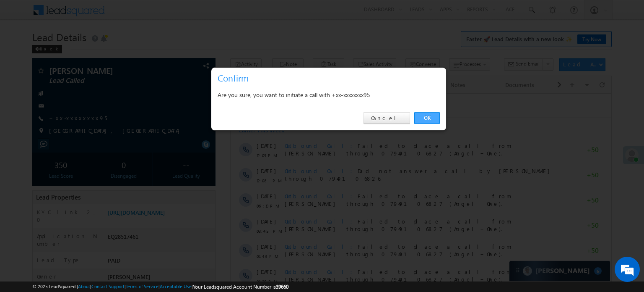
click at [430, 112] on link "OK" at bounding box center [427, 118] width 26 height 12
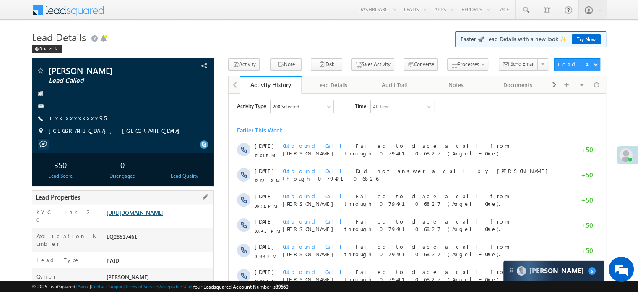
click at [154, 216] on link "https://angelbroking1-pk3em7sa.customui-test.leadsquared.com?leadId=e8f4c292-9f…" at bounding box center [135, 211] width 57 height 7
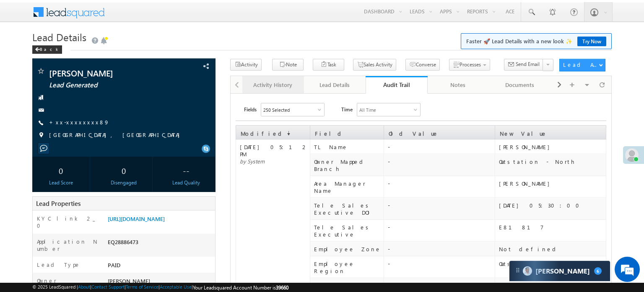
click at [275, 87] on div "Activity History" at bounding box center [272, 85] width 47 height 10
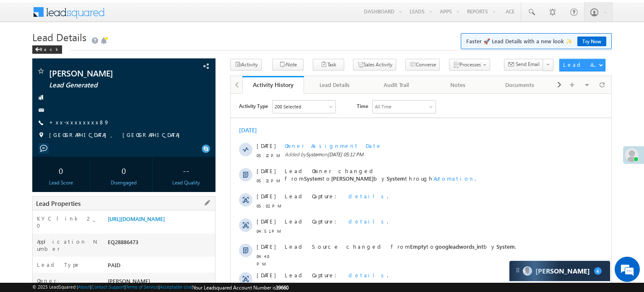
click at [167, 209] on div "Lead Properties" at bounding box center [123, 203] width 183 height 14
click at [164, 218] on link "[URL][DOMAIN_NAME]" at bounding box center [136, 218] width 57 height 7
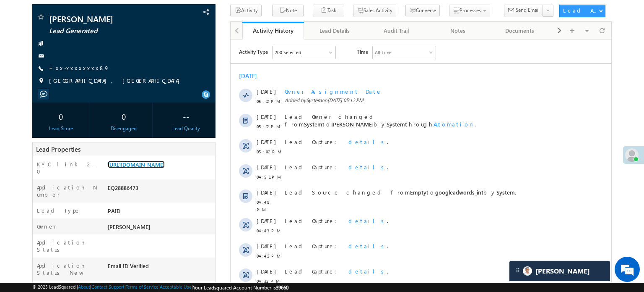
scroll to position [42, 0]
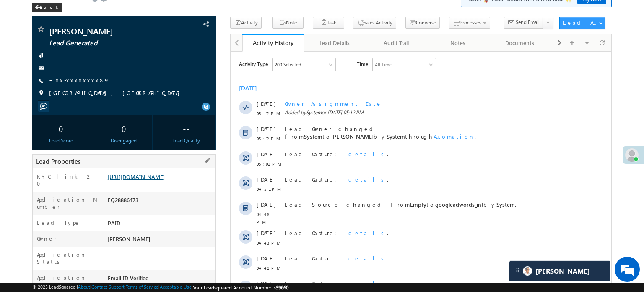
click at [162, 177] on link "[URL][DOMAIN_NAME]" at bounding box center [136, 176] width 57 height 7
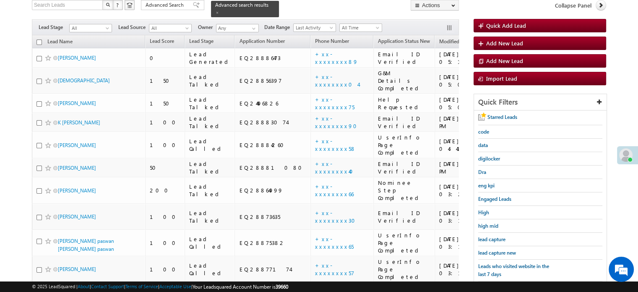
scroll to position [76, 0]
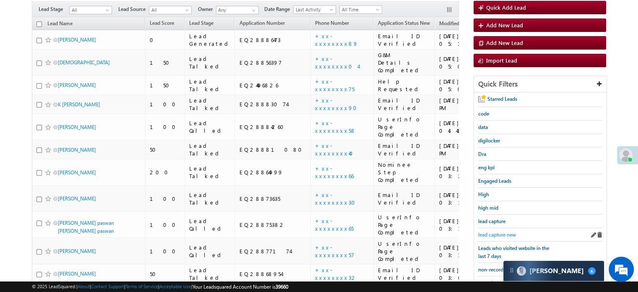
click at [496, 231] on span "lead capture new" at bounding box center [497, 234] width 38 height 6
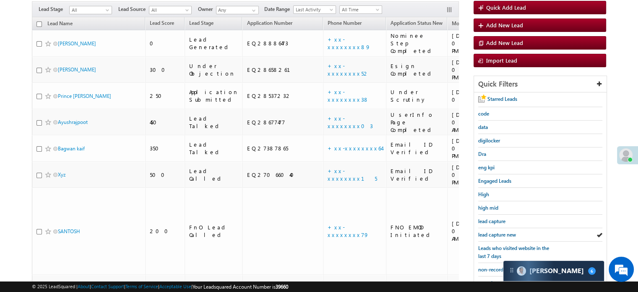
click at [496, 231] on span "lead capture new" at bounding box center [497, 234] width 38 height 6
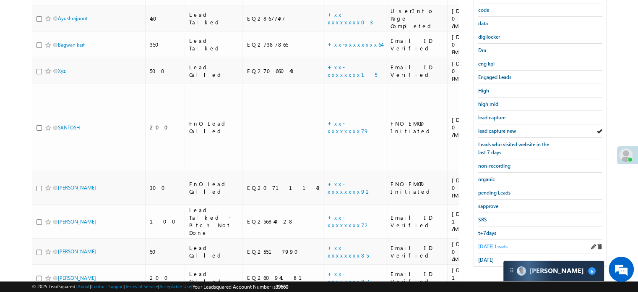
click at [492, 245] on span "[DATE] Leads" at bounding box center [492, 246] width 29 height 6
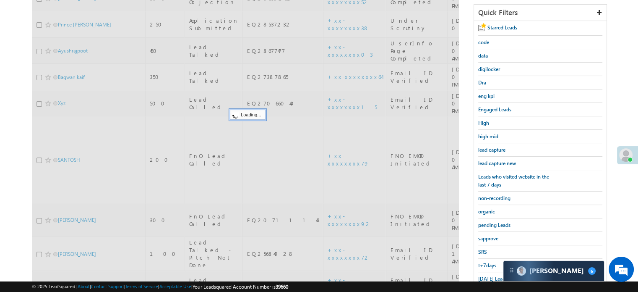
scroll to position [96, 0]
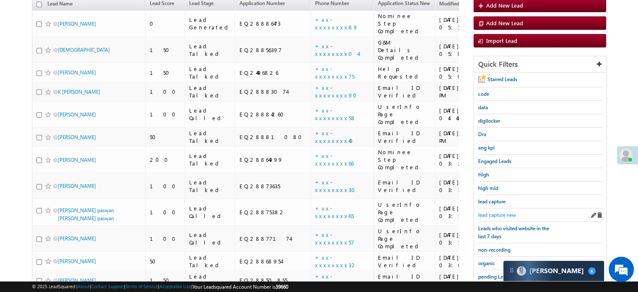
click at [497, 211] on span "lead capture new" at bounding box center [497, 214] width 38 height 6
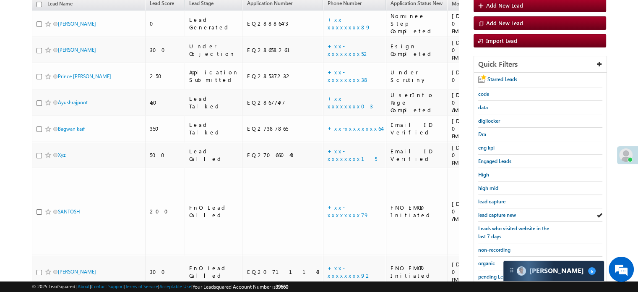
scroll to position [0, 0]
click at [493, 211] on span "lead capture new" at bounding box center [497, 214] width 38 height 6
click at [488, 211] on span "lead capture new" at bounding box center [497, 214] width 38 height 6
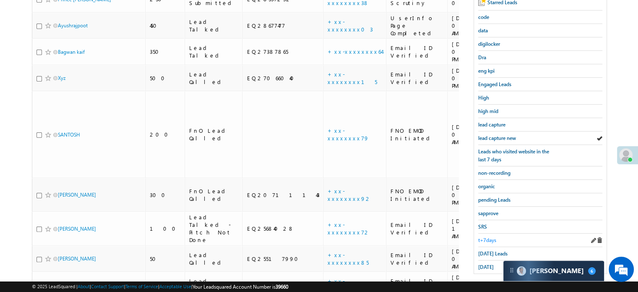
scroll to position [180, 0]
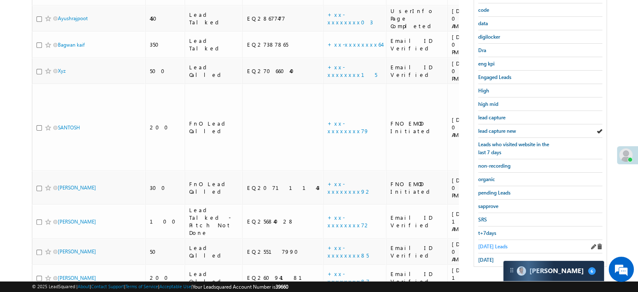
click at [488, 243] on span "[DATE] Leads" at bounding box center [492, 246] width 29 height 6
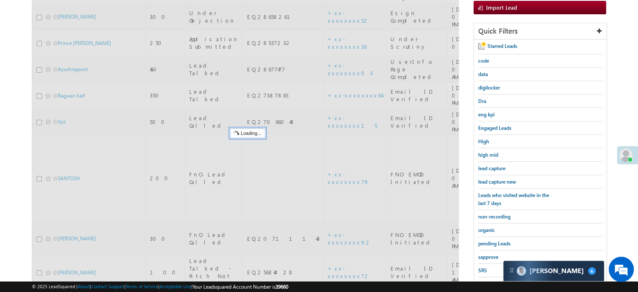
scroll to position [96, 0]
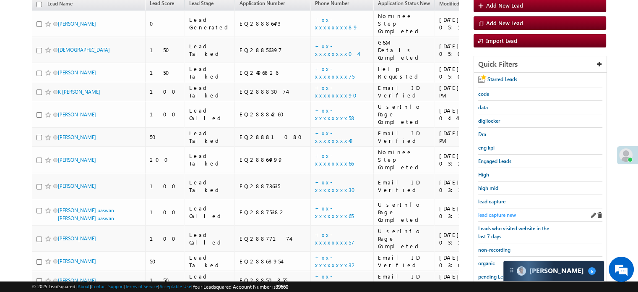
click at [495, 211] on span "lead capture new" at bounding box center [497, 214] width 38 height 6
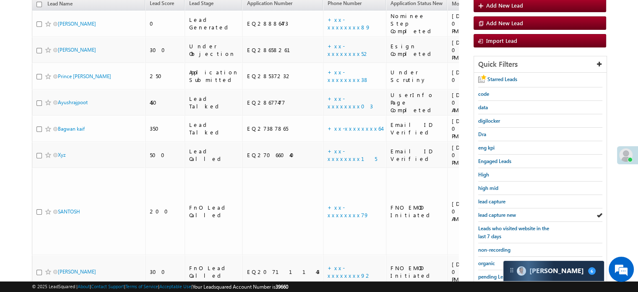
click at [495, 211] on span "lead capture new" at bounding box center [497, 214] width 38 height 6
click at [501, 216] on link "lead capture new" at bounding box center [497, 215] width 38 height 8
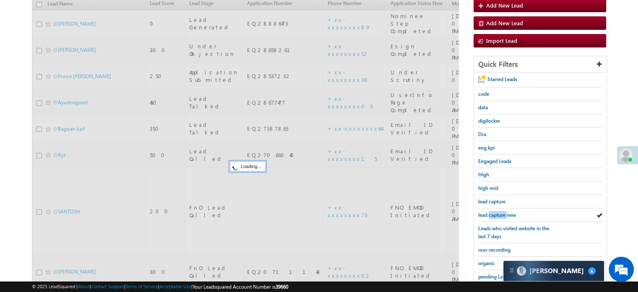
click at [501, 216] on link "lead capture new" at bounding box center [497, 215] width 38 height 8
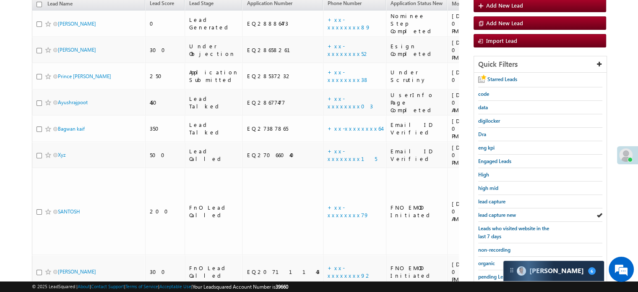
click at [501, 216] on link "lead capture new" at bounding box center [497, 215] width 38 height 8
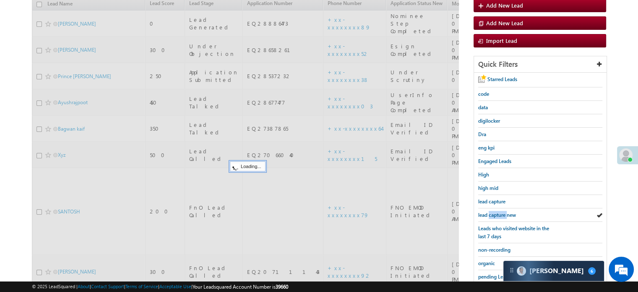
click at [501, 216] on link "lead capture new" at bounding box center [497, 215] width 38 height 8
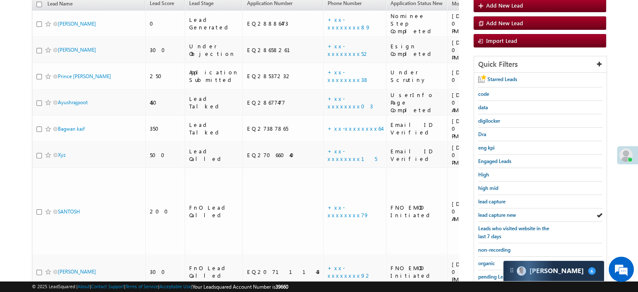
scroll to position [180, 0]
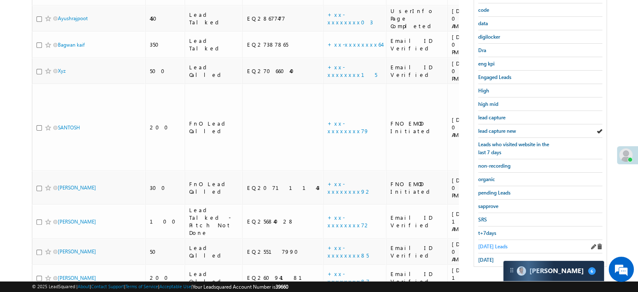
click at [482, 243] on span "[DATE] Leads" at bounding box center [492, 246] width 29 height 6
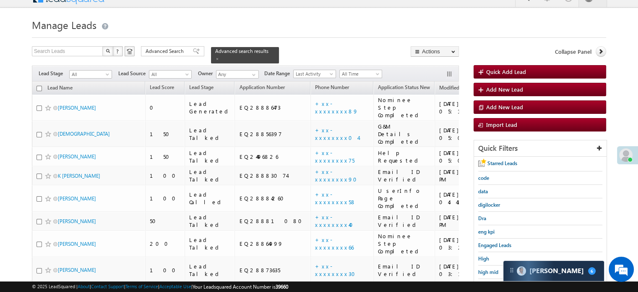
scroll to position [138, 0]
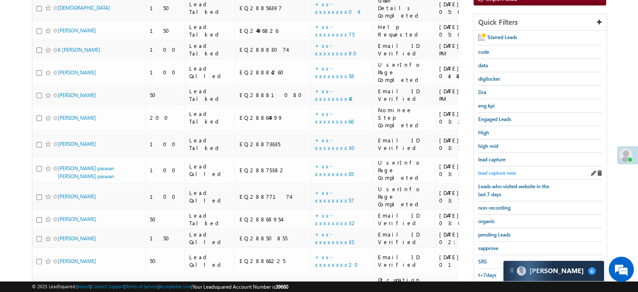
click at [497, 170] on span "lead capture new" at bounding box center [497, 172] width 38 height 6
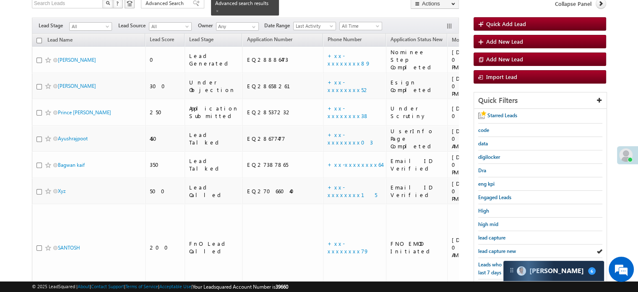
scroll to position [96, 0]
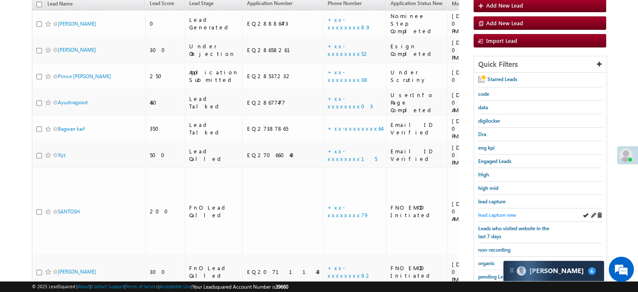
click at [497, 213] on span "lead capture new" at bounding box center [497, 214] width 38 height 6
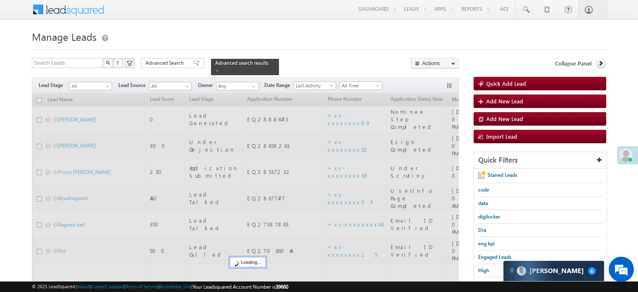
scroll to position [0, 0]
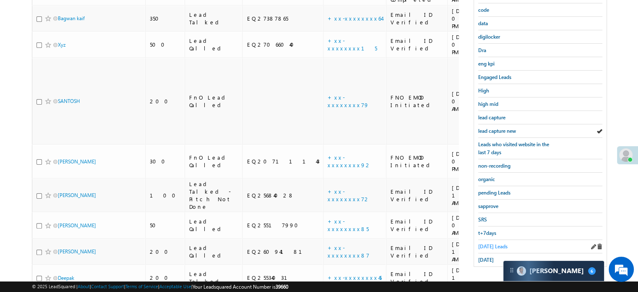
click at [484, 243] on span "[DATE] Leads" at bounding box center [492, 246] width 29 height 6
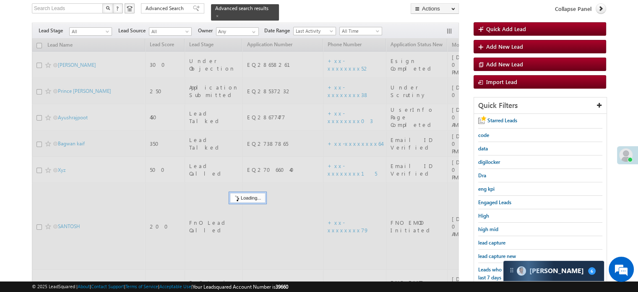
scroll to position [54, 0]
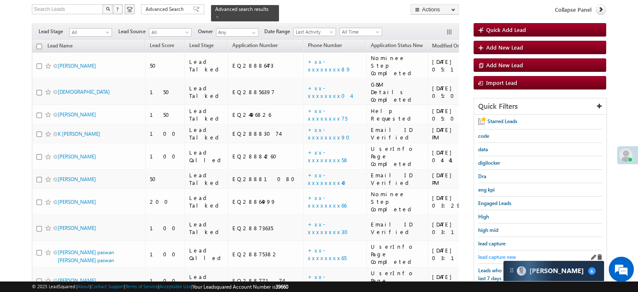
click at [488, 253] on link "lead capture new" at bounding box center [497, 257] width 38 height 8
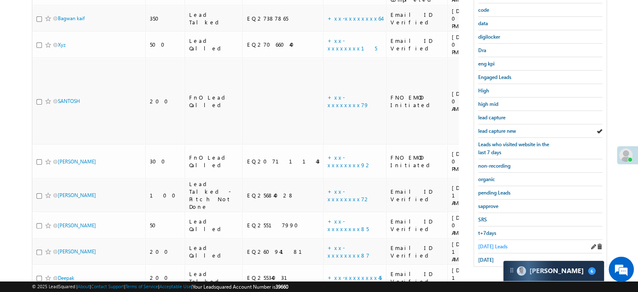
click at [488, 243] on span "[DATE] Leads" at bounding box center [492, 246] width 29 height 6
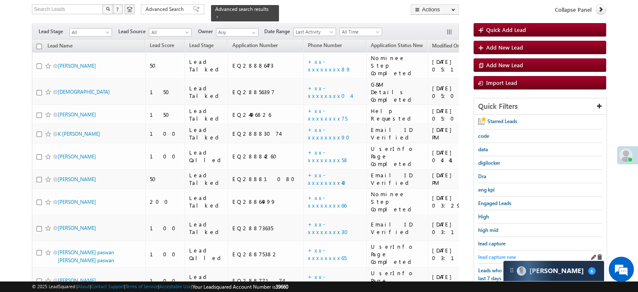
click at [489, 253] on span "lead capture new" at bounding box center [497, 256] width 38 height 6
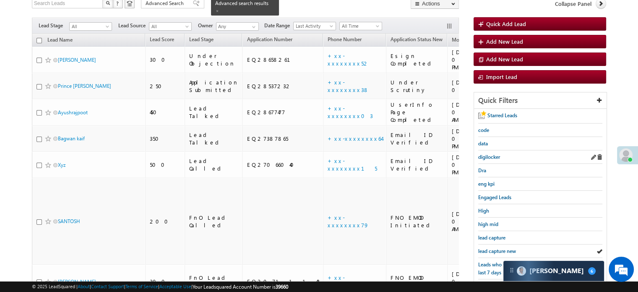
scroll to position [138, 0]
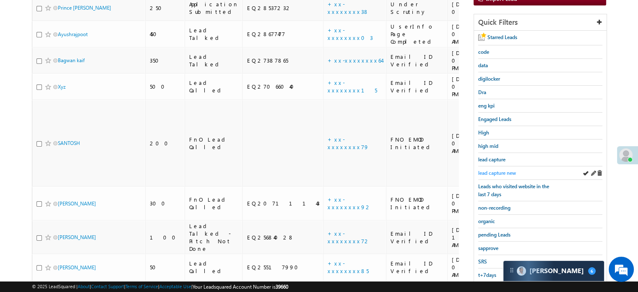
click at [499, 171] on span "lead capture new" at bounding box center [497, 172] width 38 height 6
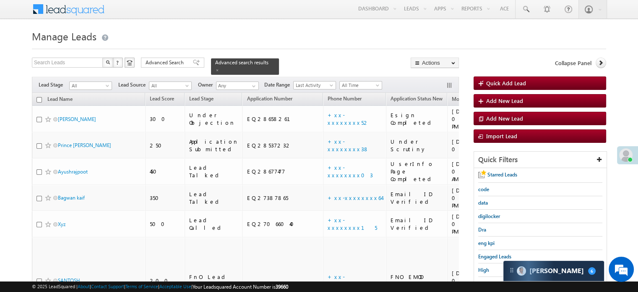
scroll to position [0, 0]
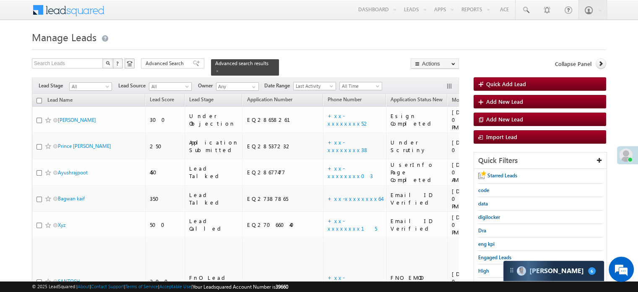
click at [499, 172] on span "Starred Leads" at bounding box center [502, 175] width 30 height 6
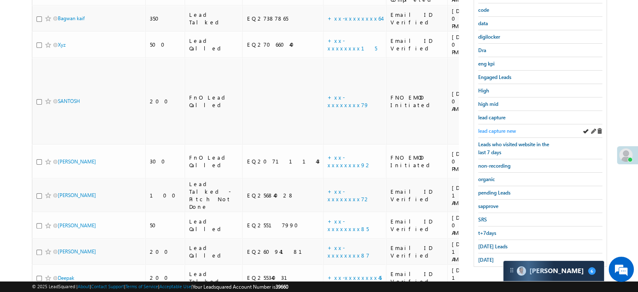
click at [504, 128] on span "lead capture new" at bounding box center [497, 131] width 38 height 6
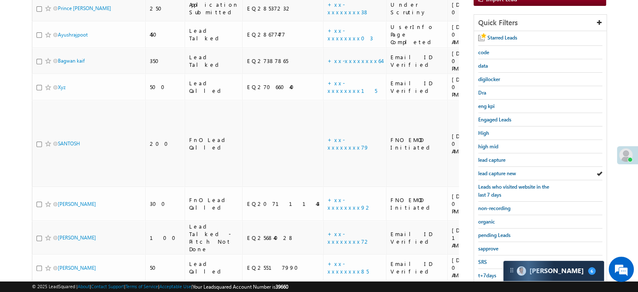
scroll to position [180, 0]
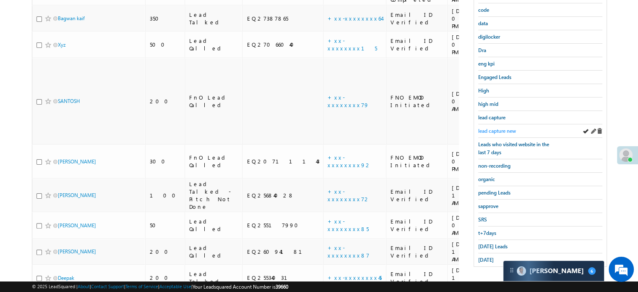
click at [498, 128] on span "lead capture new" at bounding box center [497, 131] width 38 height 6
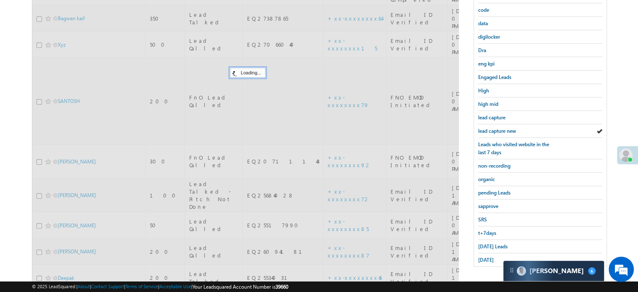
scroll to position [96, 0]
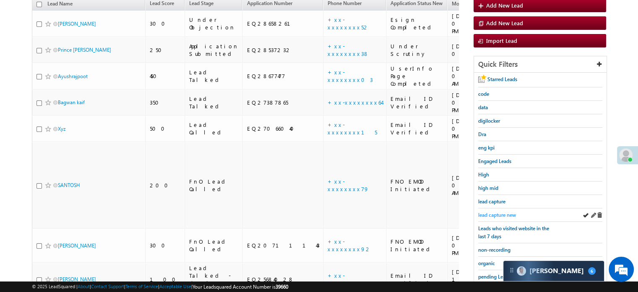
click at [491, 211] on span "lead capture new" at bounding box center [497, 214] width 38 height 6
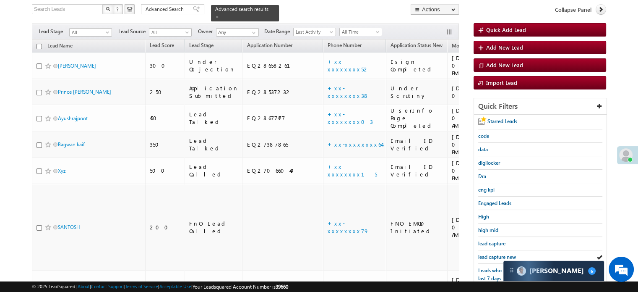
scroll to position [180, 0]
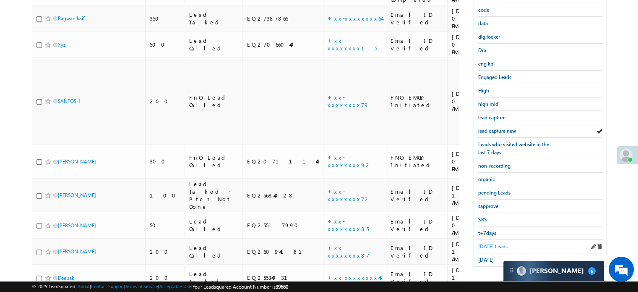
click at [486, 243] on span "[DATE] Leads" at bounding box center [492, 246] width 29 height 6
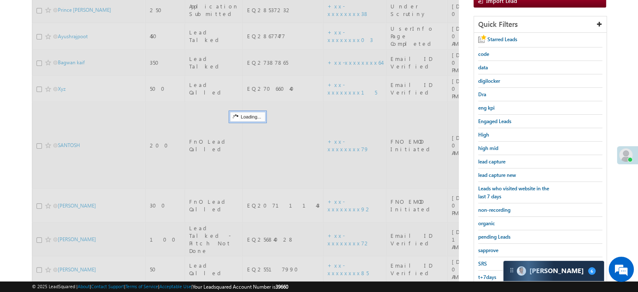
scroll to position [96, 0]
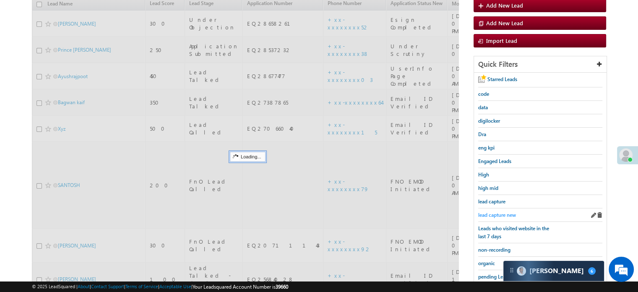
click at [495, 212] on span "lead capture new" at bounding box center [497, 214] width 38 height 6
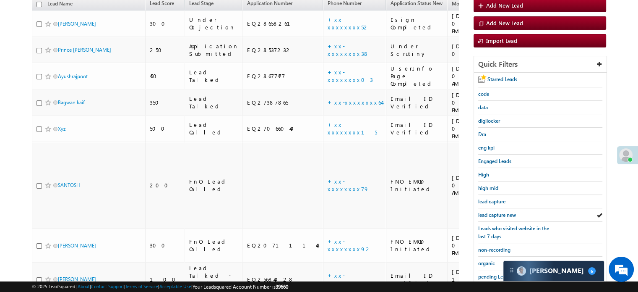
click at [495, 212] on span "lead capture new" at bounding box center [497, 214] width 38 height 6
click at [506, 213] on span "lead capture new" at bounding box center [497, 214] width 38 height 6
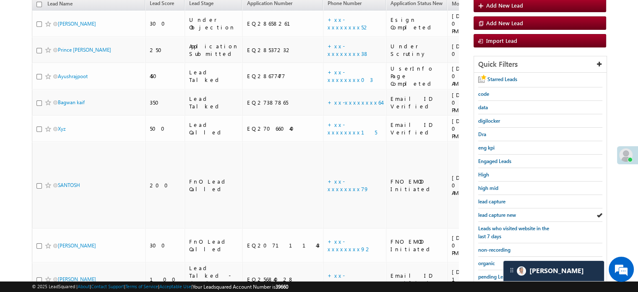
click at [506, 213] on span "lead capture new" at bounding box center [497, 214] width 38 height 6
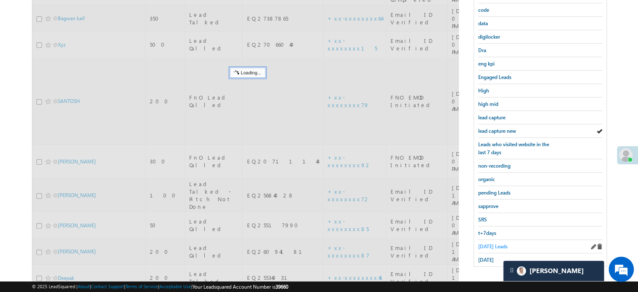
click at [499, 243] on span "[DATE] Leads" at bounding box center [492, 246] width 29 height 6
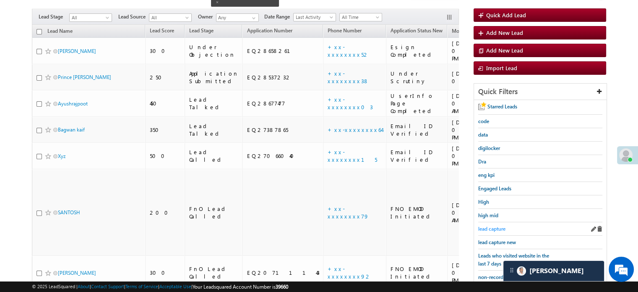
scroll to position [54, 0]
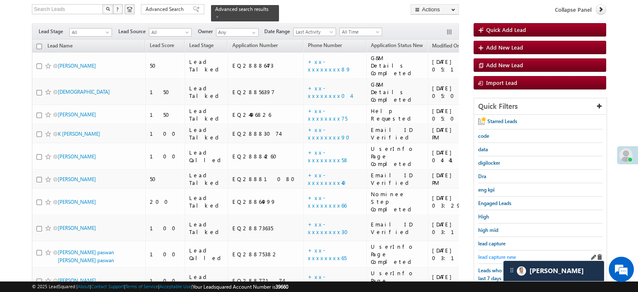
click at [493, 253] on span "lead capture new" at bounding box center [497, 256] width 38 height 6
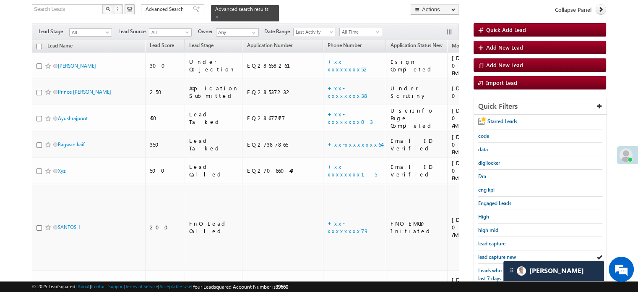
click at [493, 253] on span "lead capture new" at bounding box center [497, 256] width 38 height 6
click at [483, 253] on span "lead capture new" at bounding box center [497, 256] width 38 height 6
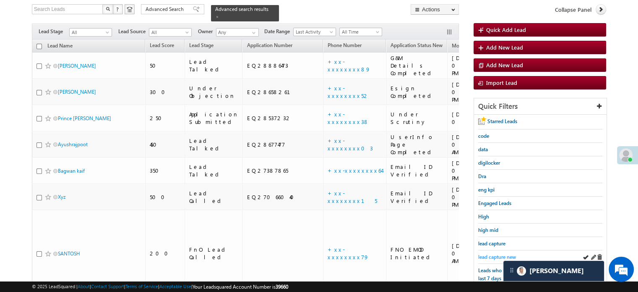
click at [498, 253] on span "lead capture new" at bounding box center [497, 256] width 38 height 6
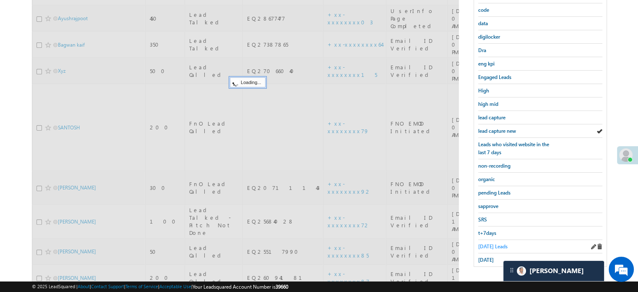
click at [490, 243] on span "[DATE] Leads" at bounding box center [492, 246] width 29 height 6
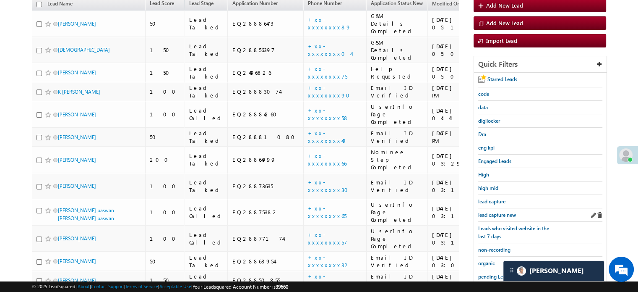
click at [487, 208] on div "lead capture new" at bounding box center [540, 214] width 124 height 13
click at [491, 211] on span "lead capture new" at bounding box center [497, 214] width 38 height 6
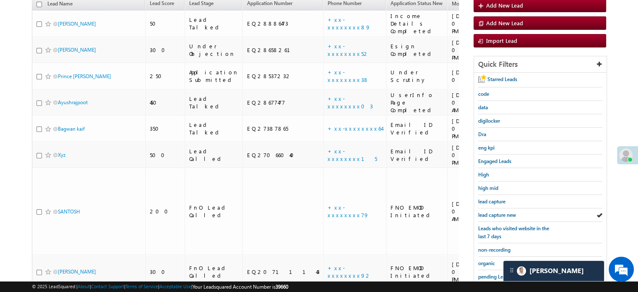
click at [491, 211] on span "lead capture new" at bounding box center [497, 214] width 38 height 6
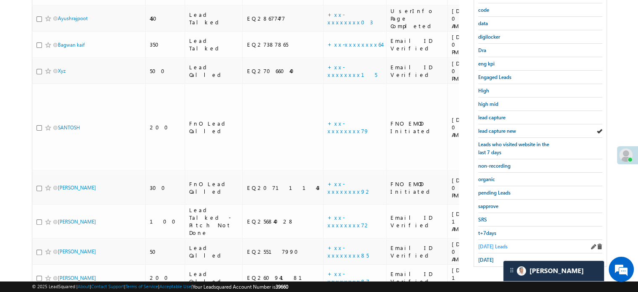
click at [493, 243] on span "[DATE] Leads" at bounding box center [492, 246] width 29 height 6
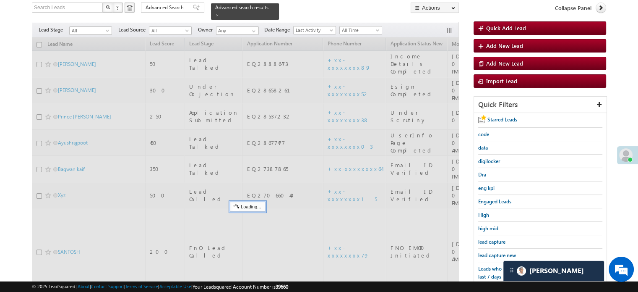
scroll to position [54, 0]
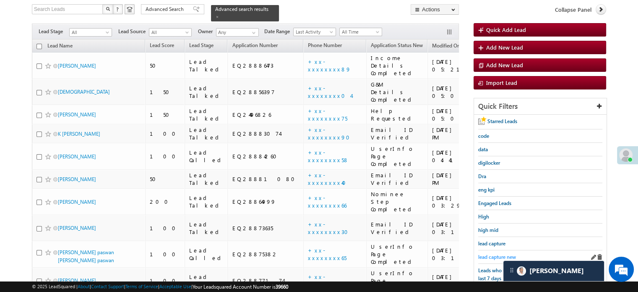
click at [488, 253] on link "lead capture new" at bounding box center [497, 257] width 38 height 8
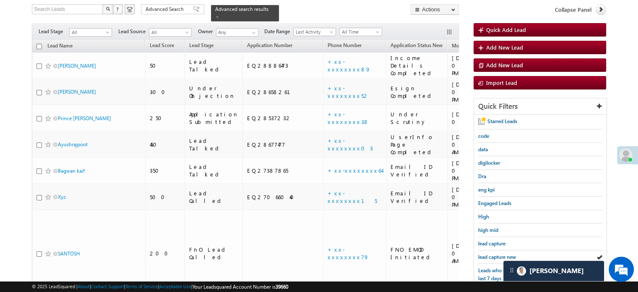
click at [488, 253] on link "lead capture new" at bounding box center [497, 257] width 38 height 8
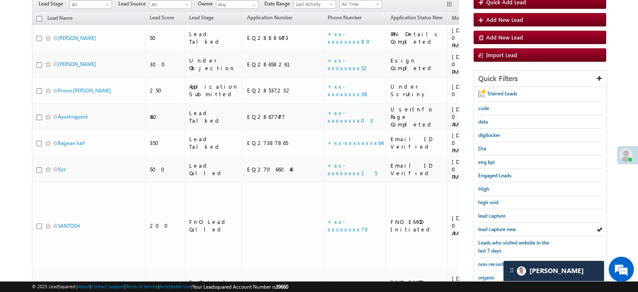
scroll to position [96, 0]
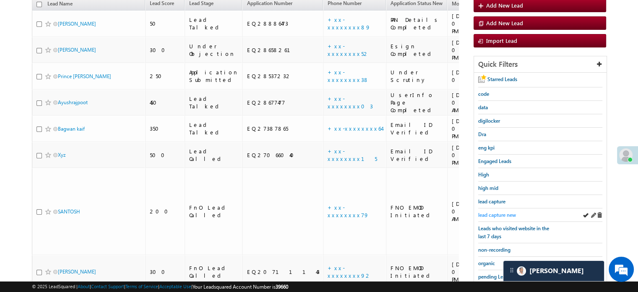
click at [494, 214] on span "lead capture new" at bounding box center [497, 214] width 38 height 6
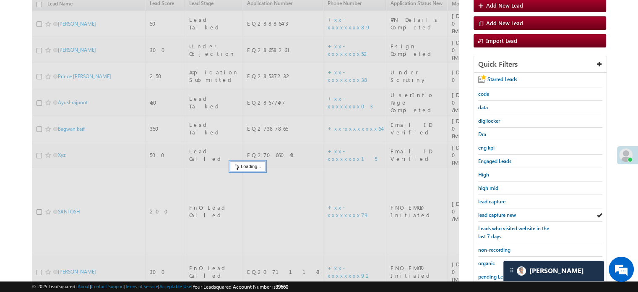
click at [494, 214] on span "lead capture new" at bounding box center [497, 214] width 38 height 6
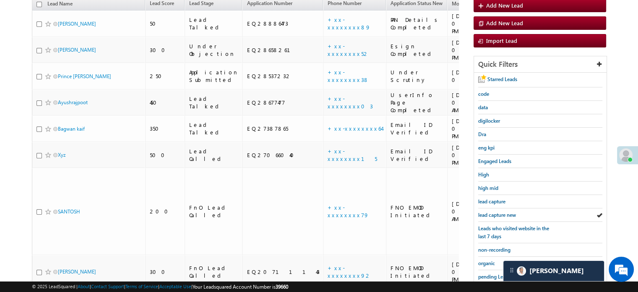
scroll to position [54, 0]
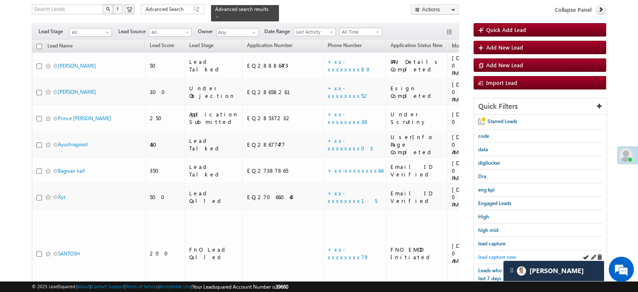
click at [497, 253] on span "lead capture new" at bounding box center [497, 256] width 38 height 6
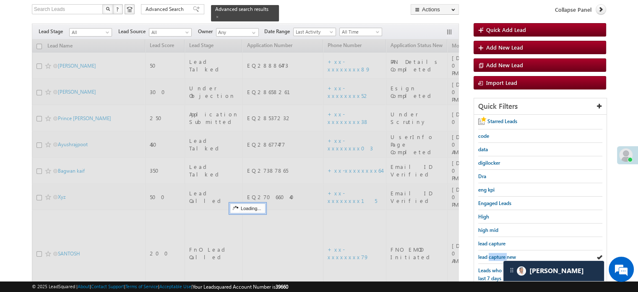
click at [497, 253] on span "lead capture new" at bounding box center [497, 256] width 38 height 6
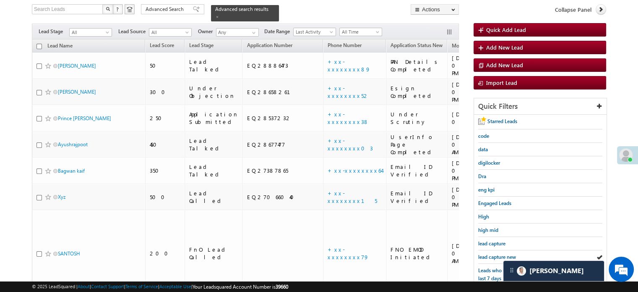
click at [497, 253] on span "lead capture new" at bounding box center [497, 256] width 38 height 6
click at [500, 260] on div "lead capture new" at bounding box center [540, 256] width 124 height 13
click at [494, 253] on span "lead capture new" at bounding box center [497, 256] width 38 height 6
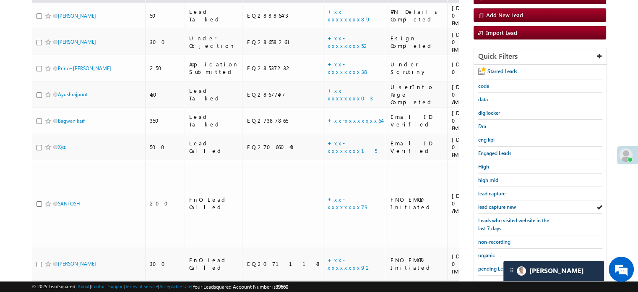
scroll to position [180, 0]
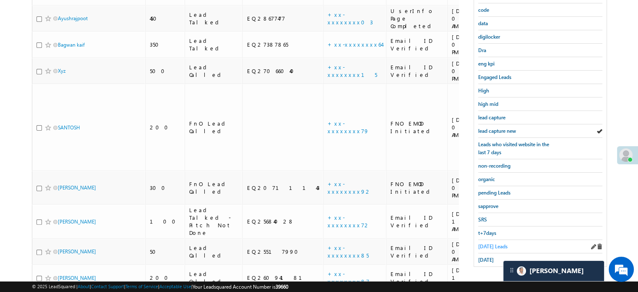
click at [488, 243] on span "[DATE] Leads" at bounding box center [492, 246] width 29 height 6
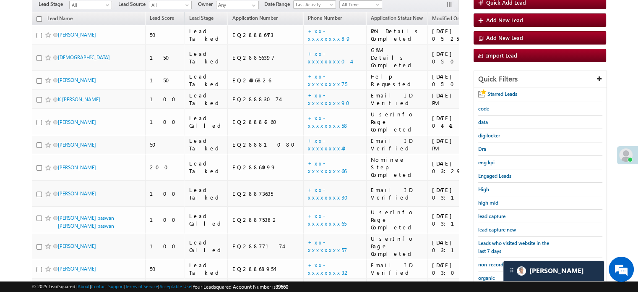
scroll to position [96, 0]
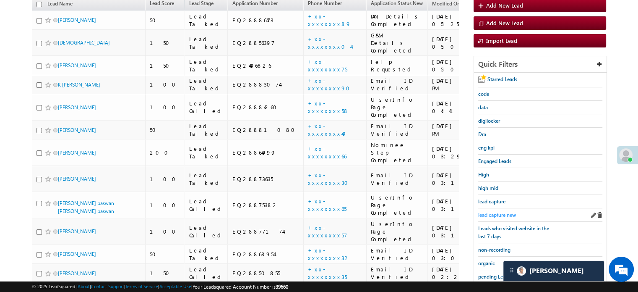
click at [485, 212] on span "lead capture new" at bounding box center [497, 214] width 38 height 6
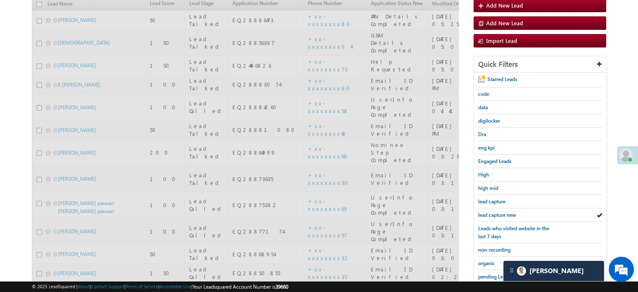
click at [485, 212] on span "lead capture new" at bounding box center [497, 214] width 38 height 6
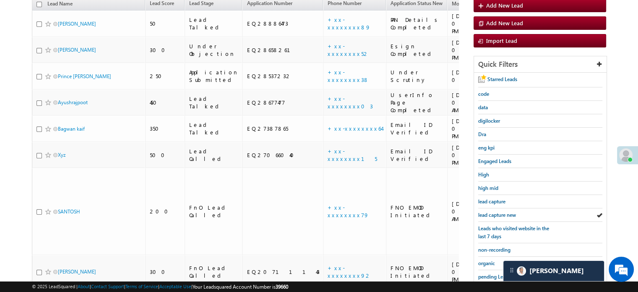
click at [485, 212] on span "lead capture new" at bounding box center [497, 214] width 38 height 6
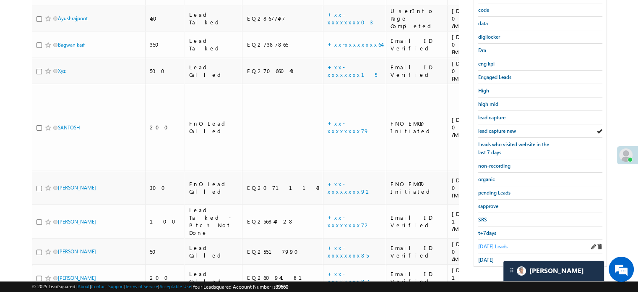
click at [479, 243] on span "[DATE] Leads" at bounding box center [492, 246] width 29 height 6
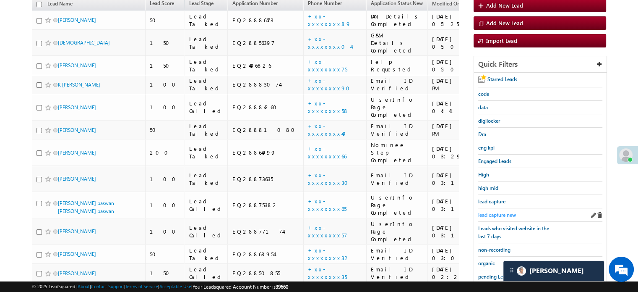
click at [490, 214] on span "lead capture new" at bounding box center [497, 214] width 38 height 6
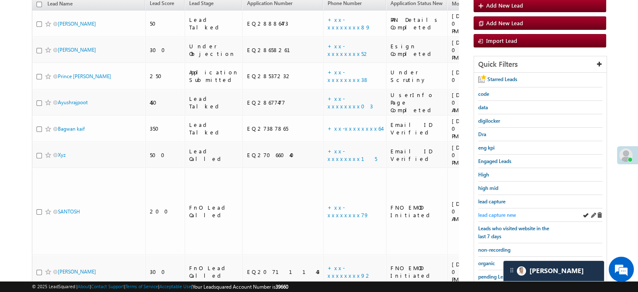
click at [491, 211] on span "lead capture new" at bounding box center [497, 214] width 38 height 6
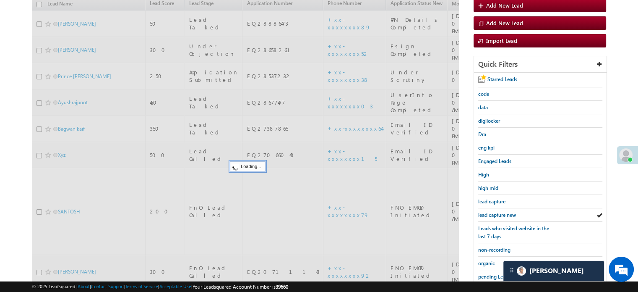
click at [491, 211] on span "lead capture new" at bounding box center [497, 214] width 38 height 6
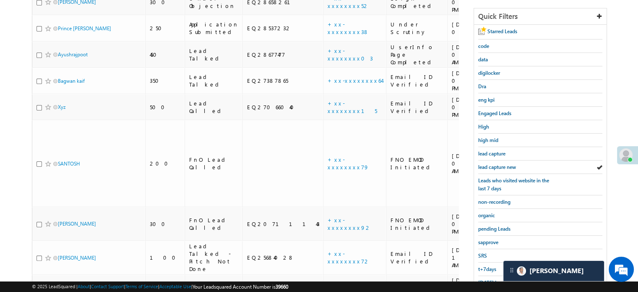
scroll to position [180, 0]
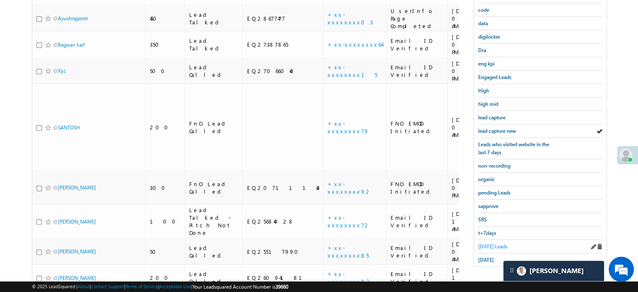
click at [491, 243] on span "[DATE] Leads" at bounding box center [492, 246] width 29 height 6
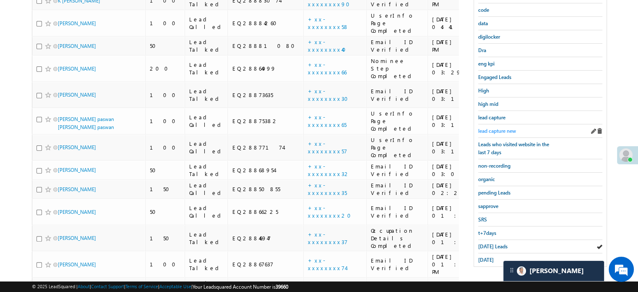
click at [497, 128] on span "lead capture new" at bounding box center [497, 131] width 38 height 6
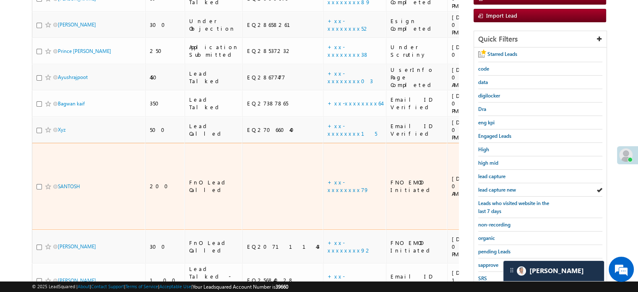
scroll to position [138, 0]
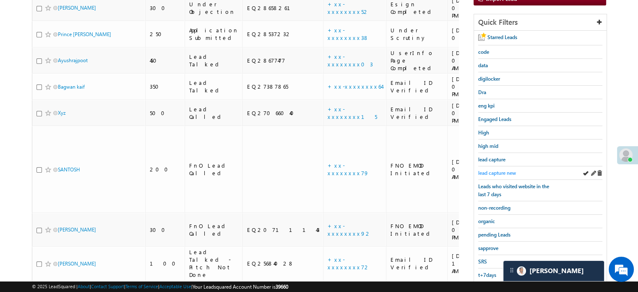
click at [490, 169] on span "lead capture new" at bounding box center [497, 172] width 38 height 6
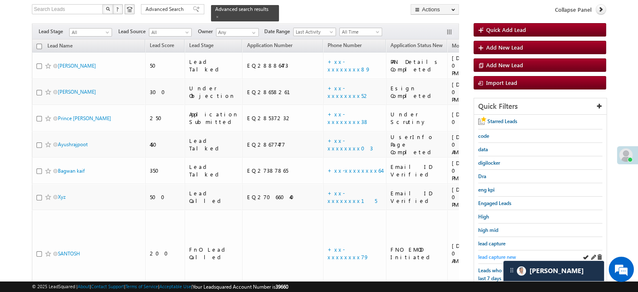
click at [497, 253] on span "lead capture new" at bounding box center [497, 256] width 38 height 6
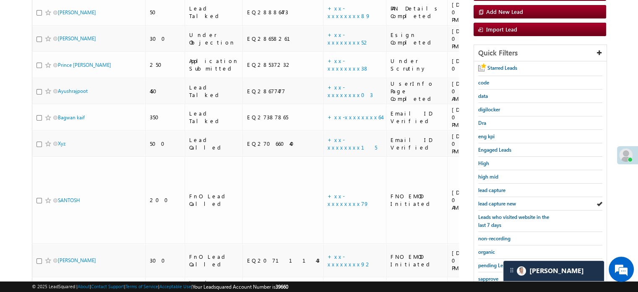
scroll to position [180, 0]
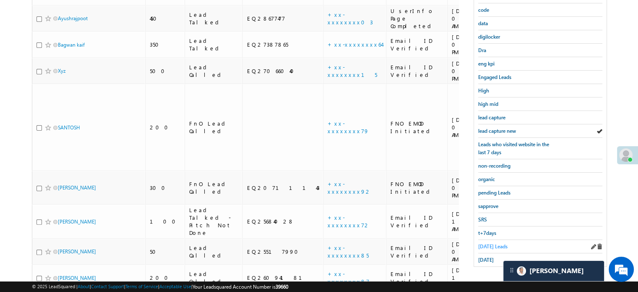
click at [488, 240] on div "[DATE] Leads" at bounding box center [540, 246] width 124 height 13
click at [489, 243] on span "[DATE] Leads" at bounding box center [492, 246] width 29 height 6
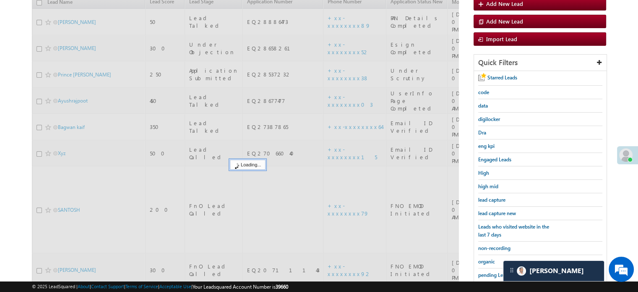
scroll to position [96, 0]
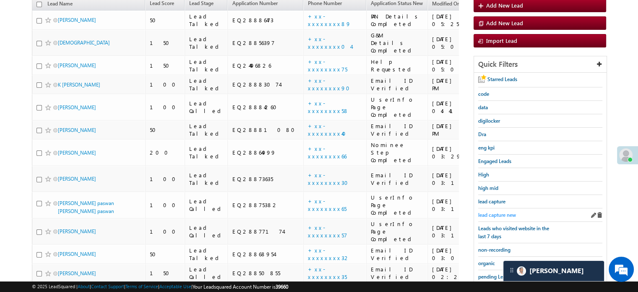
click at [499, 212] on span "lead capture new" at bounding box center [497, 214] width 38 height 6
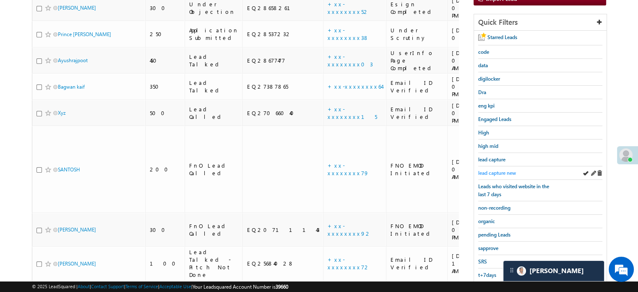
click at [499, 171] on span "lead capture new" at bounding box center [497, 172] width 38 height 6
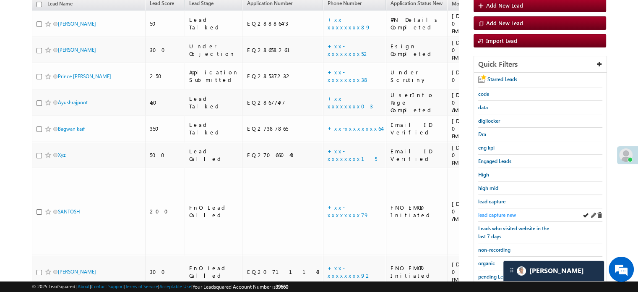
click at [505, 211] on span "lead capture new" at bounding box center [497, 214] width 38 height 6
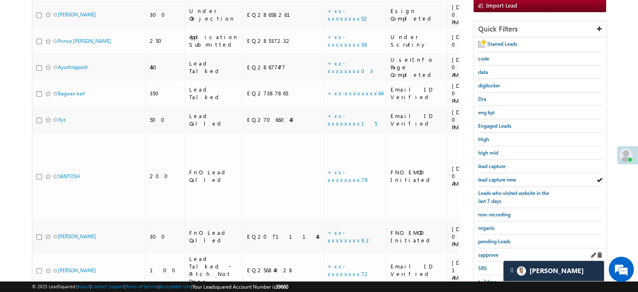
scroll to position [180, 0]
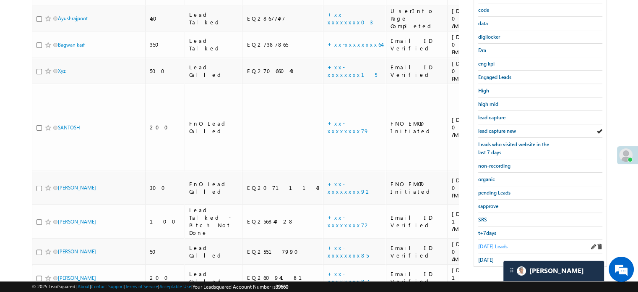
click at [489, 243] on span "[DATE] Leads" at bounding box center [492, 246] width 29 height 6
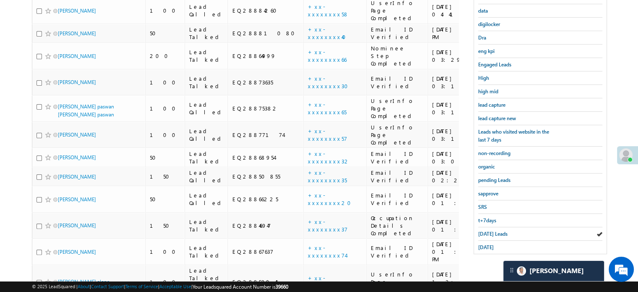
scroll to position [306, 0]
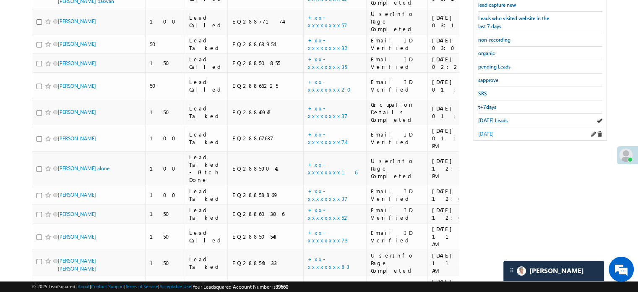
click at [490, 130] on span "[DATE]" at bounding box center [486, 133] width 16 height 6
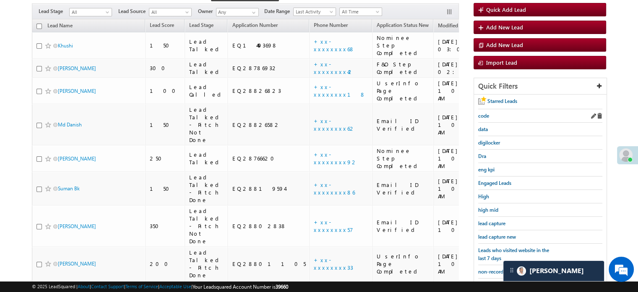
scroll to position [138, 0]
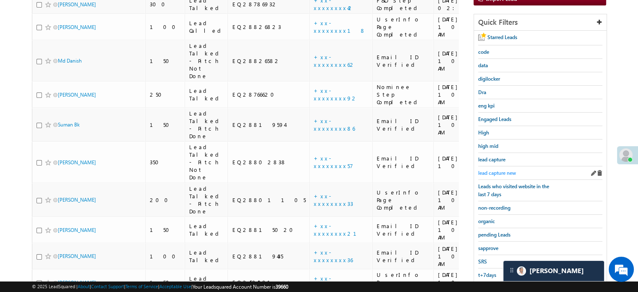
click at [495, 169] on span "lead capture new" at bounding box center [497, 172] width 38 height 6
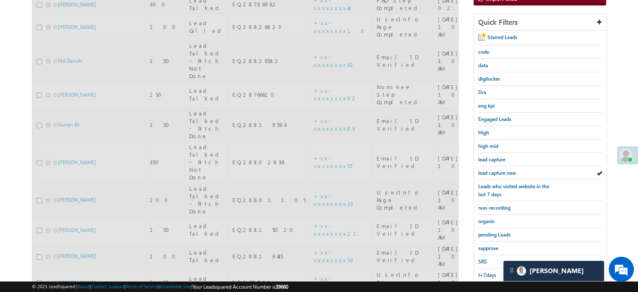
scroll to position [0, 0]
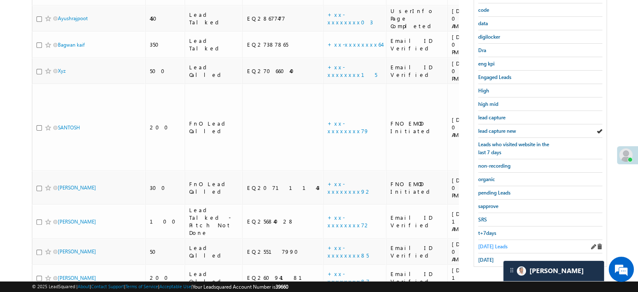
click at [490, 243] on span "[DATE] Leads" at bounding box center [492, 246] width 29 height 6
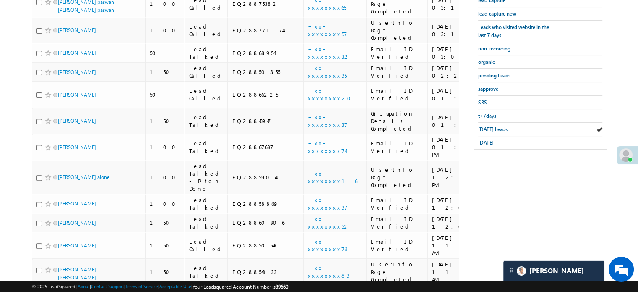
scroll to position [171, 0]
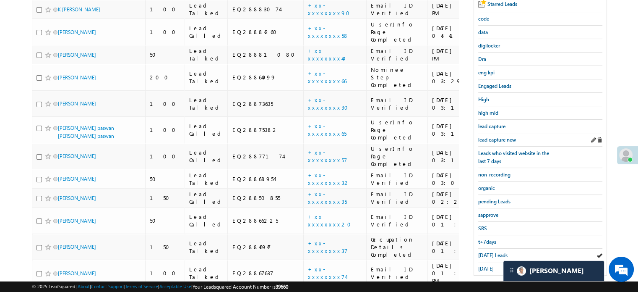
click at [493, 133] on div "lead capture new" at bounding box center [540, 139] width 124 height 13
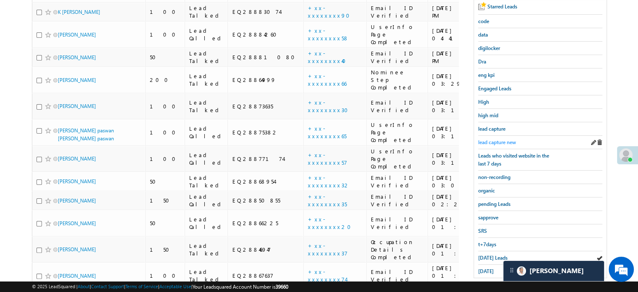
scroll to position [87, 0]
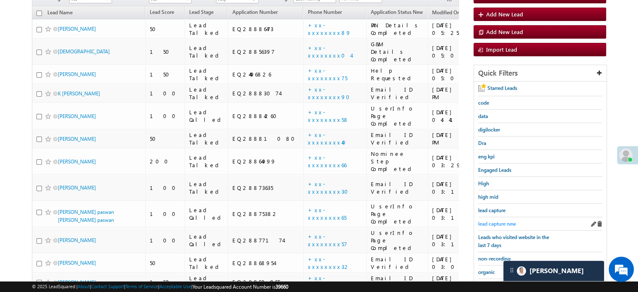
click at [495, 224] on span "lead capture new" at bounding box center [497, 223] width 38 height 6
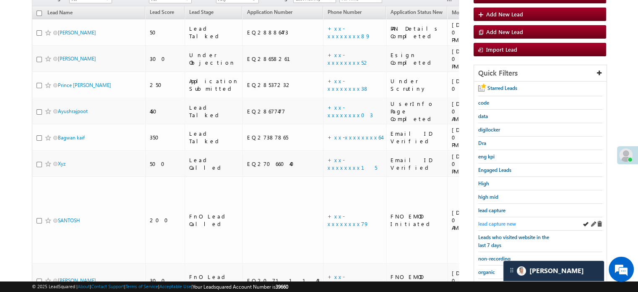
click at [513, 222] on span "lead capture new" at bounding box center [497, 223] width 38 height 6
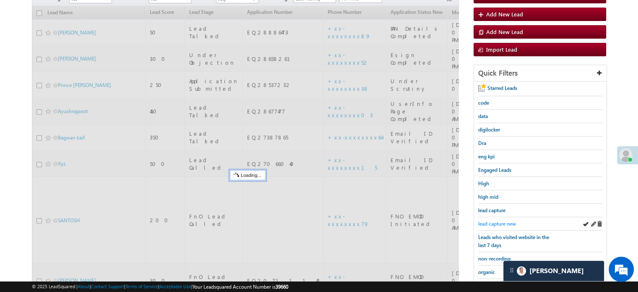
click at [506, 222] on span "lead capture new" at bounding box center [497, 223] width 38 height 6
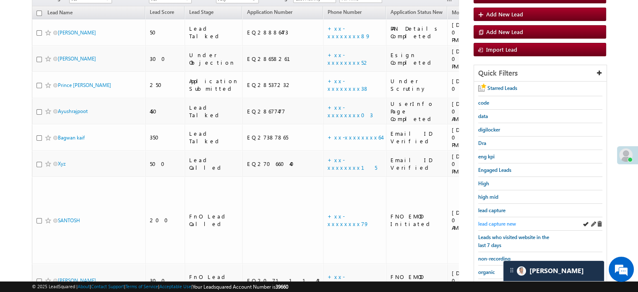
click at [509, 220] on span "lead capture new" at bounding box center [497, 223] width 38 height 6
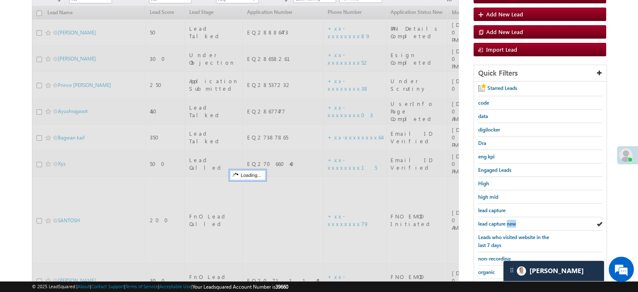
click at [509, 220] on span "lead capture new" at bounding box center [497, 223] width 38 height 6
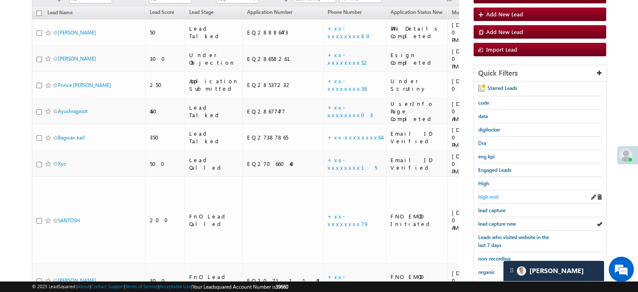
click at [493, 193] on span "high mid" at bounding box center [488, 196] width 20 height 6
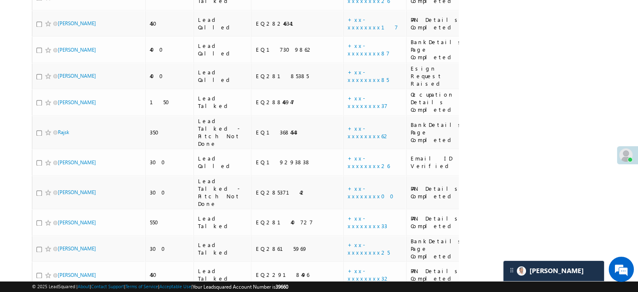
scroll to position [0, 0]
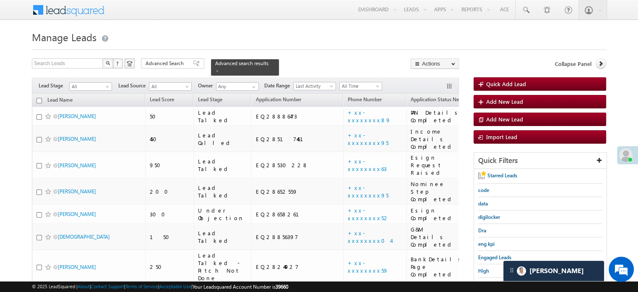
click at [628, 4] on div "Menu [PERSON_NAME] priya .[PERSON_NAME] ore@a ngelb rokin [DOMAIN_NAME] ng" at bounding box center [319, 10] width 638 height 21
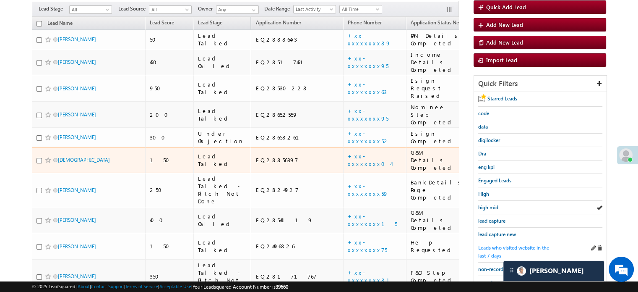
scroll to position [84, 0]
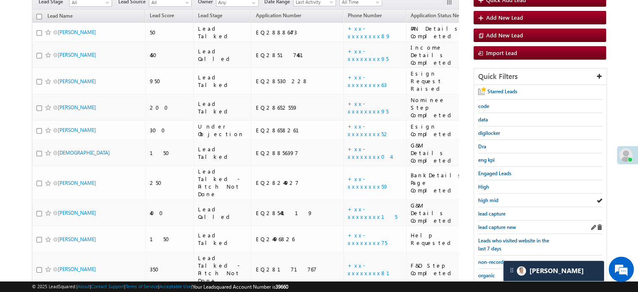
click at [505, 229] on div "lead capture new" at bounding box center [540, 226] width 124 height 13
click at [502, 224] on span "lead capture new" at bounding box center [497, 227] width 38 height 6
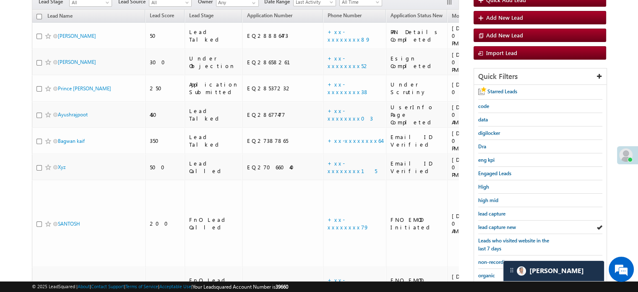
click at [502, 224] on span "lead capture new" at bounding box center [497, 227] width 38 height 6
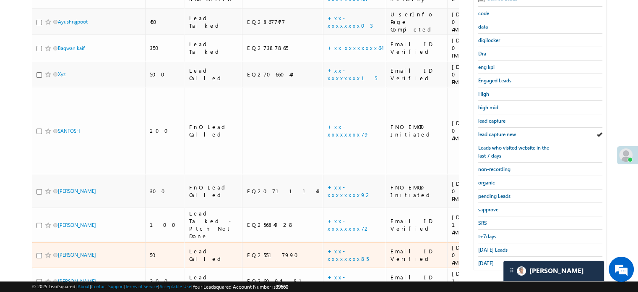
scroll to position [180, 0]
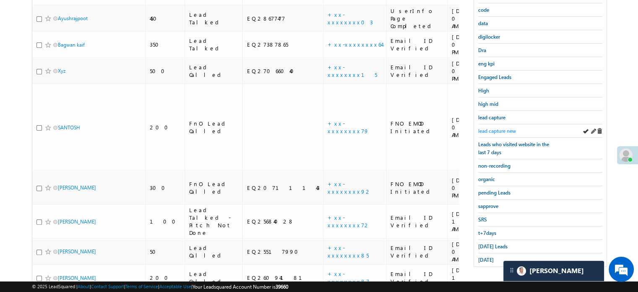
click at [477, 130] on div "Starred Leads code data digilocker Dra eng kpi Engaged Leads High high mid lead…" at bounding box center [540, 127] width 133 height 277
click at [490, 128] on span "lead capture new" at bounding box center [497, 131] width 38 height 6
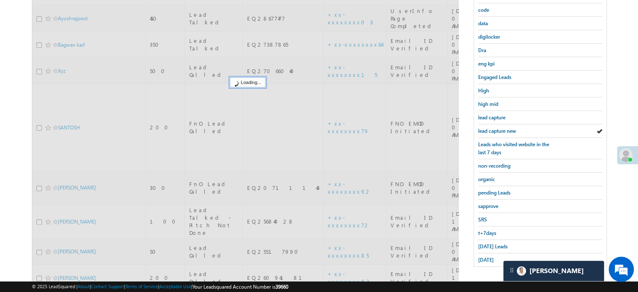
click at [490, 128] on span "lead capture new" at bounding box center [497, 131] width 38 height 6
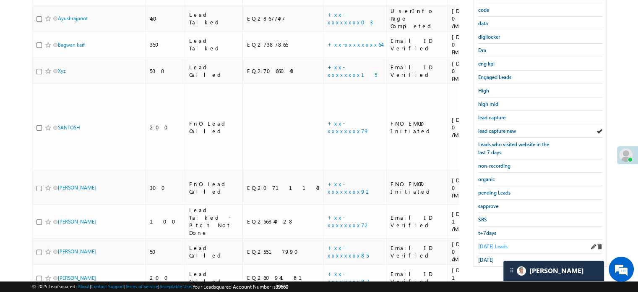
click at [490, 243] on span "[DATE] Leads" at bounding box center [492, 246] width 29 height 6
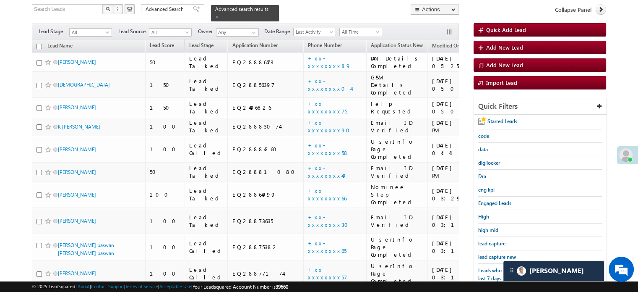
scroll to position [96, 0]
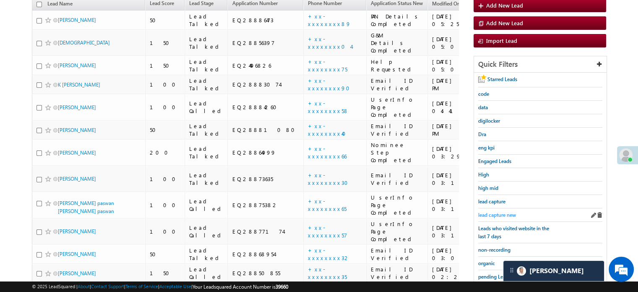
click at [496, 211] on span "lead capture new" at bounding box center [497, 214] width 38 height 6
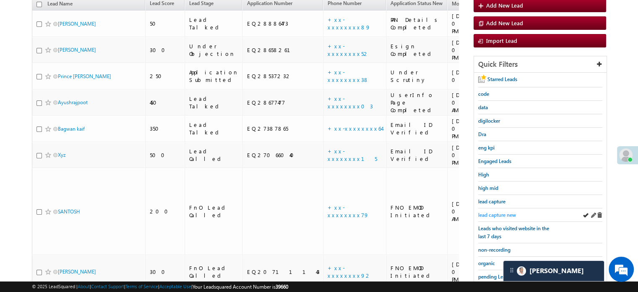
click at [493, 211] on span "lead capture new" at bounding box center [497, 214] width 38 height 6
click at [489, 187] on span "high mid" at bounding box center [488, 188] width 20 height 6
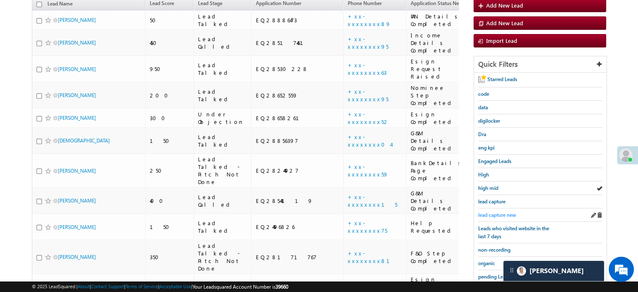
click at [504, 213] on span "lead capture new" at bounding box center [497, 214] width 38 height 6
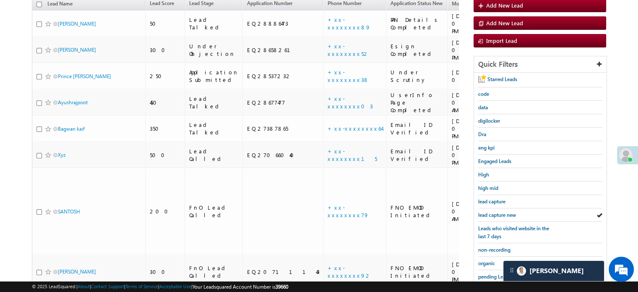
click at [504, 213] on span "lead capture new" at bounding box center [497, 214] width 38 height 6
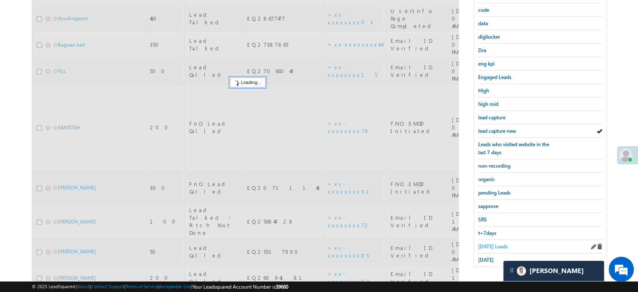
click at [485, 243] on span "[DATE] Leads" at bounding box center [492, 246] width 29 height 6
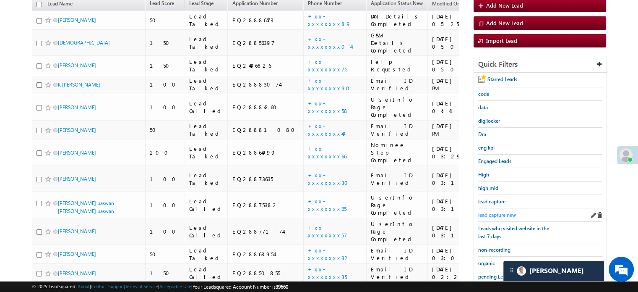
click at [491, 211] on span "lead capture new" at bounding box center [497, 214] width 38 height 6
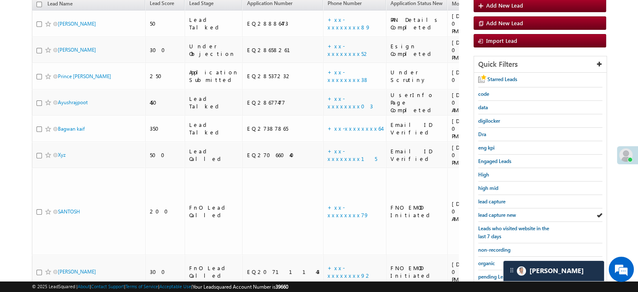
click at [491, 211] on span "lead capture new" at bounding box center [497, 214] width 38 height 6
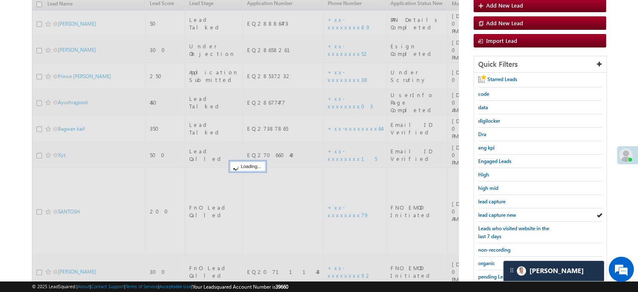
click at [491, 211] on span "lead capture new" at bounding box center [497, 214] width 38 height 6
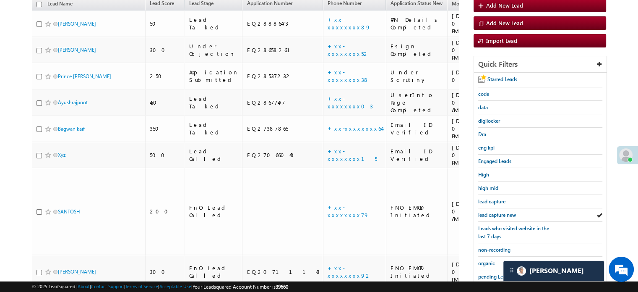
click at [491, 211] on span "lead capture new" at bounding box center [497, 214] width 38 height 6
click at [493, 211] on span "lead capture new" at bounding box center [497, 214] width 38 height 6
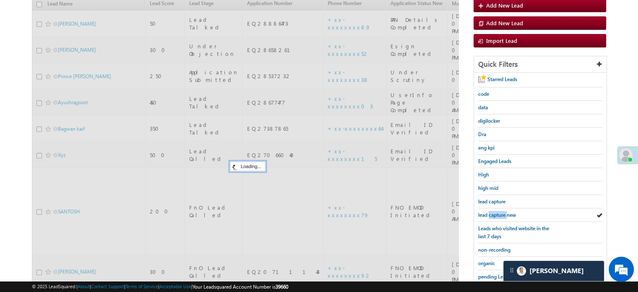
click at [493, 211] on span "lead capture new" at bounding box center [497, 214] width 38 height 6
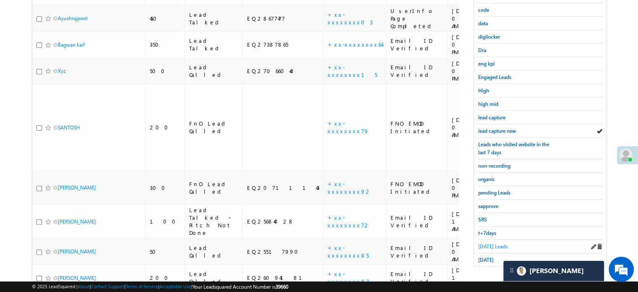
click at [483, 245] on span "[DATE] Leads" at bounding box center [492, 246] width 29 height 6
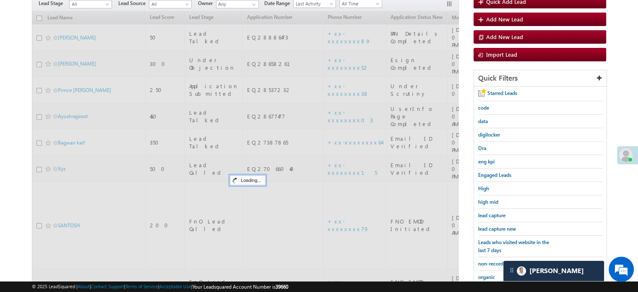
scroll to position [54, 0]
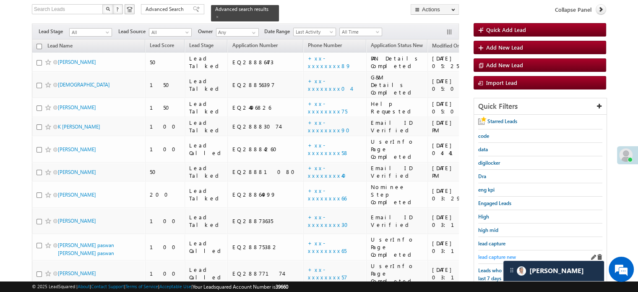
click at [498, 253] on span "lead capture new" at bounding box center [497, 256] width 38 height 6
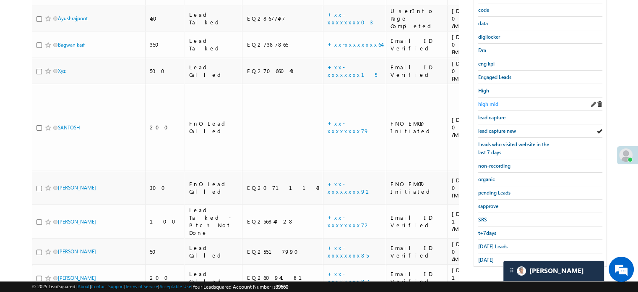
click at [485, 102] on span "high mid" at bounding box center [488, 104] width 20 height 6
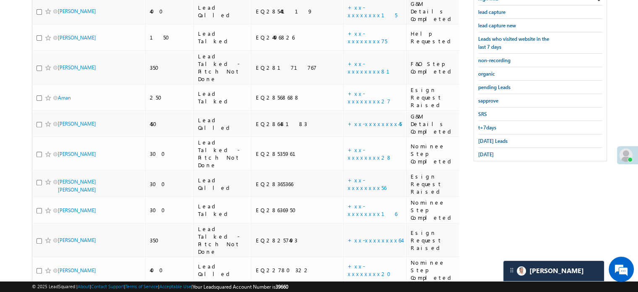
scroll to position [173, 0]
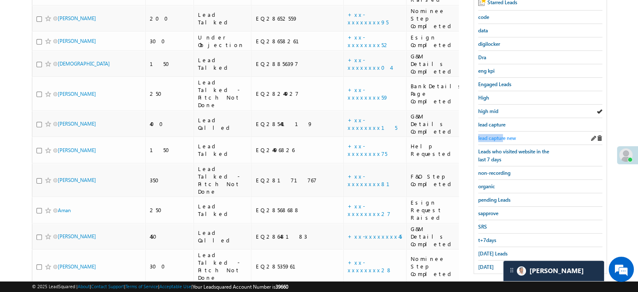
click at [503, 133] on div "lead capture new" at bounding box center [540, 137] width 124 height 13
click at [497, 135] on span "lead capture new" at bounding box center [497, 138] width 38 height 6
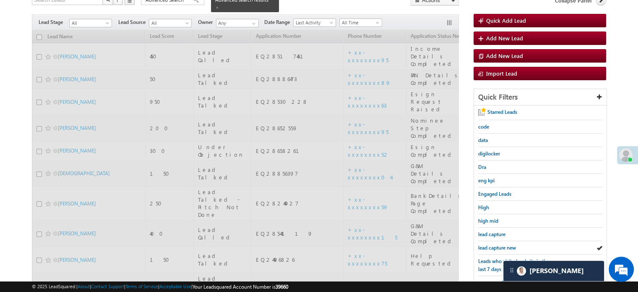
scroll to position [47, 0]
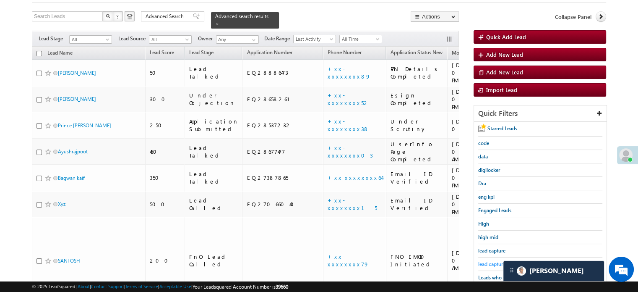
click at [493, 263] on span "lead capture new" at bounding box center [497, 263] width 38 height 6
click at [487, 261] on span "lead capture new" at bounding box center [497, 263] width 38 height 6
click at [492, 260] on span "lead capture new" at bounding box center [497, 263] width 38 height 6
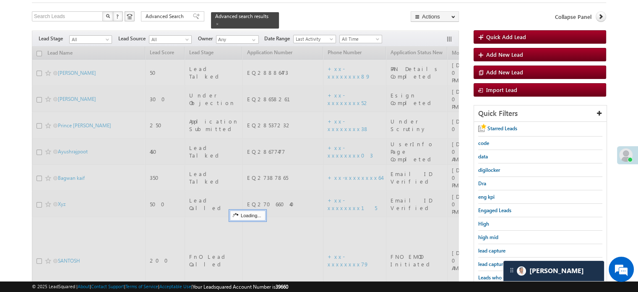
click at [492, 260] on span "lead capture new" at bounding box center [497, 263] width 38 height 6
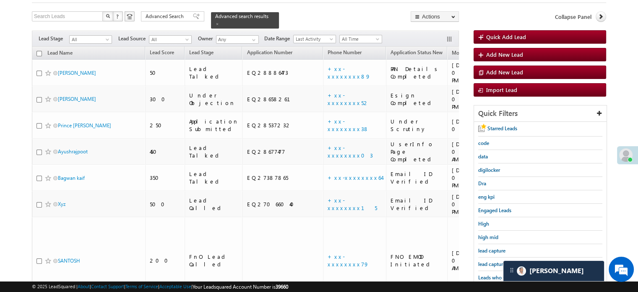
click at [492, 260] on span "lead capture new" at bounding box center [497, 263] width 38 height 6
click at [501, 261] on span "lead capture new" at bounding box center [497, 263] width 38 height 6
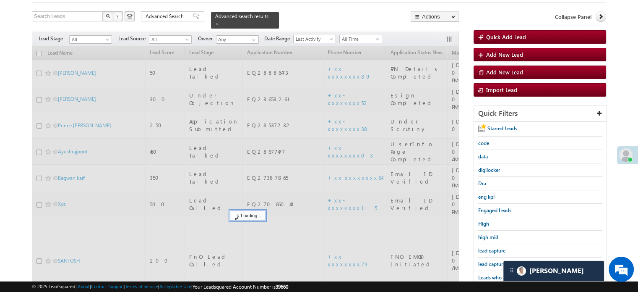
click at [498, 263] on span "lead capture new" at bounding box center [497, 263] width 38 height 6
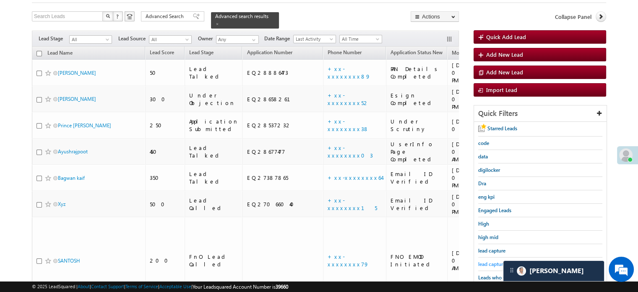
click at [493, 262] on span "lead capture new" at bounding box center [497, 263] width 38 height 6
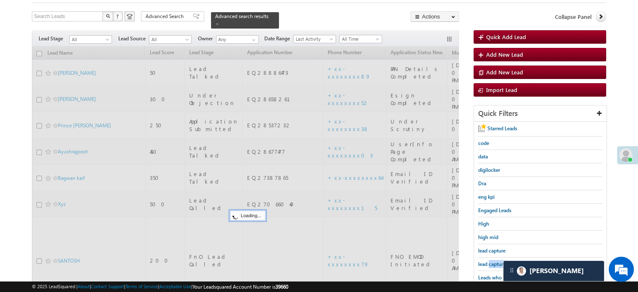
click at [493, 262] on span "lead capture new" at bounding box center [497, 263] width 38 height 6
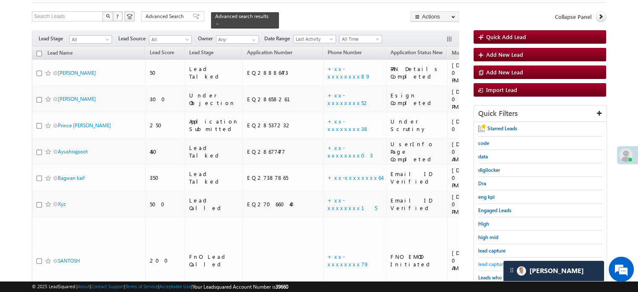
click at [486, 260] on span "lead capture new" at bounding box center [497, 263] width 38 height 6
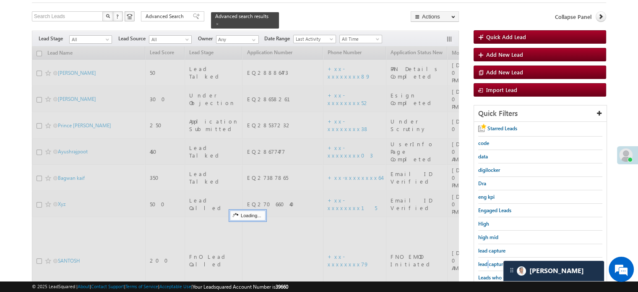
click at [486, 260] on span "lead capture new" at bounding box center [497, 263] width 38 height 6
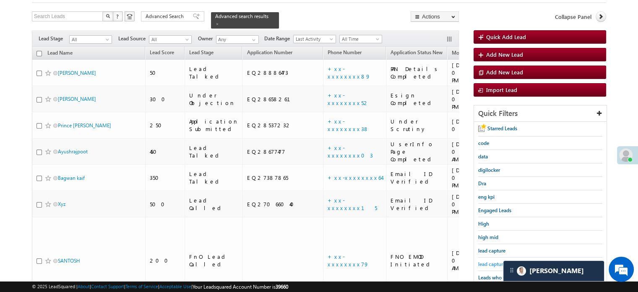
click at [492, 260] on span "lead capture new" at bounding box center [497, 263] width 38 height 6
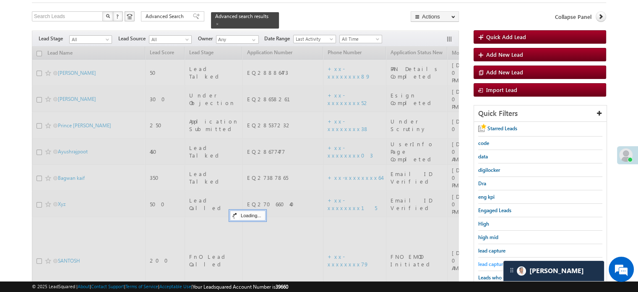
click at [491, 260] on span "lead capture new" at bounding box center [497, 263] width 38 height 6
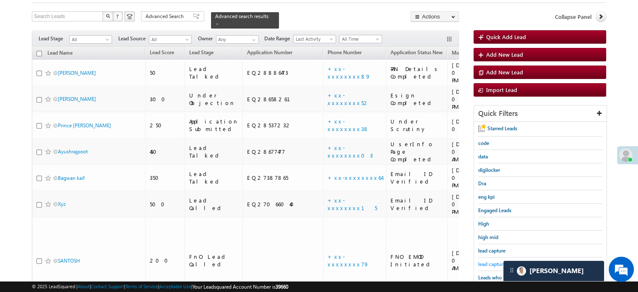
click at [488, 261] on span "lead capture new" at bounding box center [497, 263] width 38 height 6
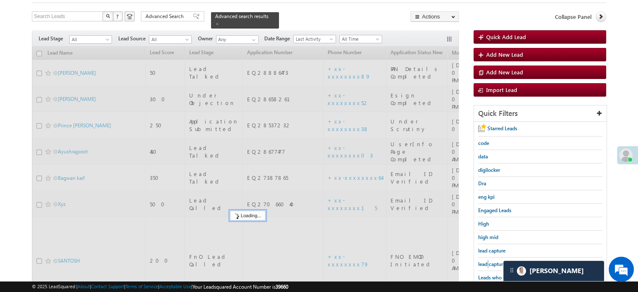
click at [488, 261] on span "lead capture new" at bounding box center [497, 263] width 38 height 6
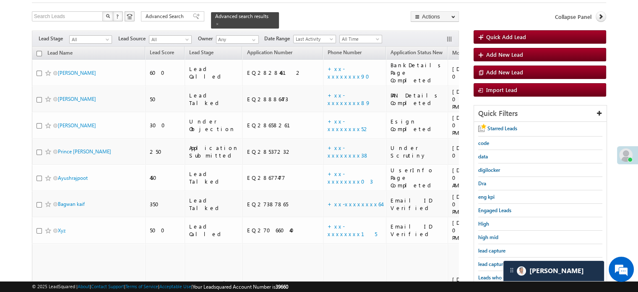
click at [488, 261] on span "lead capture new" at bounding box center [497, 263] width 38 height 6
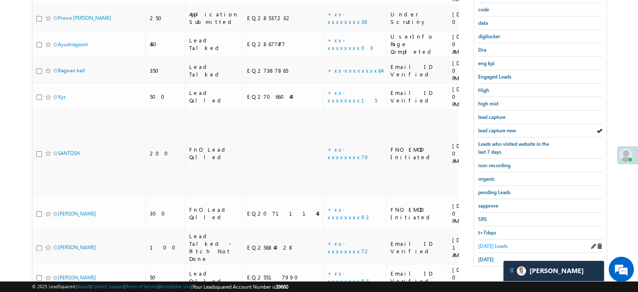
click at [488, 242] on span "[DATE] Leads" at bounding box center [492, 245] width 29 height 6
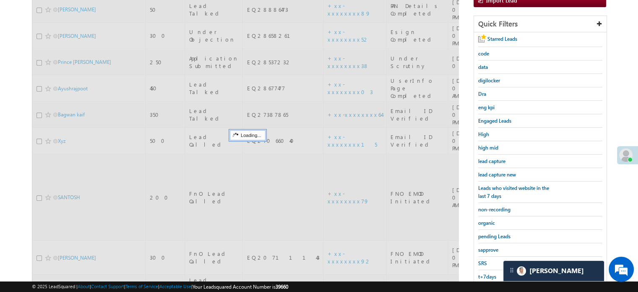
scroll to position [96, 0]
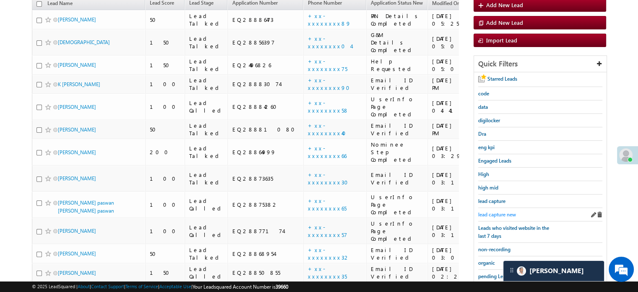
click at [498, 211] on span "lead capture new" at bounding box center [497, 214] width 38 height 6
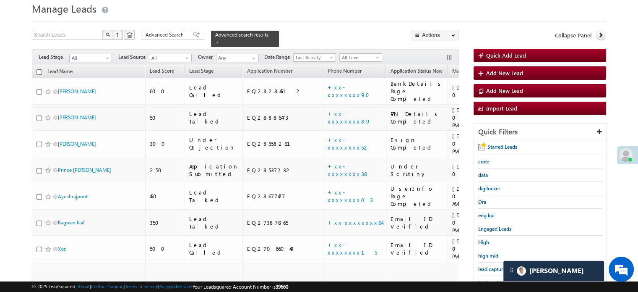
scroll to position [84, 0]
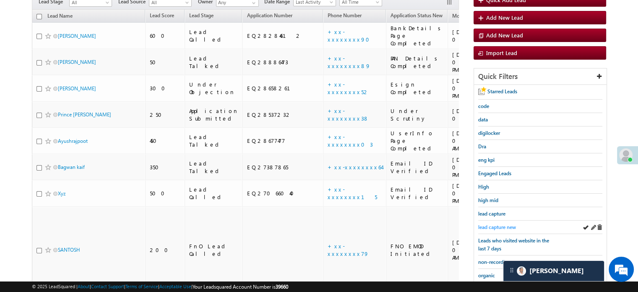
click at [494, 224] on span "lead capture new" at bounding box center [497, 227] width 38 height 6
click at [481, 224] on span "lead capture new" at bounding box center [497, 227] width 38 height 6
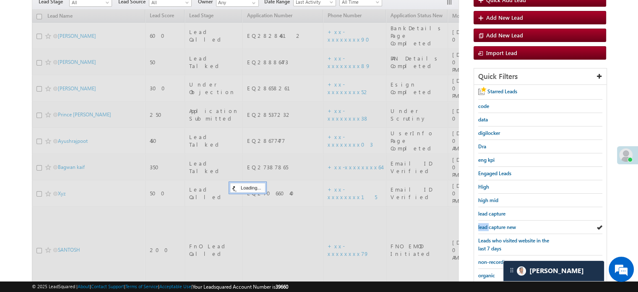
click at [481, 224] on span "lead capture new" at bounding box center [497, 227] width 38 height 6
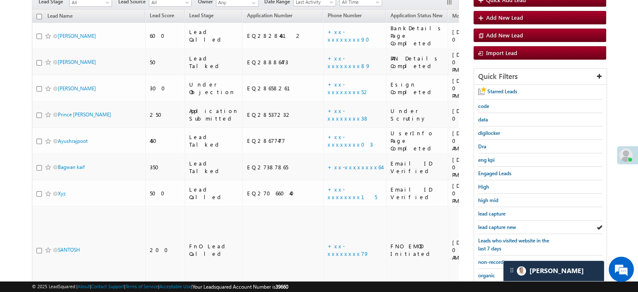
click at [481, 224] on span "lead capture new" at bounding box center [497, 227] width 38 height 6
click at [505, 223] on link "lead capture new" at bounding box center [497, 227] width 38 height 8
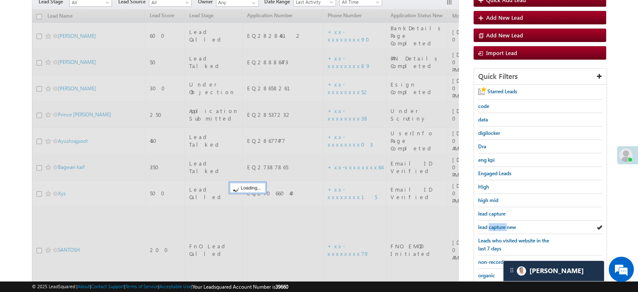
click at [505, 223] on link "lead capture new" at bounding box center [497, 227] width 38 height 8
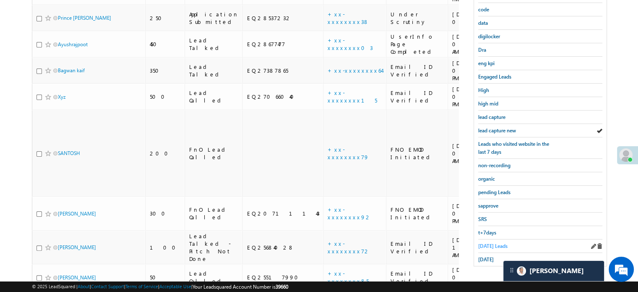
click at [495, 242] on span "Today's Leads" at bounding box center [492, 245] width 29 height 6
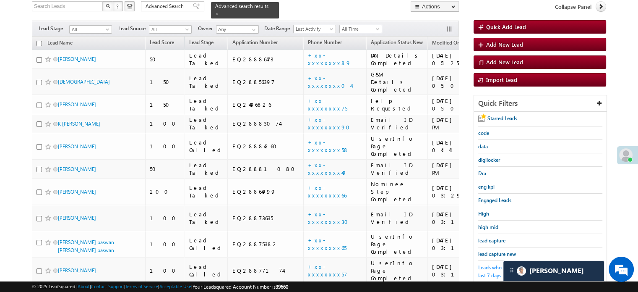
scroll to position [71, 0]
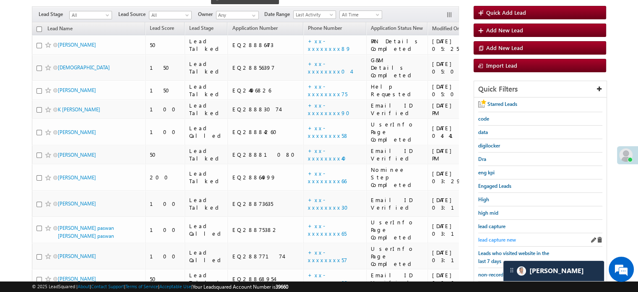
click at [494, 238] on span "lead capture new" at bounding box center [497, 239] width 38 height 6
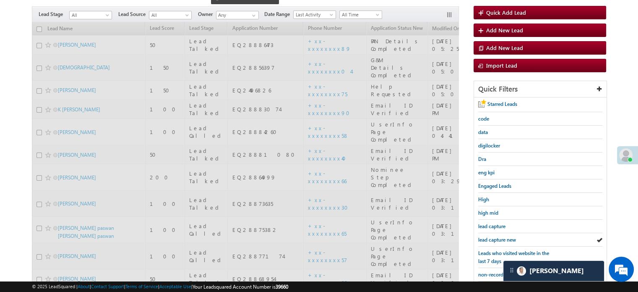
click at [494, 238] on span "lead capture new" at bounding box center [497, 239] width 38 height 6
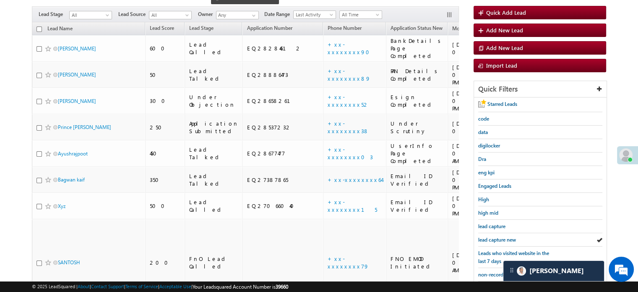
click at [494, 238] on span "lead capture new" at bounding box center [497, 239] width 38 height 6
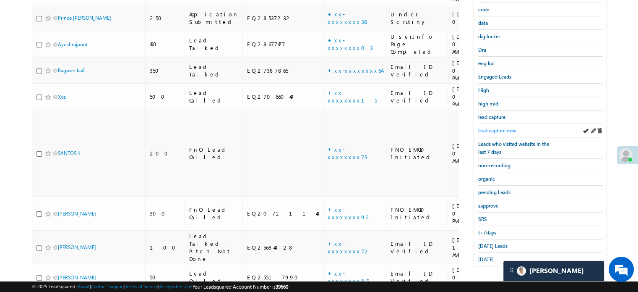
click at [512, 127] on span "lead capture new" at bounding box center [497, 130] width 38 height 6
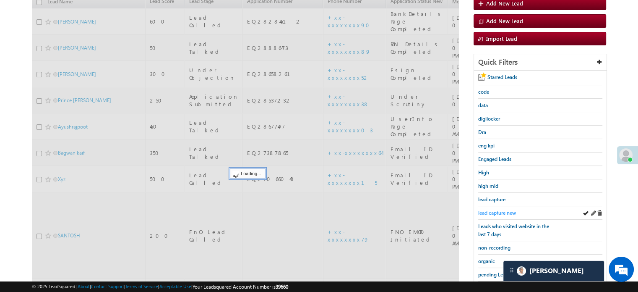
scroll to position [96, 0]
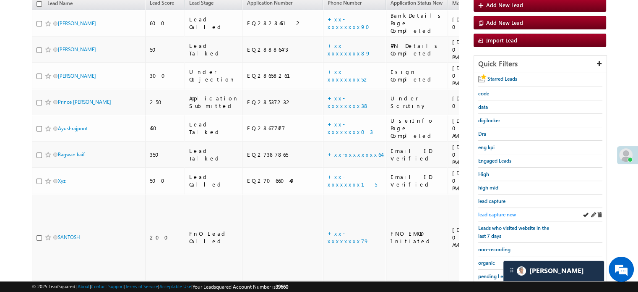
click at [486, 211] on span "lead capture new" at bounding box center [497, 214] width 38 height 6
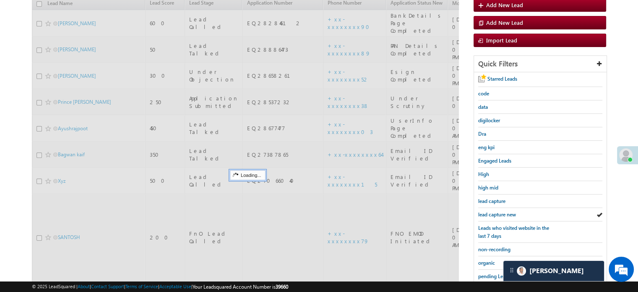
click at [486, 211] on span "lead capture new" at bounding box center [497, 214] width 38 height 6
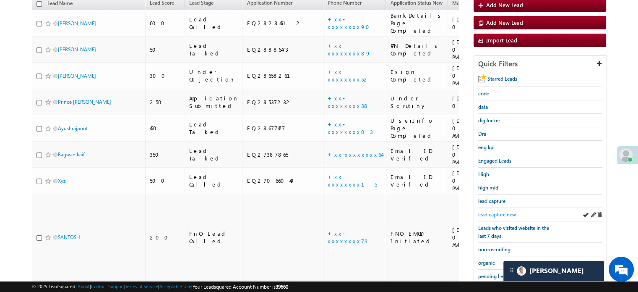
click at [492, 212] on span "lead capture new" at bounding box center [497, 214] width 38 height 6
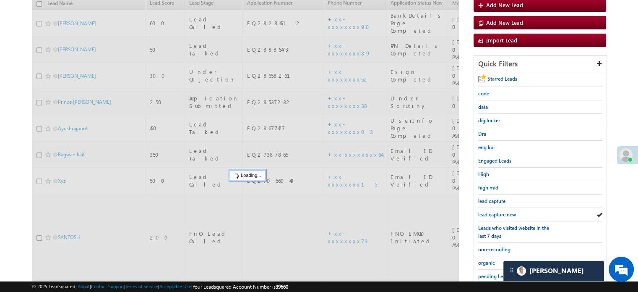
click at [492, 212] on span "lead capture new" at bounding box center [497, 214] width 38 height 6
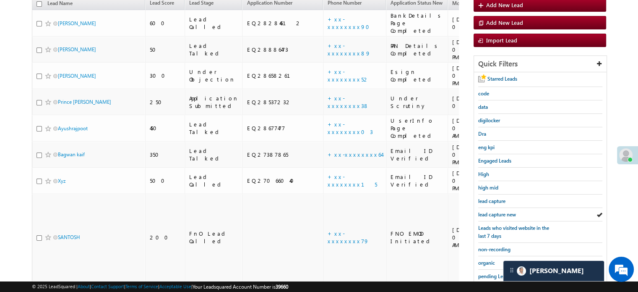
click at [492, 212] on span "lead capture new" at bounding box center [497, 214] width 38 height 6
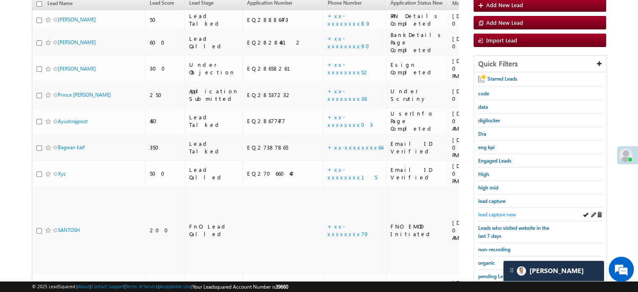
click at [502, 211] on span "lead capture new" at bounding box center [497, 214] width 38 height 6
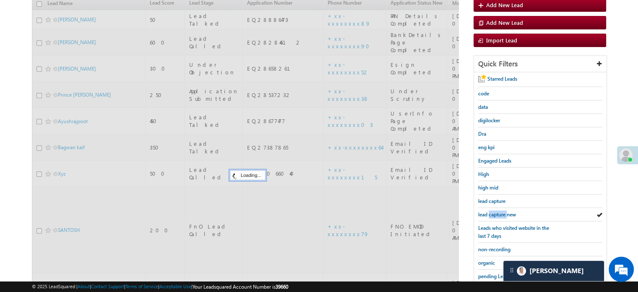
click at [502, 211] on span "lead capture new" at bounding box center [497, 214] width 38 height 6
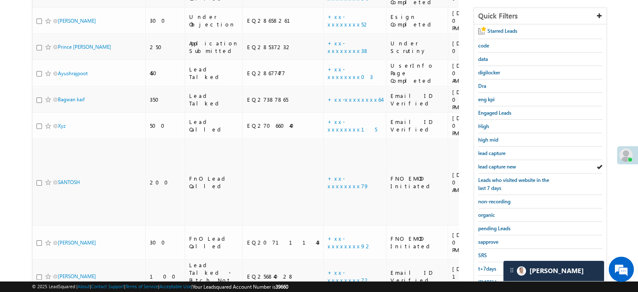
scroll to position [180, 0]
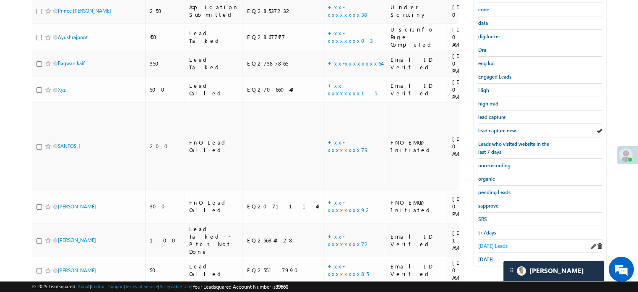
click at [490, 243] on span "Today's Leads" at bounding box center [492, 245] width 29 height 6
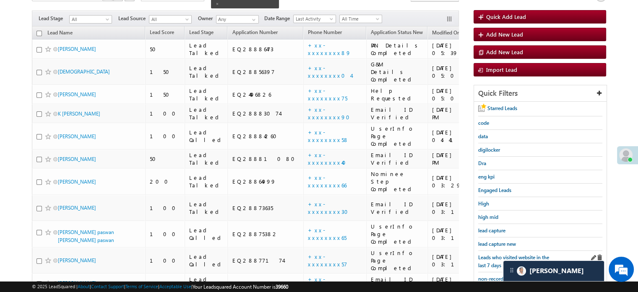
scroll to position [55, 0]
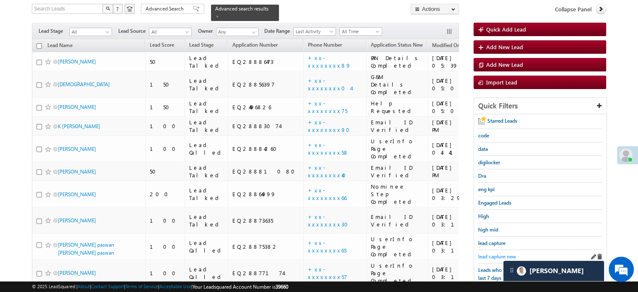
click at [492, 255] on span "lead capture new" at bounding box center [497, 256] width 38 height 6
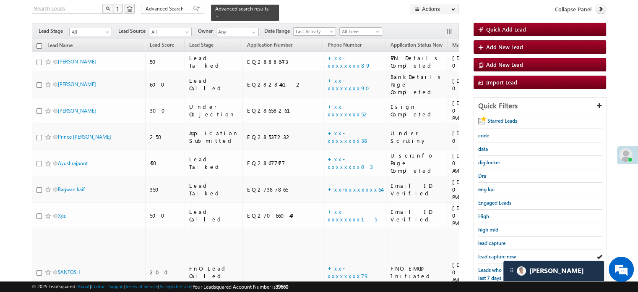
click at [492, 255] on span "lead capture new" at bounding box center [497, 256] width 38 height 6
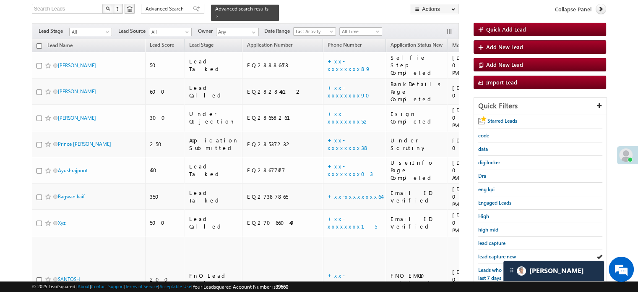
click at [492, 255] on span "lead capture new" at bounding box center [497, 256] width 38 height 6
click at [496, 255] on span "lead capture new" at bounding box center [497, 256] width 38 height 6
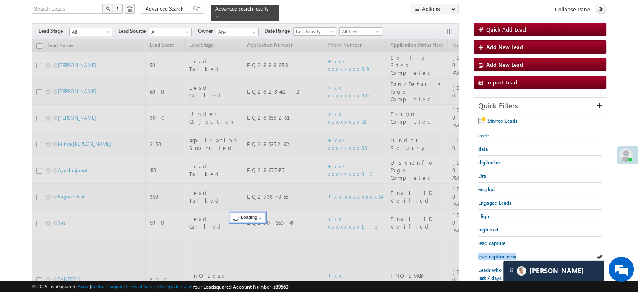
click at [496, 255] on span "lead capture new" at bounding box center [497, 256] width 38 height 6
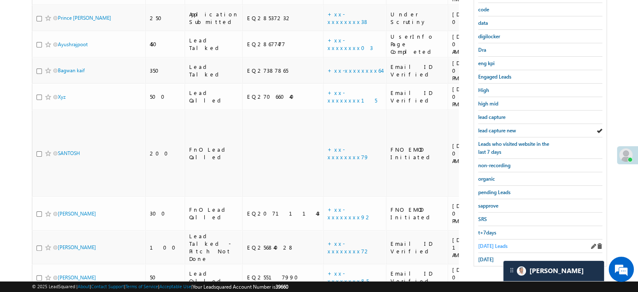
click at [491, 242] on span "Today's Leads" at bounding box center [492, 245] width 29 height 6
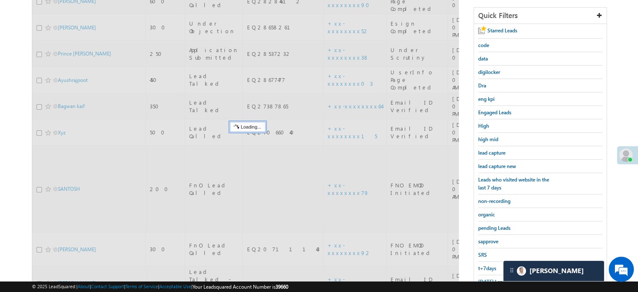
scroll to position [96, 0]
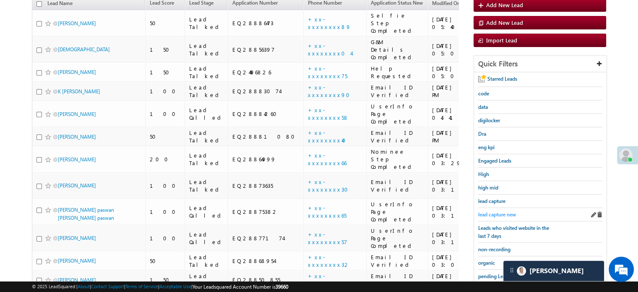
click at [500, 211] on span "lead capture new" at bounding box center [497, 214] width 38 height 6
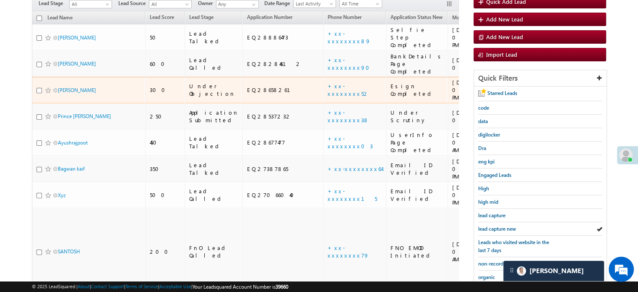
scroll to position [138, 0]
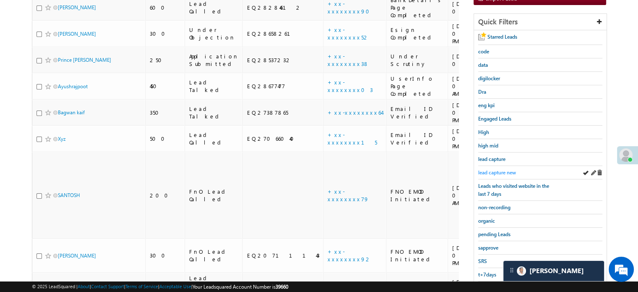
click at [487, 170] on span "lead capture new" at bounding box center [497, 172] width 38 height 6
click at [503, 172] on span "lead capture new" at bounding box center [497, 172] width 38 height 6
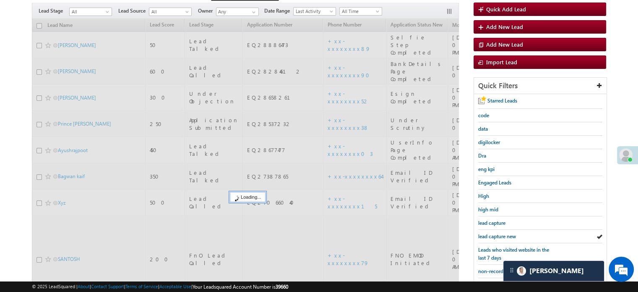
scroll to position [55, 0]
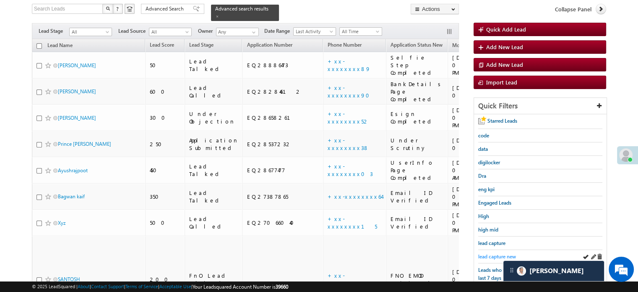
click at [489, 253] on span "lead capture new" at bounding box center [497, 256] width 38 height 6
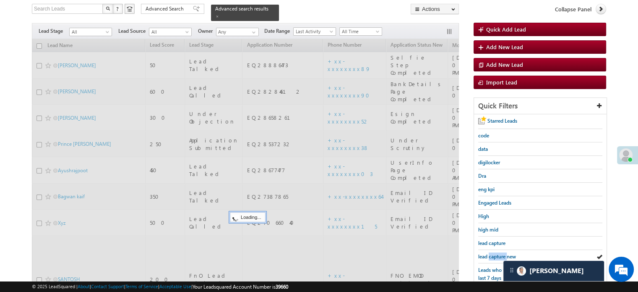
click at [489, 253] on span "lead capture new" at bounding box center [497, 256] width 38 height 6
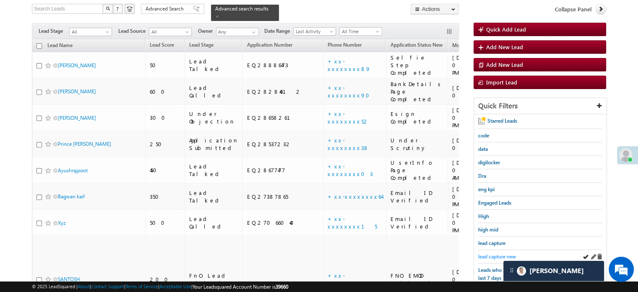
click at [495, 253] on span "lead capture new" at bounding box center [497, 256] width 38 height 6
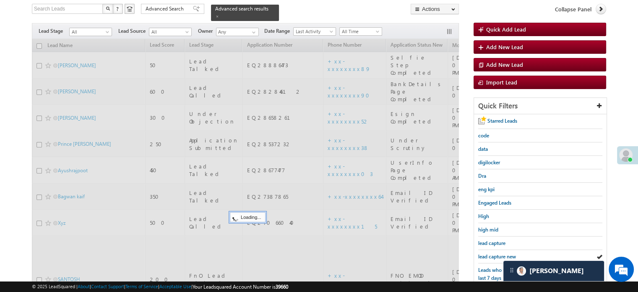
click at [495, 253] on span "lead capture new" at bounding box center [497, 256] width 38 height 6
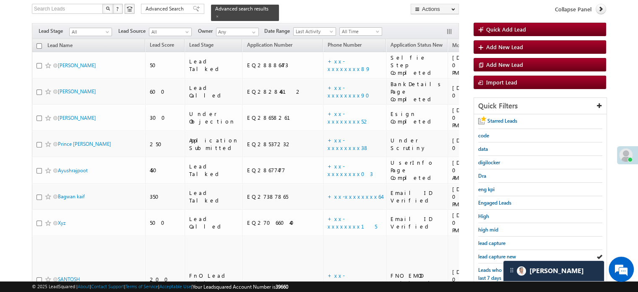
click at [495, 253] on span "lead capture new" at bounding box center [497, 256] width 38 height 6
click at [495, 250] on div "lead capture new" at bounding box center [540, 256] width 124 height 13
click at [492, 256] on span "lead capture new" at bounding box center [497, 256] width 38 height 6
click at [492, 253] on span "lead capture new" at bounding box center [497, 256] width 38 height 6
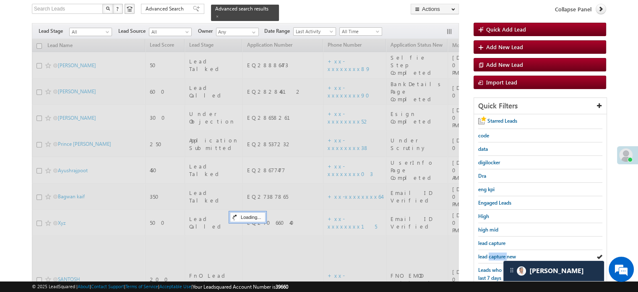
click at [492, 253] on span "lead capture new" at bounding box center [497, 256] width 38 height 6
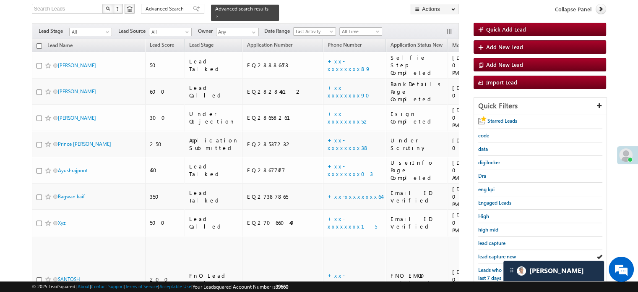
click at [492, 253] on span "lead capture new" at bounding box center [497, 256] width 38 height 6
click at [497, 258] on div "lead capture new" at bounding box center [540, 256] width 124 height 13
click at [493, 253] on span "lead capture new" at bounding box center [497, 256] width 38 height 6
click at [496, 253] on span "lead capture new" at bounding box center [497, 256] width 38 height 6
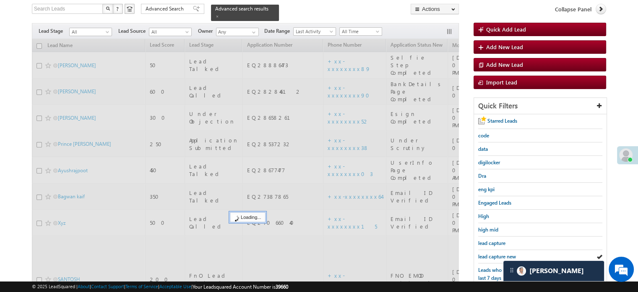
click at [496, 253] on span "lead capture new" at bounding box center [497, 256] width 38 height 6
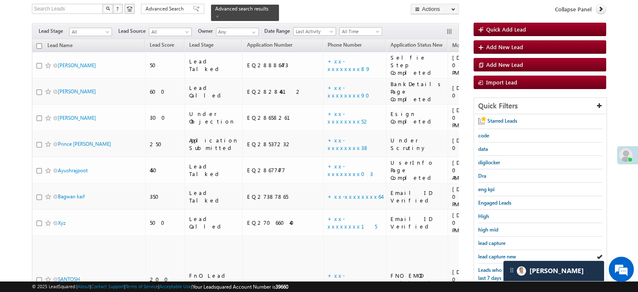
click at [496, 253] on span "lead capture new" at bounding box center [497, 256] width 38 height 6
click at [487, 253] on span "lead capture new" at bounding box center [497, 256] width 38 height 6
click at [498, 254] on span "lead capture new" at bounding box center [497, 256] width 38 height 6
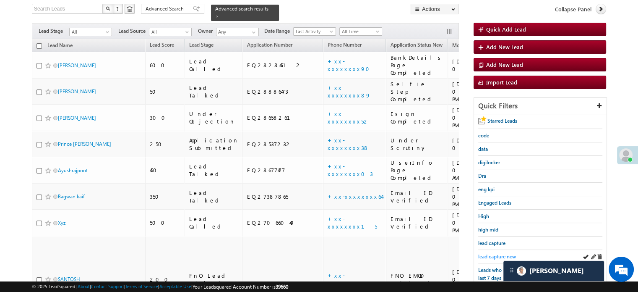
click at [501, 255] on span "lead capture new" at bounding box center [497, 256] width 38 height 6
click at [495, 254] on span "lead capture new" at bounding box center [497, 256] width 38 height 6
click at [497, 253] on span "lead capture new" at bounding box center [497, 256] width 38 height 6
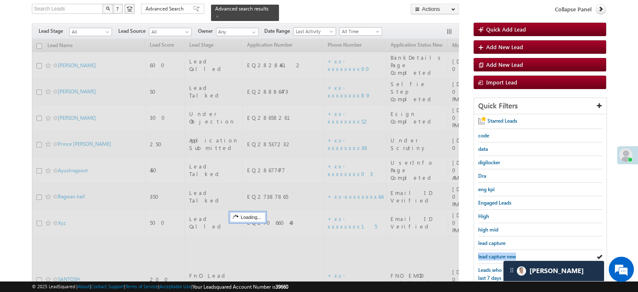
click at [497, 253] on span "lead capture new" at bounding box center [497, 256] width 38 height 6
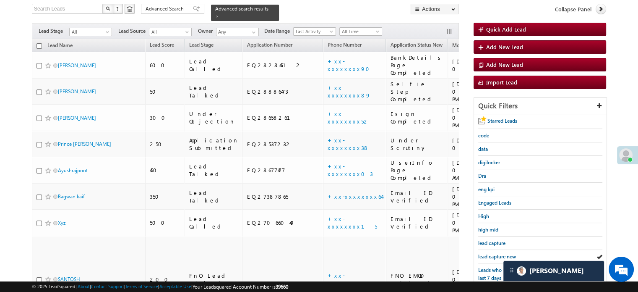
click at [497, 253] on span "lead capture new" at bounding box center [497, 256] width 38 height 6
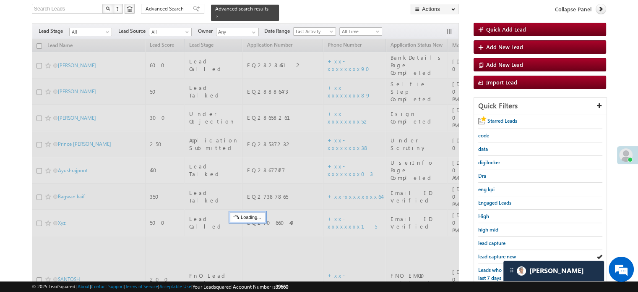
click at [497, 253] on span "lead capture new" at bounding box center [497, 256] width 38 height 6
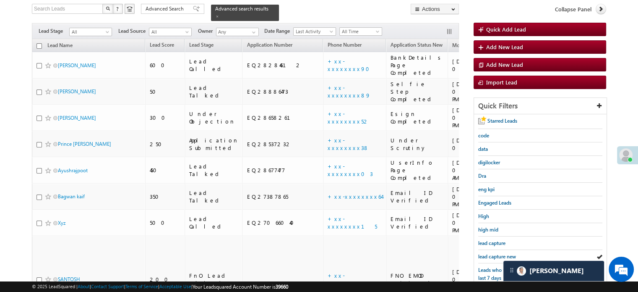
scroll to position [96, 0]
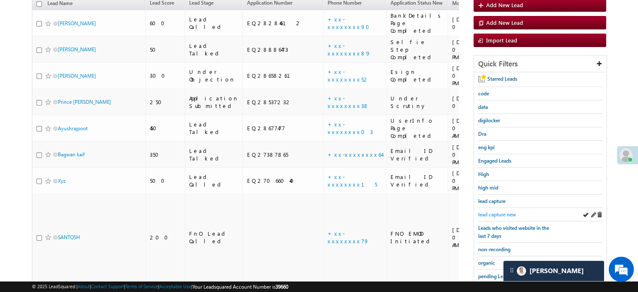
click at [490, 211] on span "lead capture new" at bounding box center [497, 214] width 38 height 6
click at [486, 211] on span "lead capture new" at bounding box center [497, 214] width 38 height 6
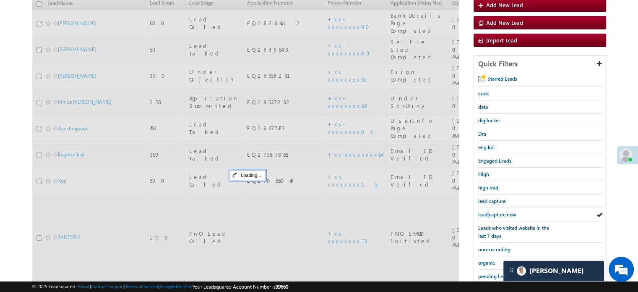
click at [486, 211] on span "lead capture new" at bounding box center [497, 214] width 38 height 6
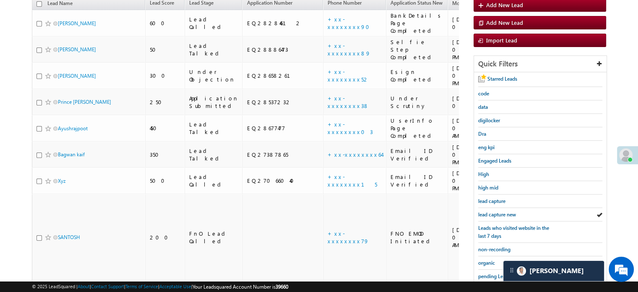
click at [486, 211] on span "lead capture new" at bounding box center [497, 214] width 38 height 6
click at [503, 214] on span "lead capture new" at bounding box center [497, 214] width 38 height 6
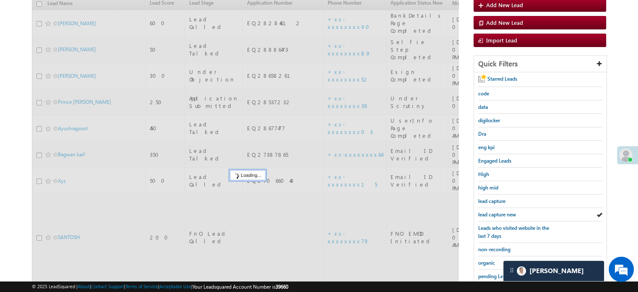
click at [502, 214] on span "lead capture new" at bounding box center [497, 214] width 38 height 6
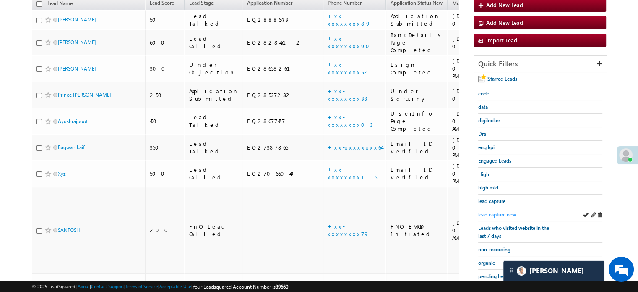
click at [500, 212] on span "lead capture new" at bounding box center [497, 214] width 38 height 6
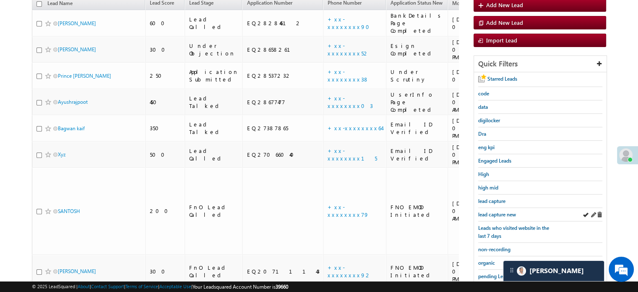
click at [488, 208] on div "lead capture new" at bounding box center [540, 214] width 124 height 13
click at [490, 211] on span "lead capture new" at bounding box center [497, 214] width 38 height 6
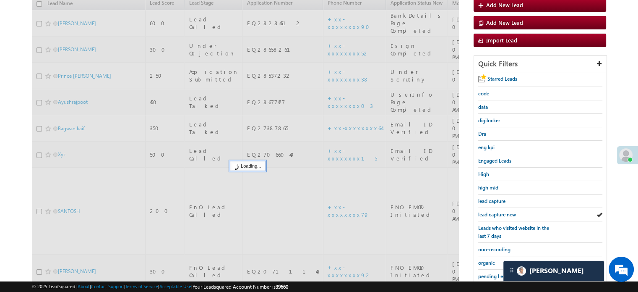
click at [490, 211] on span "lead capture new" at bounding box center [497, 214] width 38 height 6
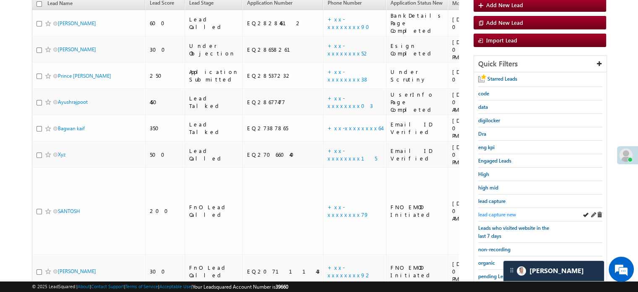
click at [497, 213] on span "lead capture new" at bounding box center [497, 214] width 38 height 6
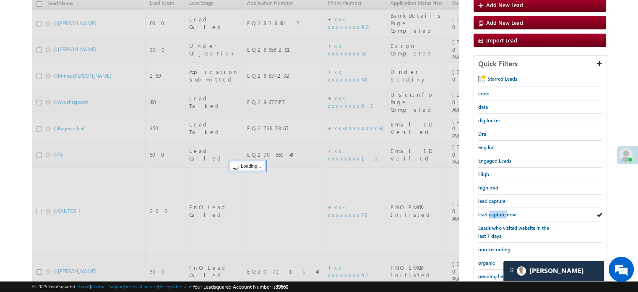
click at [497, 213] on span "lead capture new" at bounding box center [497, 214] width 38 height 6
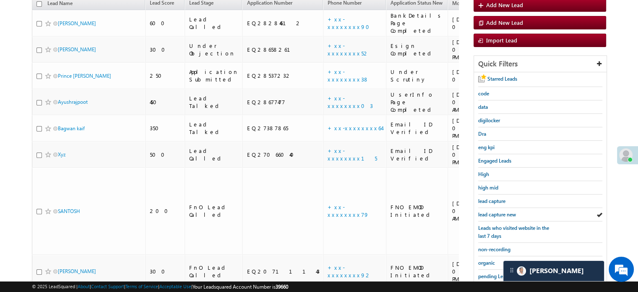
click at [497, 213] on span "lead capture new" at bounding box center [497, 214] width 38 height 6
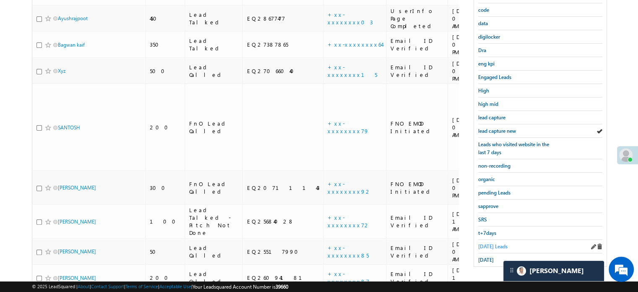
click at [490, 243] on span "Today's Leads" at bounding box center [492, 246] width 29 height 6
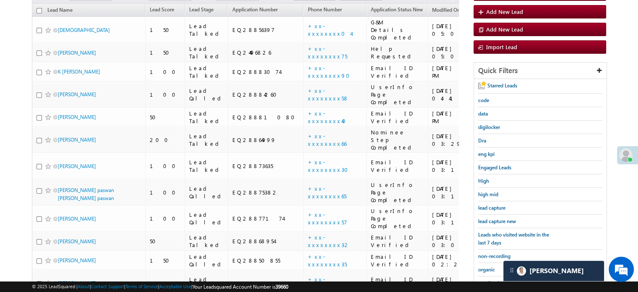
scroll to position [54, 0]
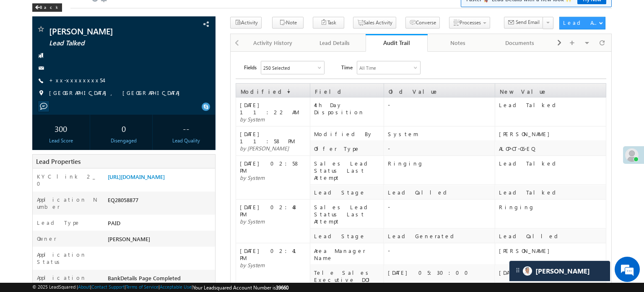
scroll to position [4382, 0]
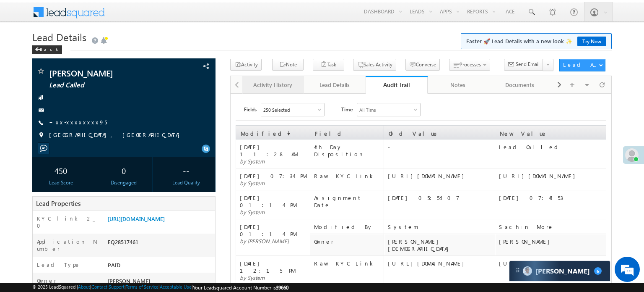
click at [275, 87] on div "Activity History" at bounding box center [272, 85] width 47 height 10
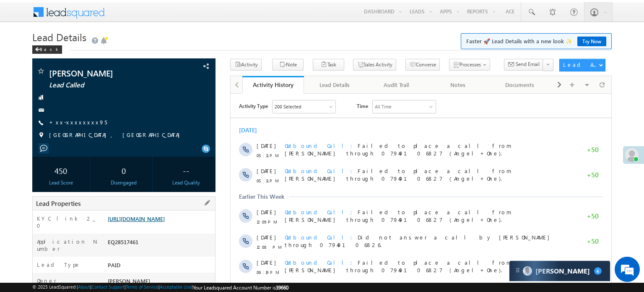
click at [165, 219] on link "[URL][DOMAIN_NAME]" at bounding box center [136, 218] width 57 height 7
drag, startPoint x: 107, startPoint y: 219, endPoint x: 195, endPoint y: 240, distance: 91.3
click at [195, 226] on div "https://angelbroking1-pk3em7sa.customui-test.leadsquared.com?leadId=e8f4c292-9f…" at bounding box center [160, 220] width 109 height 12
copy link "https://angelbroking1-pk3em7sa.customui-test.leadsquared.com?leadId=e8f4c292-9f…"
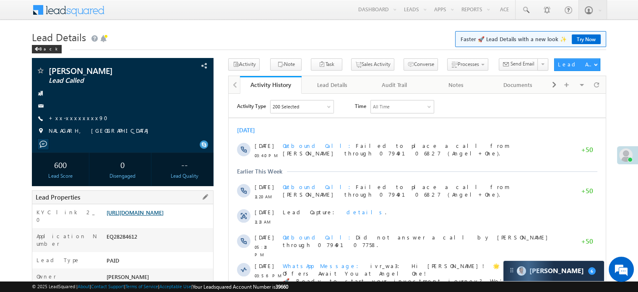
click at [140, 216] on link "[URL][DOMAIN_NAME]" at bounding box center [135, 211] width 57 height 7
drag, startPoint x: 105, startPoint y: 212, endPoint x: 191, endPoint y: 234, distance: 88.5
copy link "[URL][DOMAIN_NAME]"
click at [196, 17] on div "Menu [PERSON_NAME] priya .[PERSON_NAME] ore@a ngelb rokin [DOMAIN_NAME] Angel B…" at bounding box center [319, 10] width 574 height 21
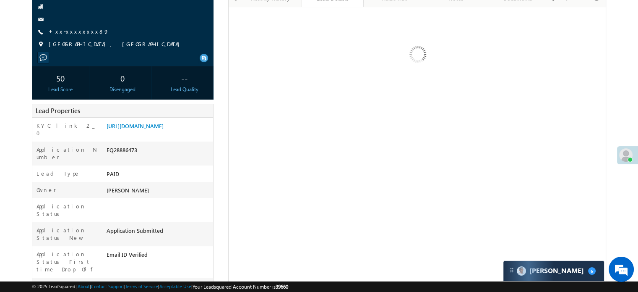
scroll to position [86, 0]
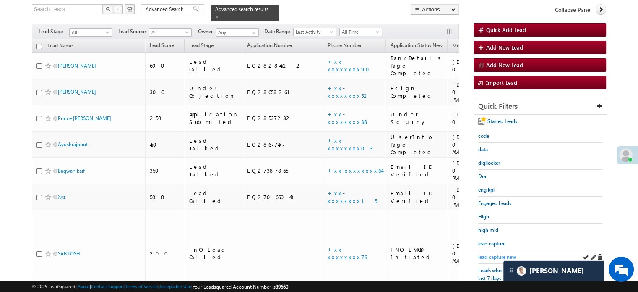
click at [495, 256] on span "lead capture new" at bounding box center [497, 256] width 38 height 6
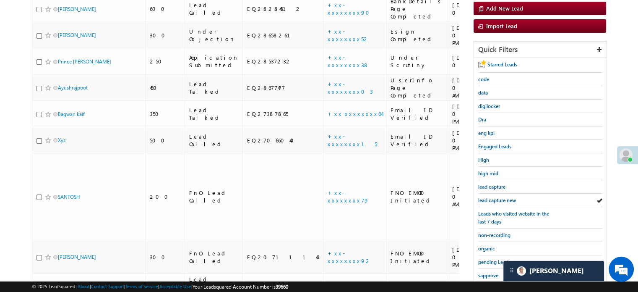
scroll to position [180, 0]
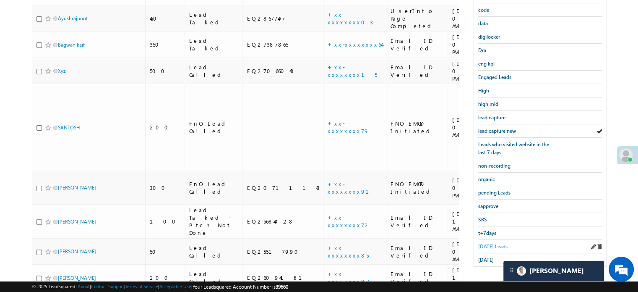
click at [486, 243] on span "Today's Leads" at bounding box center [492, 246] width 29 height 6
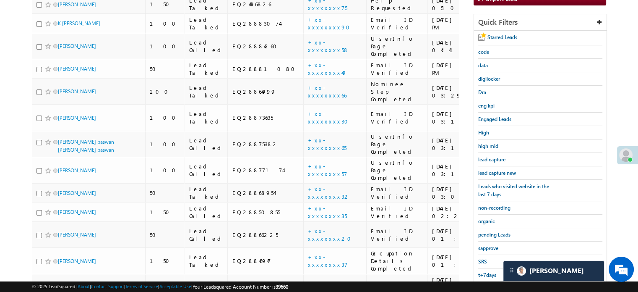
scroll to position [104, 0]
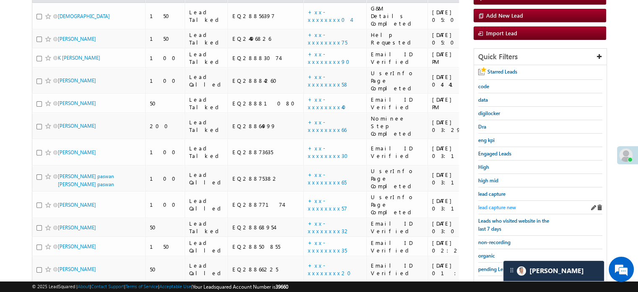
click at [496, 204] on span "lead capture new" at bounding box center [497, 207] width 38 height 6
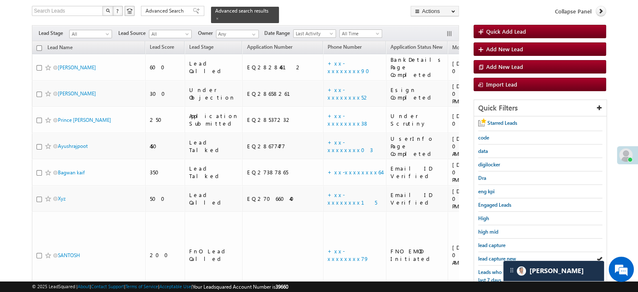
scroll to position [126, 0]
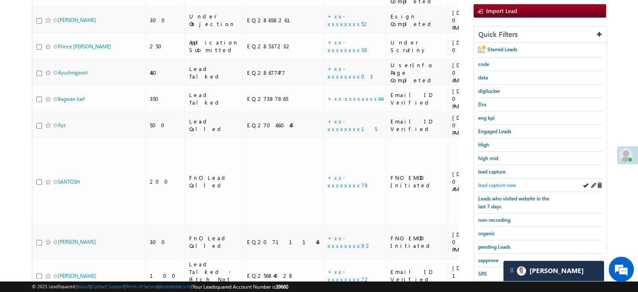
click at [495, 185] on span "lead capture new" at bounding box center [497, 185] width 38 height 6
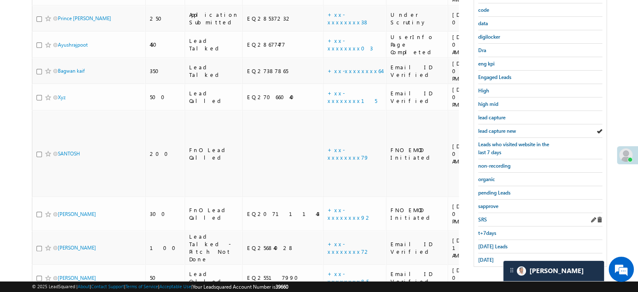
scroll to position [180, 0]
click at [487, 245] on link "Today's Leads" at bounding box center [492, 246] width 29 height 8
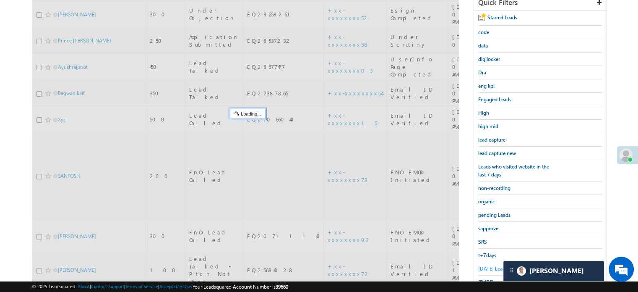
scroll to position [96, 0]
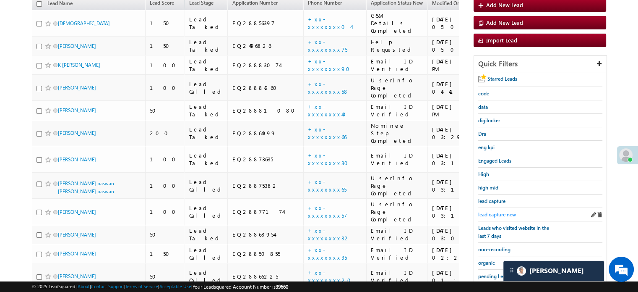
click at [499, 214] on span "lead capture new" at bounding box center [497, 214] width 38 height 6
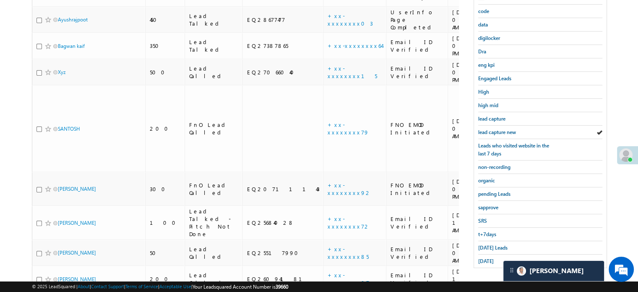
scroll to position [180, 0]
click at [490, 256] on span "yesterday" at bounding box center [486, 259] width 16 height 6
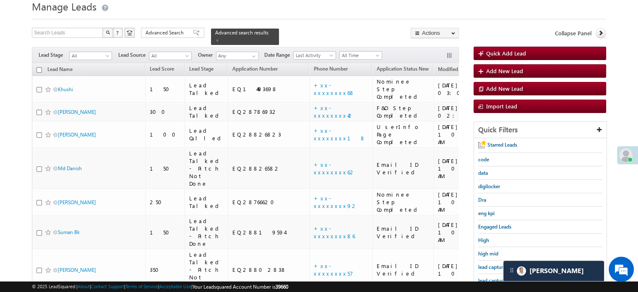
scroll to position [84, 0]
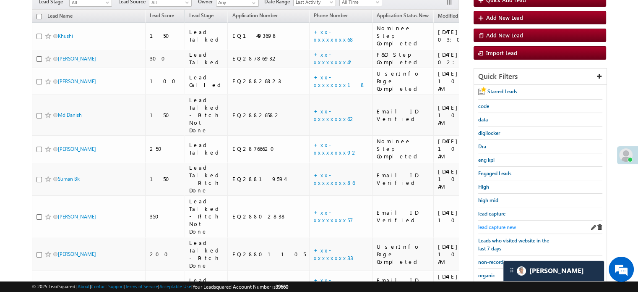
click at [495, 224] on span "lead capture new" at bounding box center [497, 227] width 38 height 6
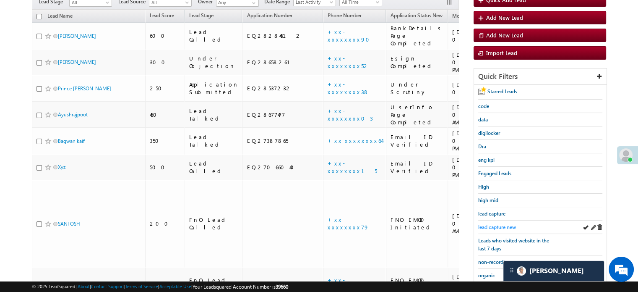
click at [489, 224] on span "lead capture new" at bounding box center [497, 227] width 38 height 6
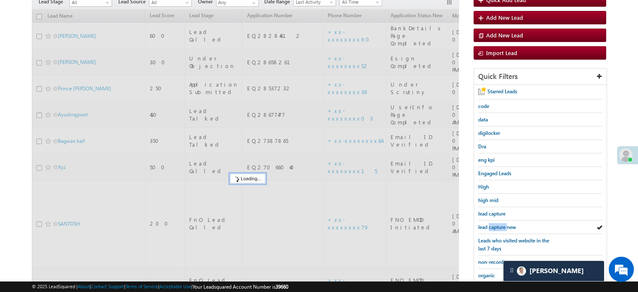
click at [489, 224] on span "lead capture new" at bounding box center [497, 227] width 38 height 6
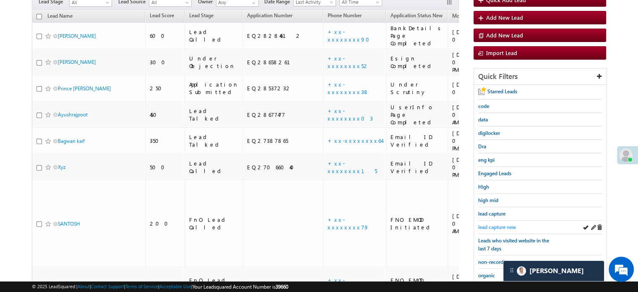
click at [490, 224] on span "lead capture new" at bounding box center [497, 227] width 38 height 6
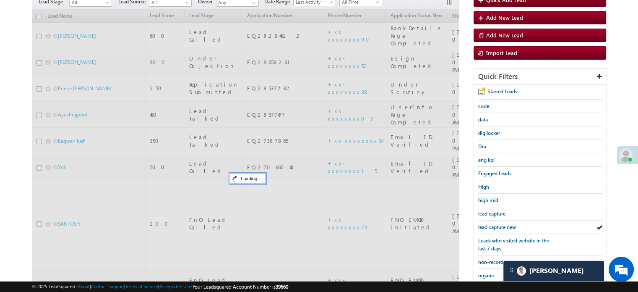
click at [490, 224] on span "lead capture new" at bounding box center [497, 227] width 38 height 6
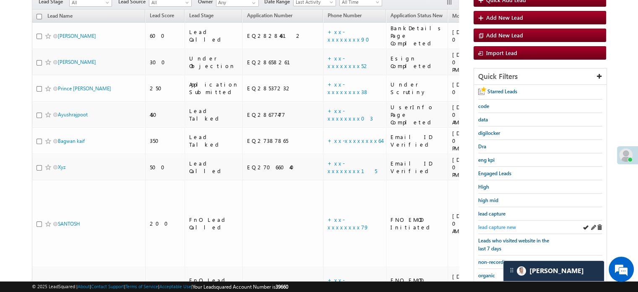
click at [497, 224] on span "lead capture new" at bounding box center [497, 227] width 38 height 6
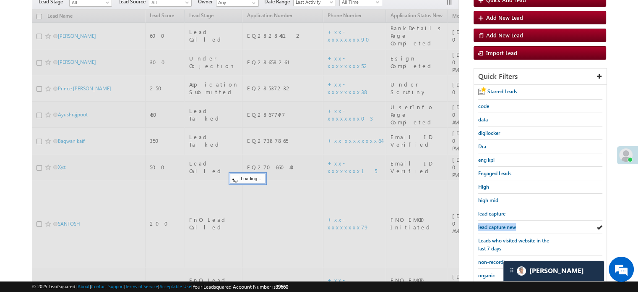
click at [497, 224] on span "lead capture new" at bounding box center [497, 227] width 38 height 6
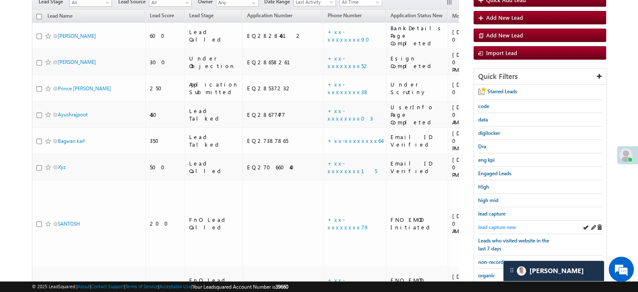
click at [512, 227] on div "lead capture new" at bounding box center [540, 226] width 124 height 13
click at [510, 226] on span "lead capture new" at bounding box center [497, 227] width 38 height 6
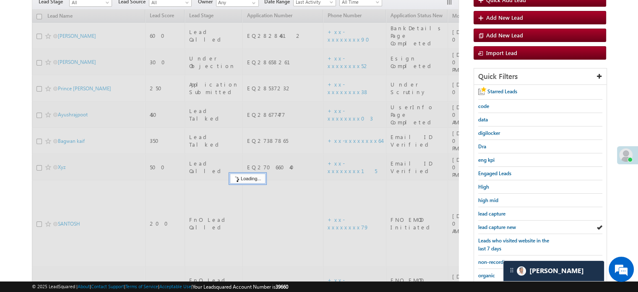
click at [509, 224] on span "lead capture new" at bounding box center [497, 227] width 38 height 6
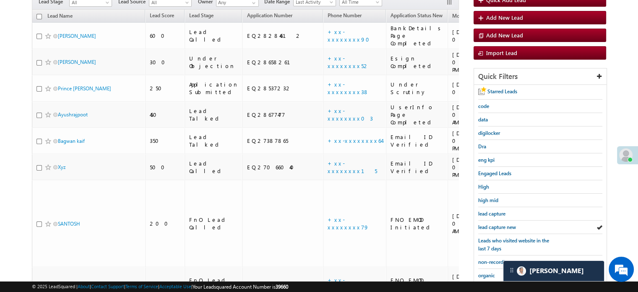
click at [509, 224] on span "lead capture new" at bounding box center [497, 227] width 38 height 6
